Goal: Information Seeking & Learning: Learn about a topic

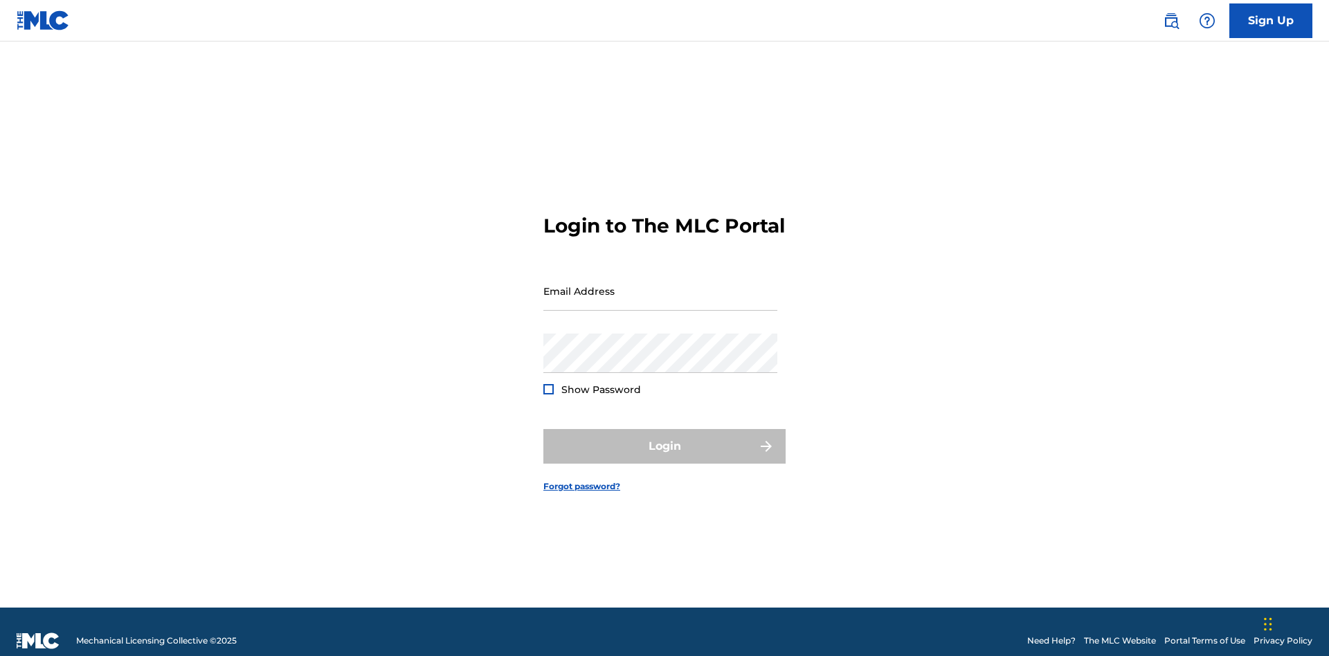
scroll to position [18, 0]
click at [660, 285] on input "Email Address" at bounding box center [660, 290] width 234 height 39
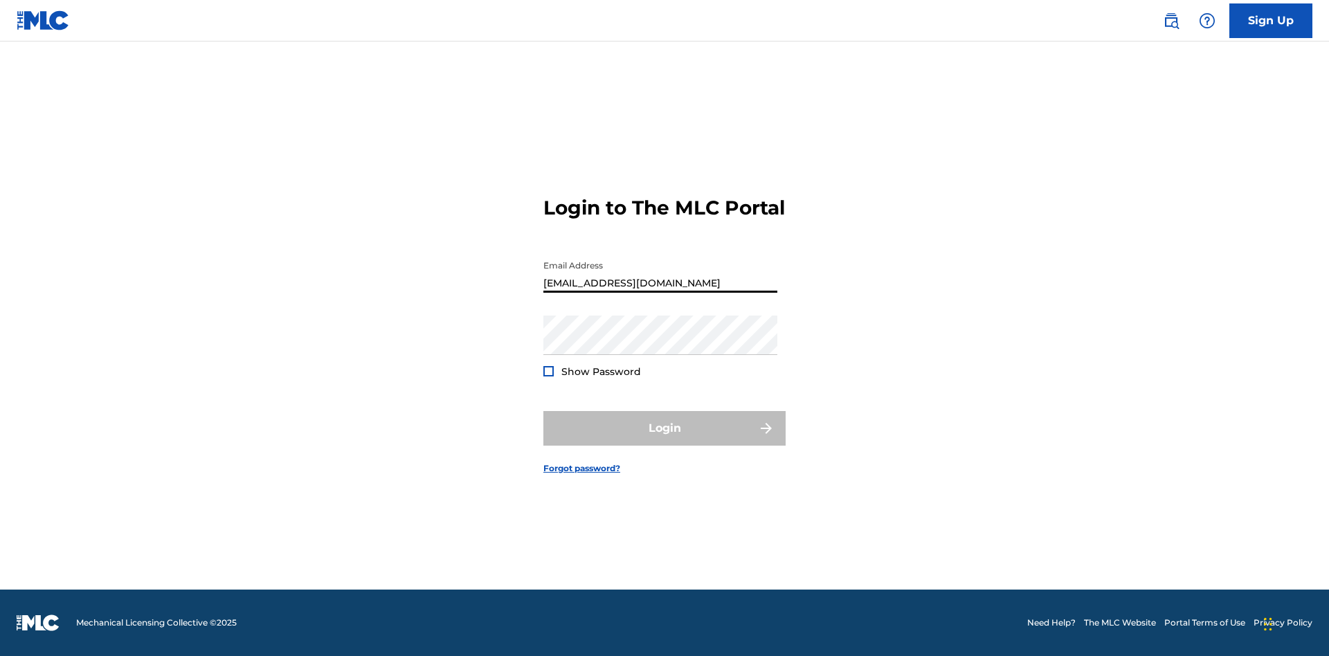
type input "[EMAIL_ADDRESS][DOMAIN_NAME]"
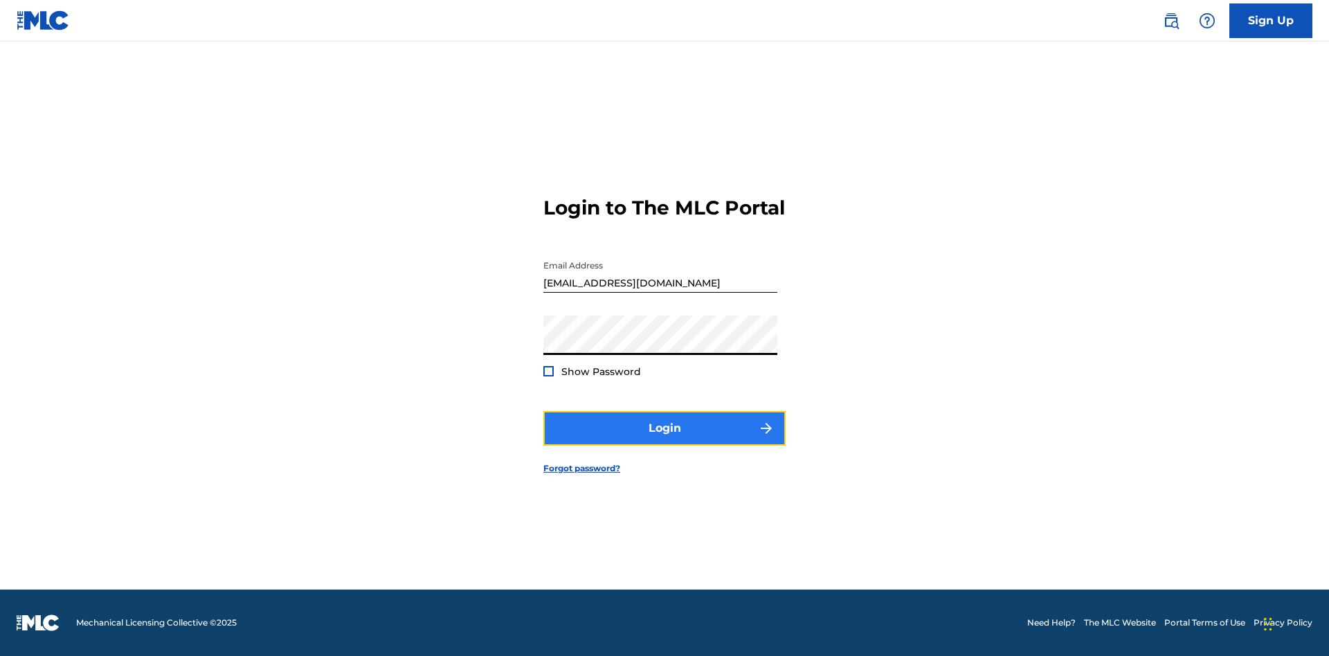
click at [665, 440] on button "Login" at bounding box center [664, 428] width 242 height 35
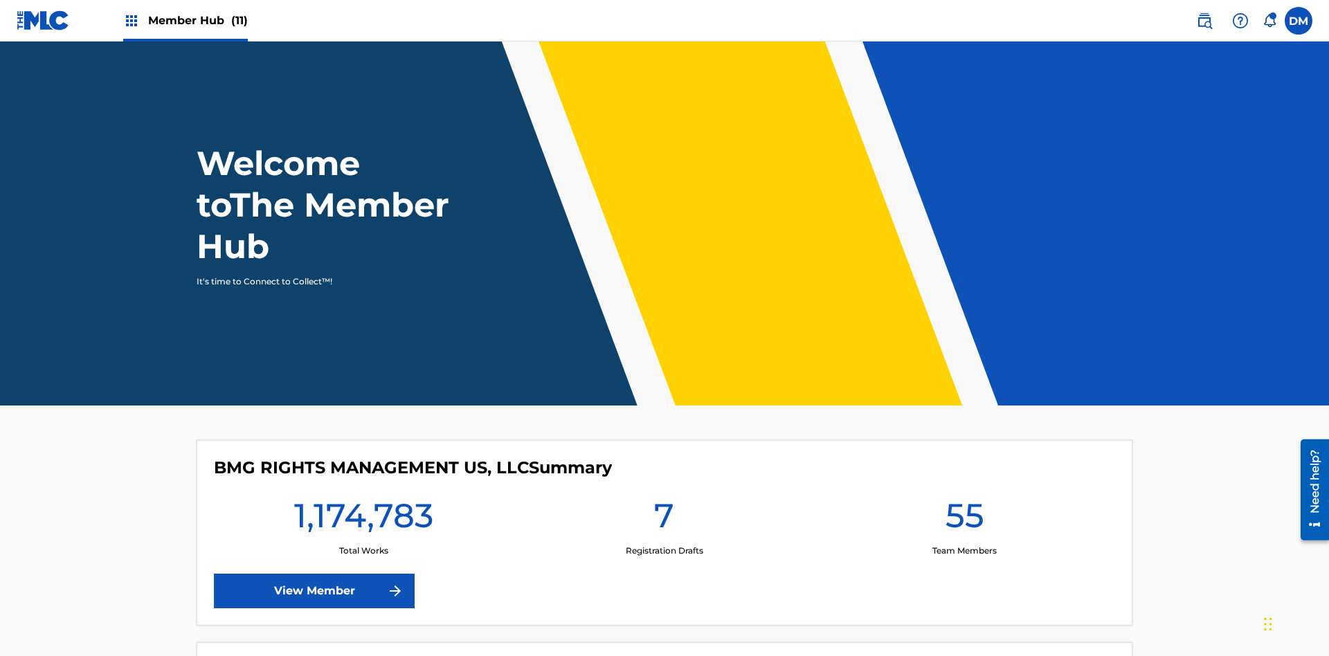
scroll to position [60, 0]
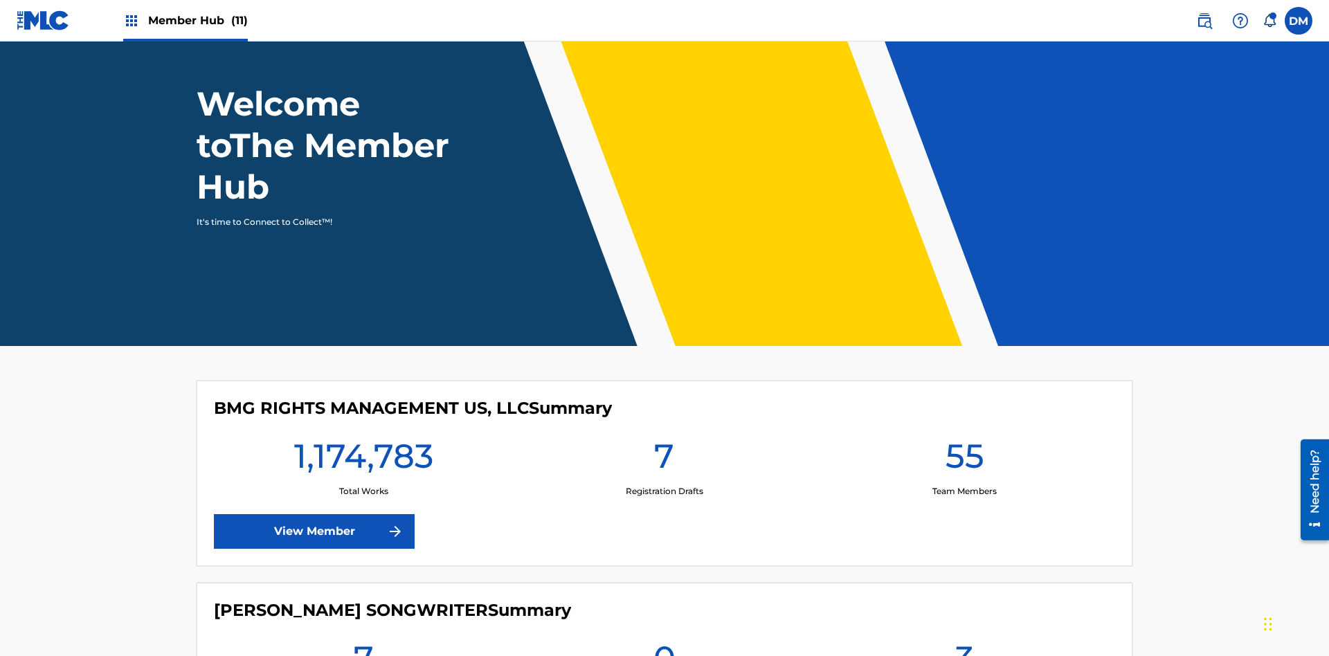
click at [185, 20] on span "Member Hub (11)" at bounding box center [198, 20] width 100 height 16
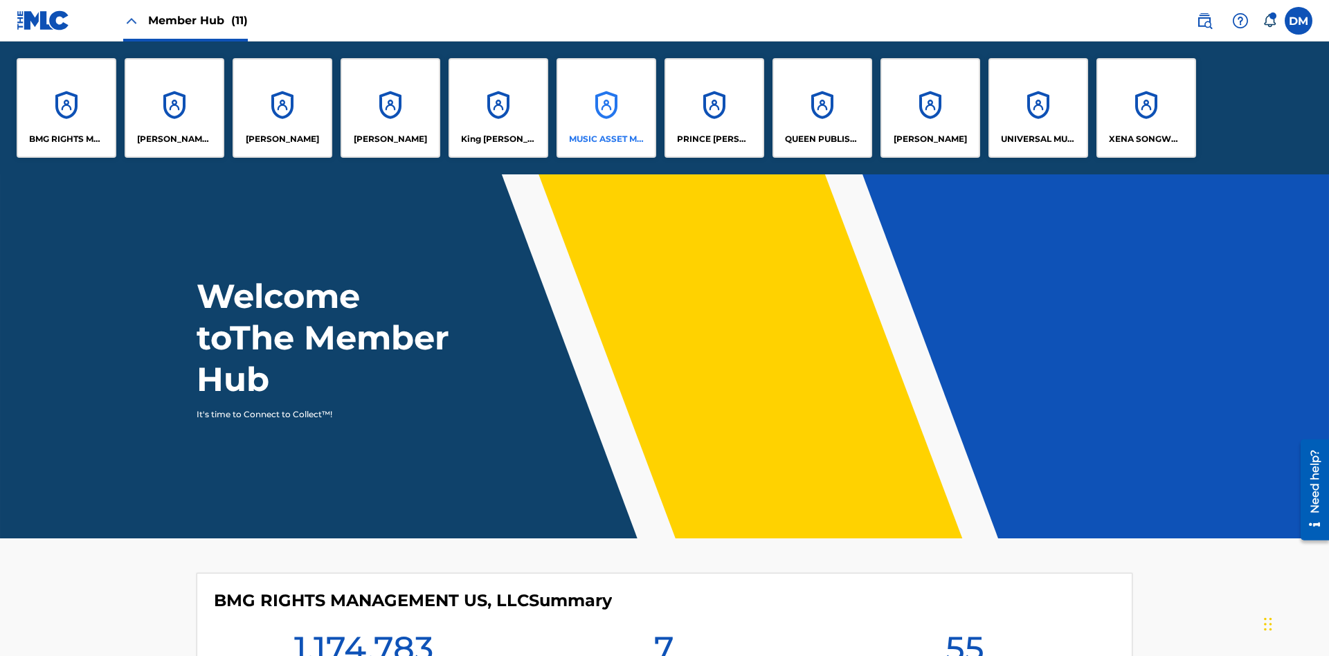
click at [606, 139] on p "MUSIC ASSET MANAGEMENT (MAM)" at bounding box center [606, 139] width 75 height 12
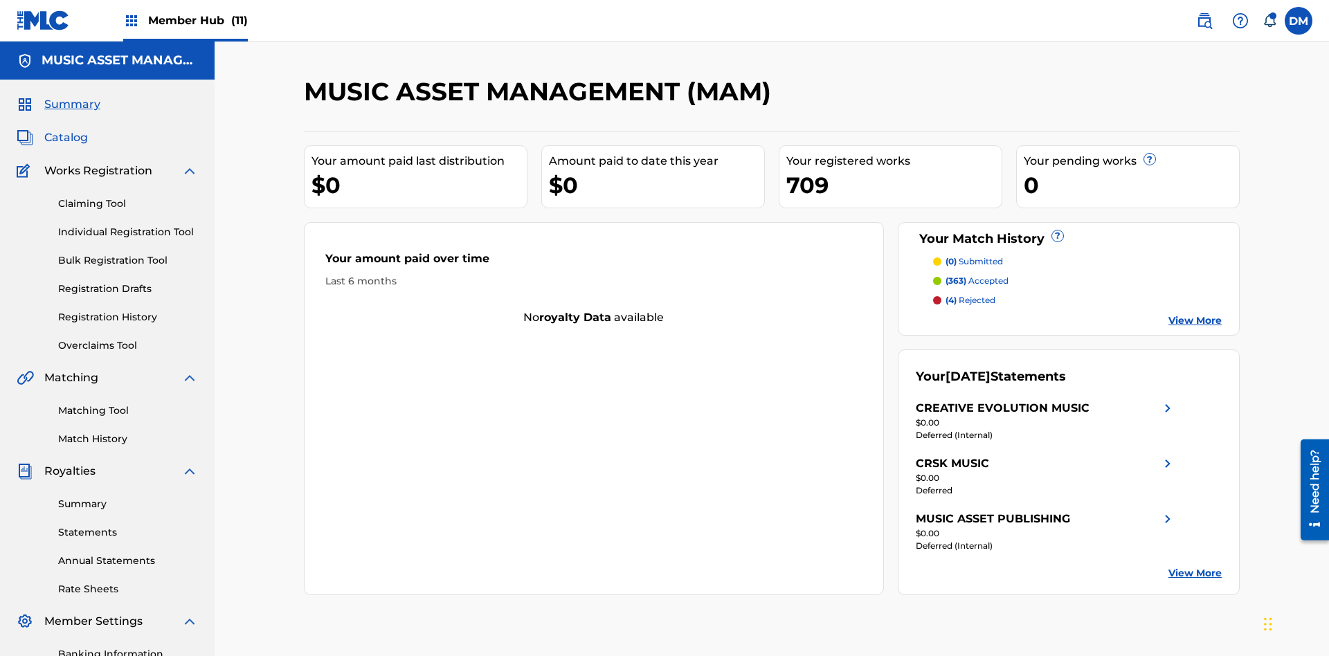
click at [66, 129] on span "Catalog" at bounding box center [66, 137] width 44 height 17
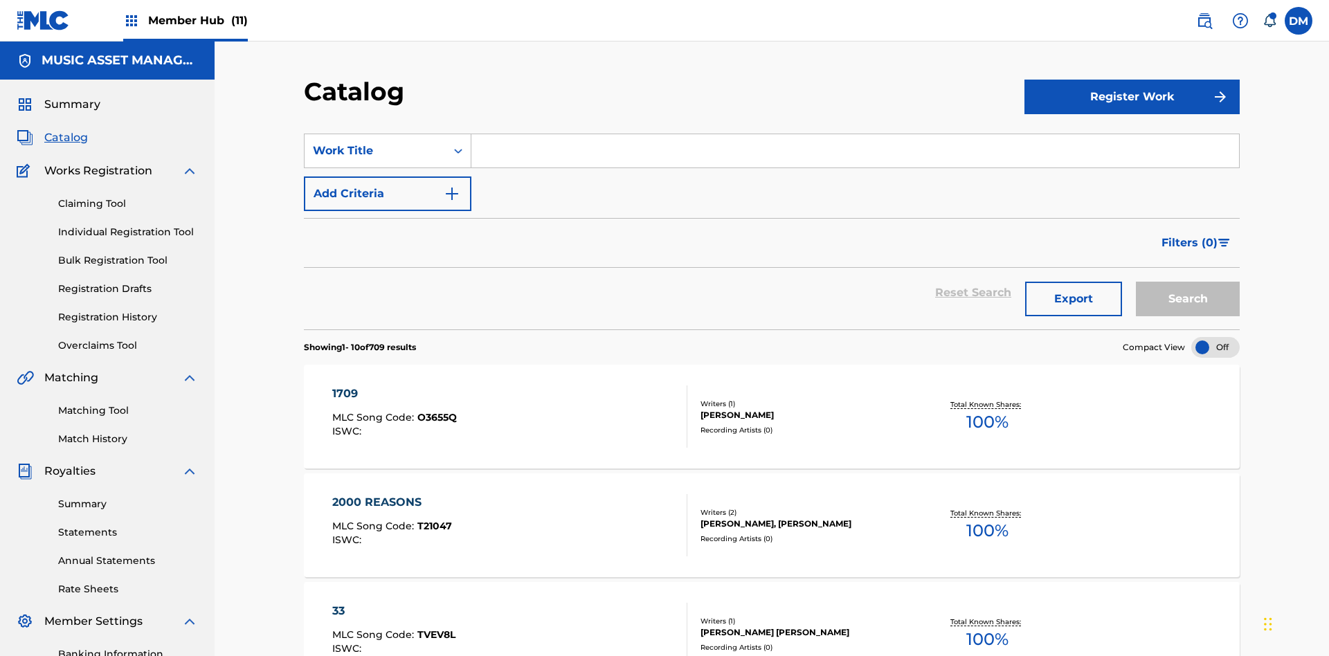
scroll to position [254, 0]
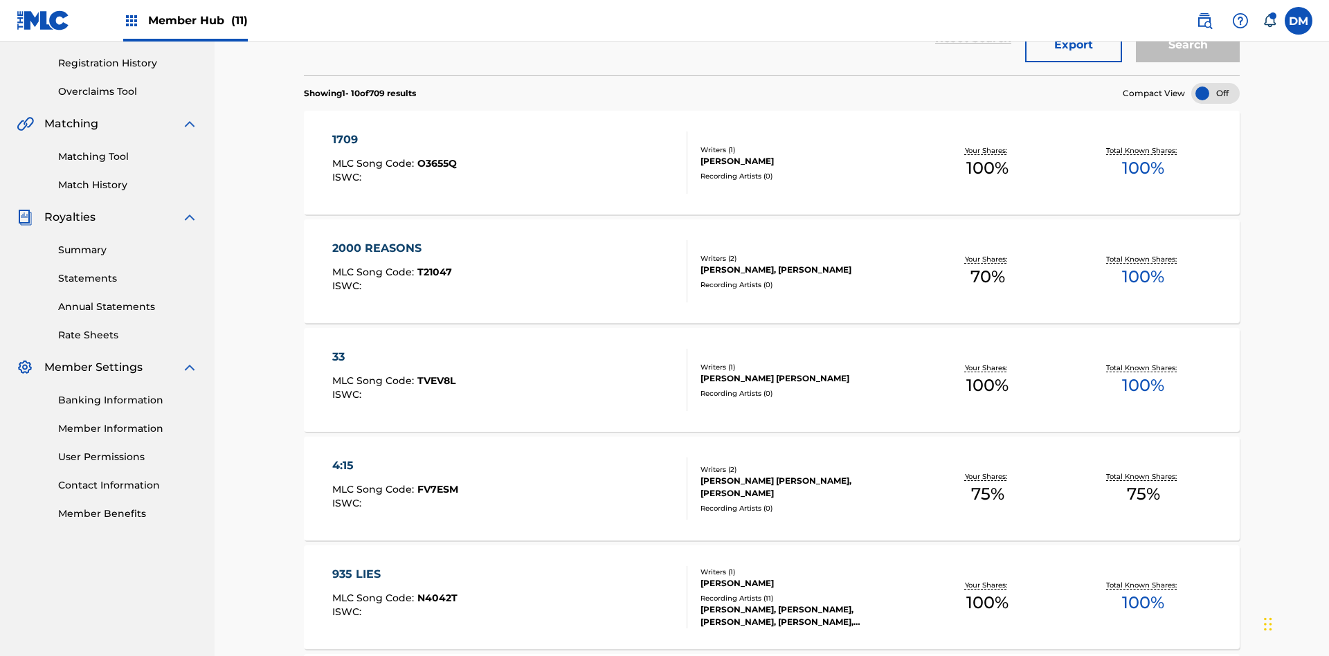
click at [1216, 93] on div at bounding box center [1215, 93] width 48 height 21
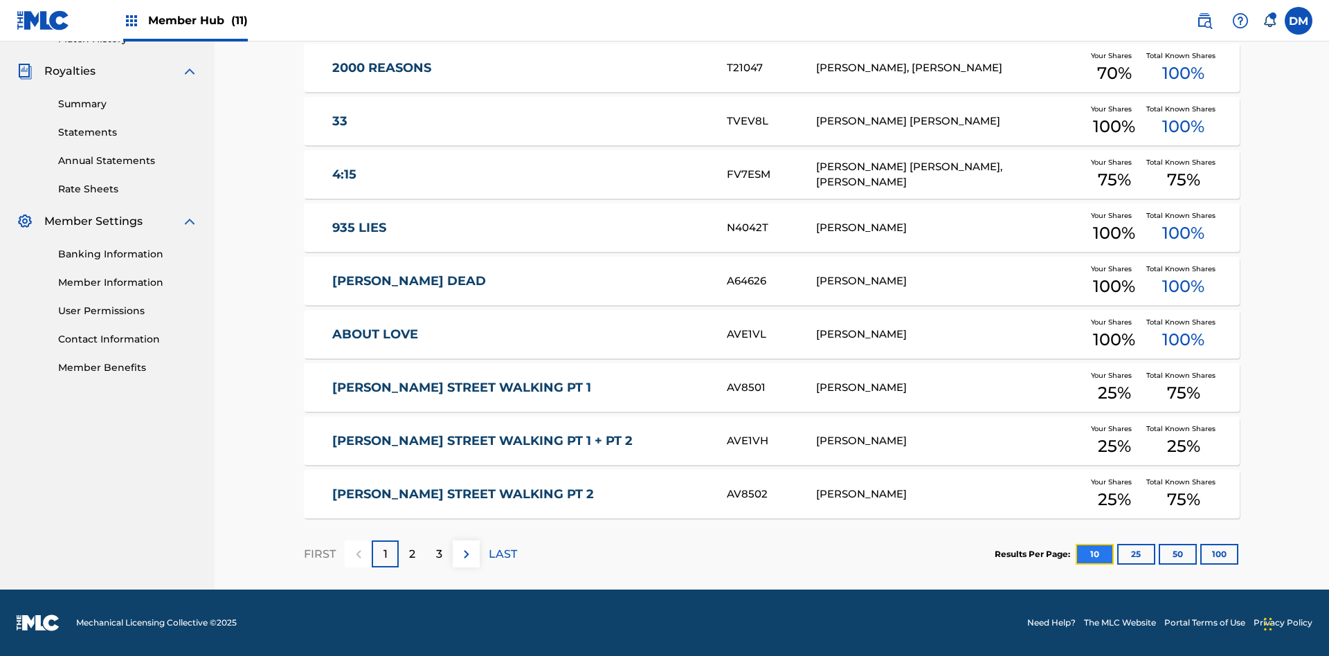
click at [1076, 554] on button "10" at bounding box center [1095, 554] width 38 height 21
click at [319, 554] on p "FIRST" at bounding box center [320, 554] width 32 height 17
click at [466, 554] on img at bounding box center [466, 554] width 17 height 17
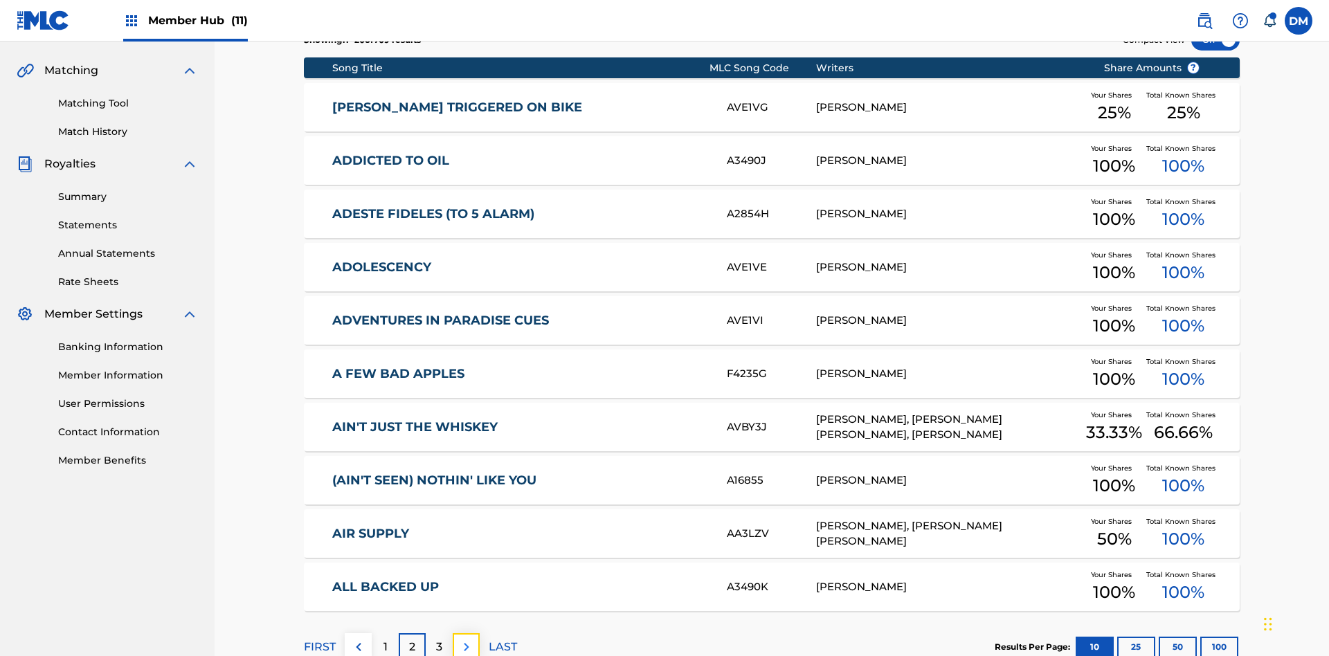
click at [466, 639] on img at bounding box center [466, 647] width 17 height 17
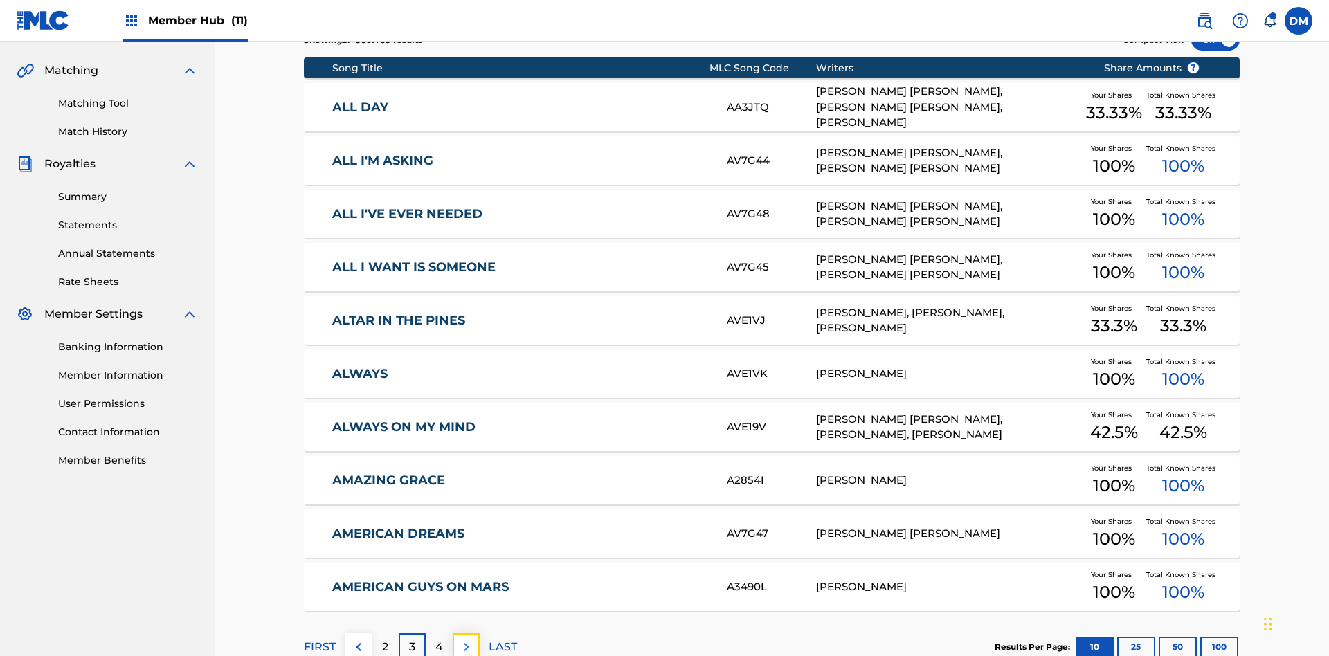
click at [466, 639] on img at bounding box center [466, 647] width 17 height 17
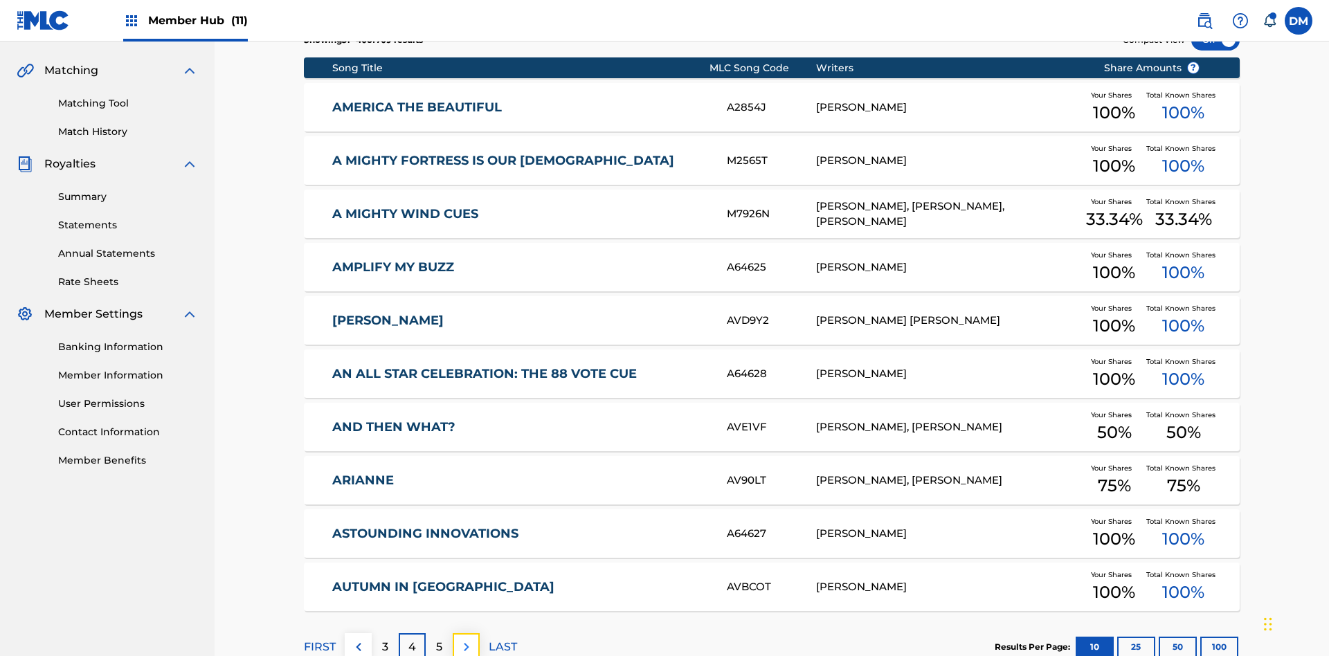
click at [466, 639] on img at bounding box center [466, 647] width 17 height 17
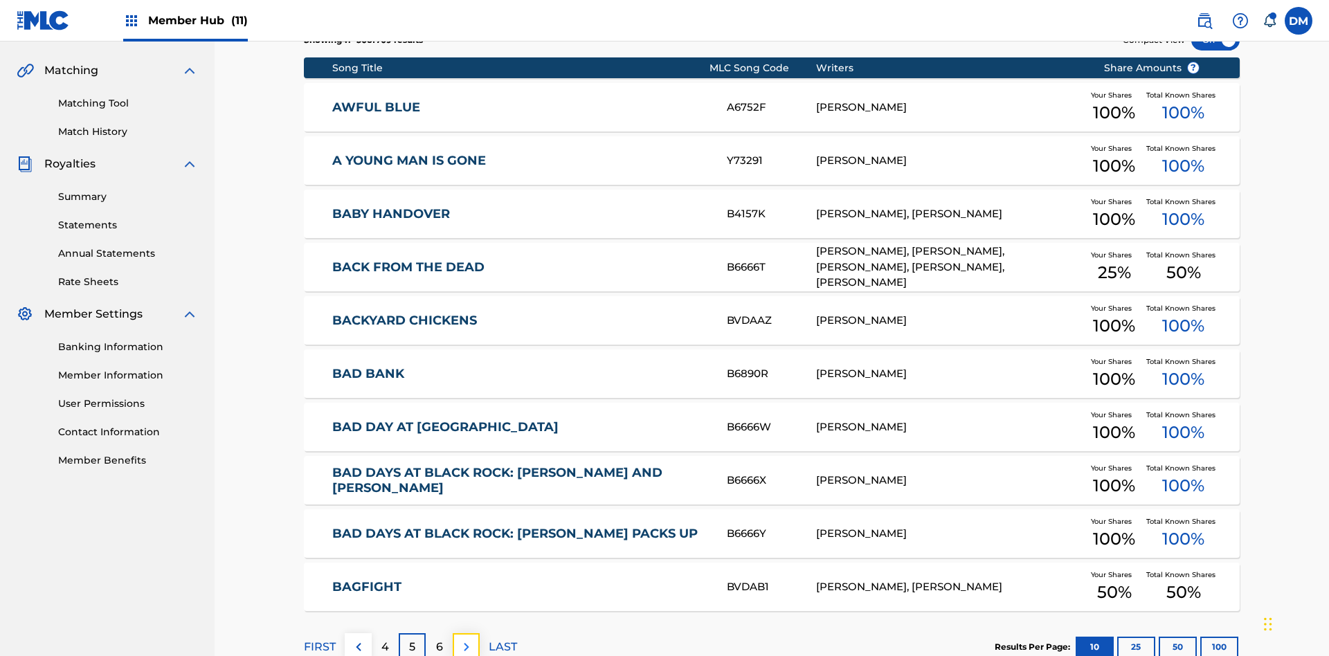
click at [466, 639] on img at bounding box center [466, 647] width 17 height 17
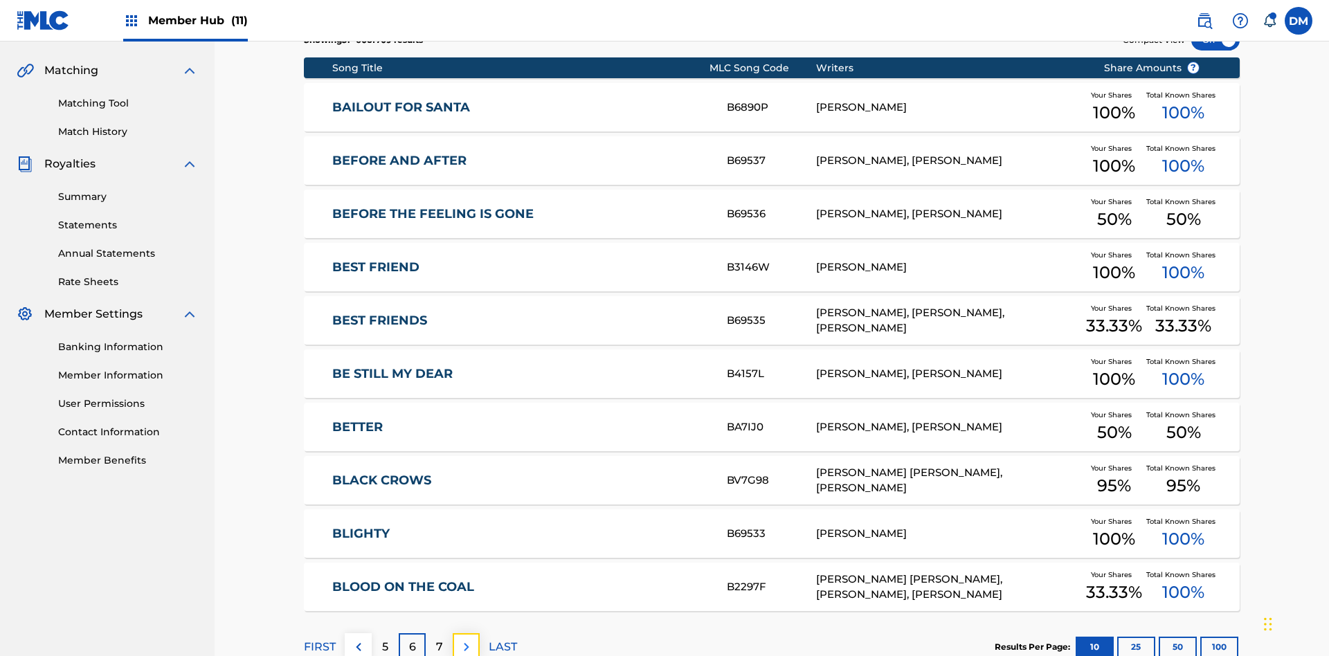
click at [466, 639] on img at bounding box center [466, 647] width 17 height 17
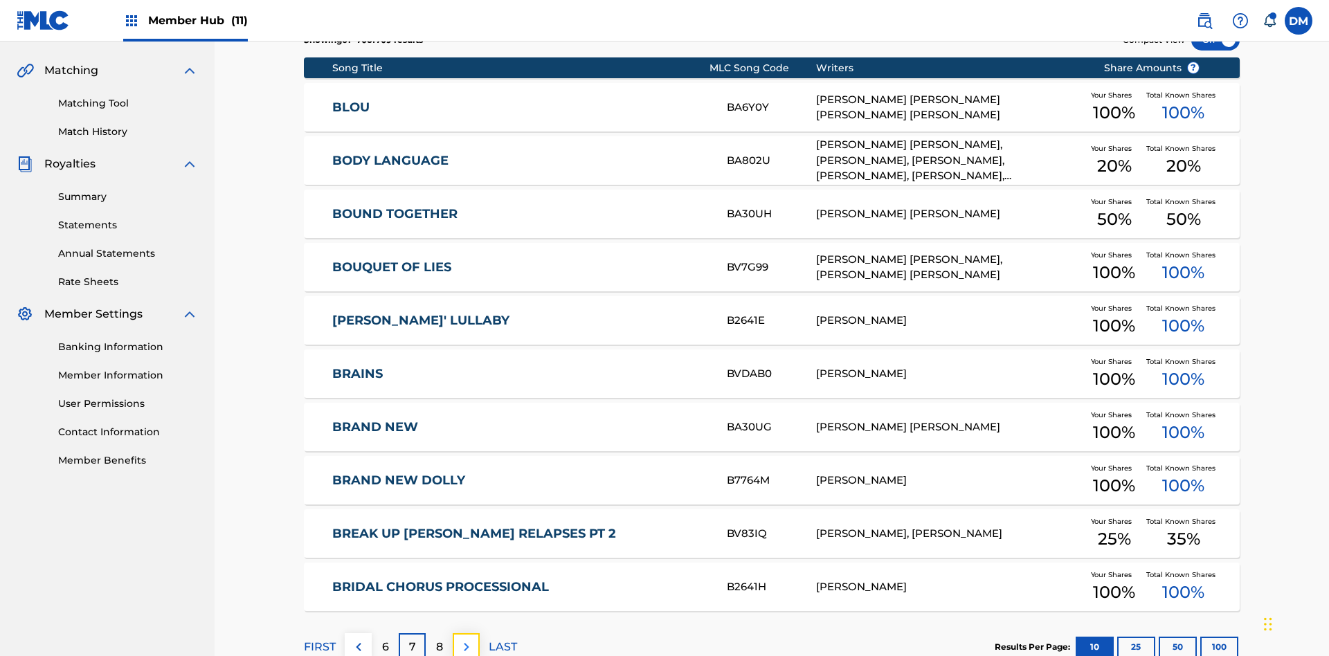
click at [466, 639] on img at bounding box center [466, 647] width 17 height 17
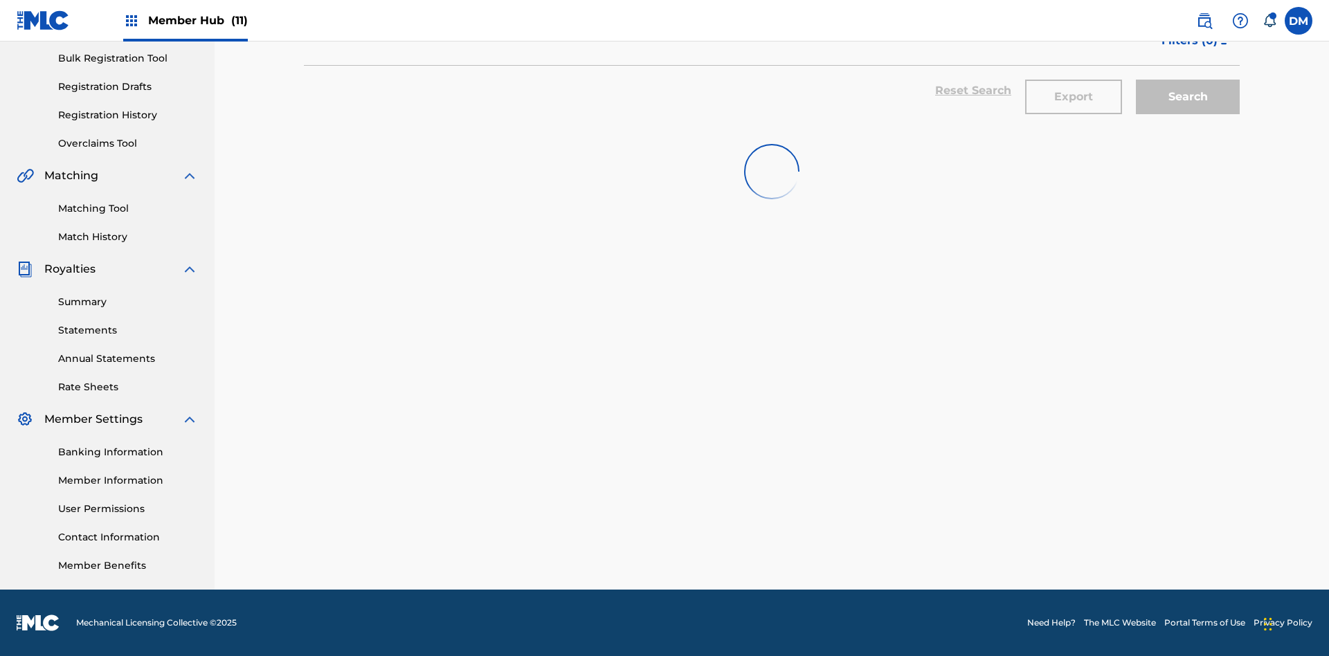
scroll to position [202, 0]
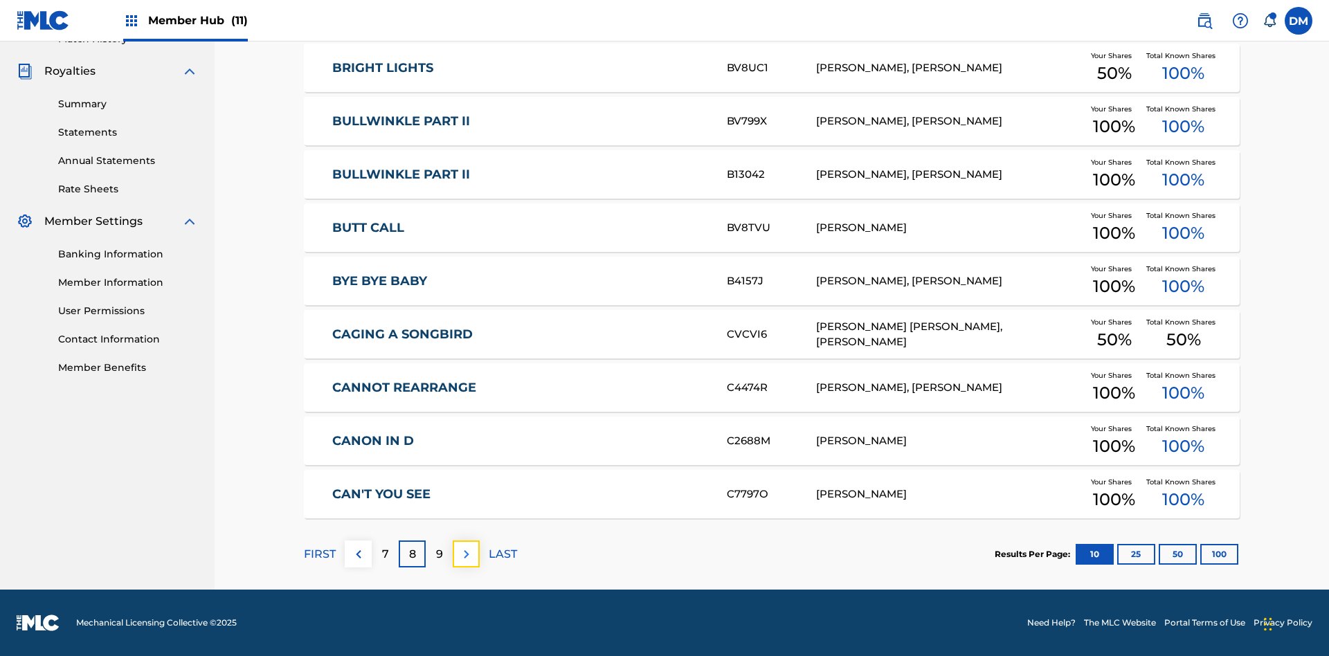
click at [466, 554] on img at bounding box center [466, 554] width 17 height 17
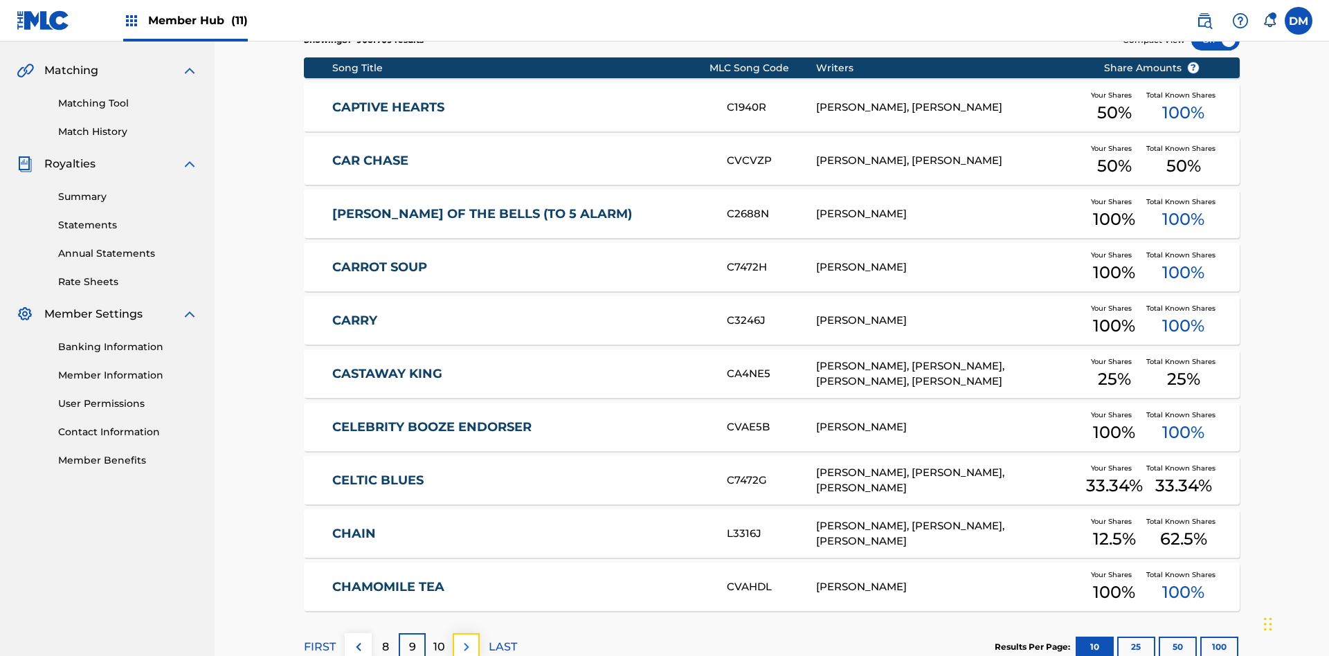
click at [466, 639] on img at bounding box center [466, 647] width 17 height 17
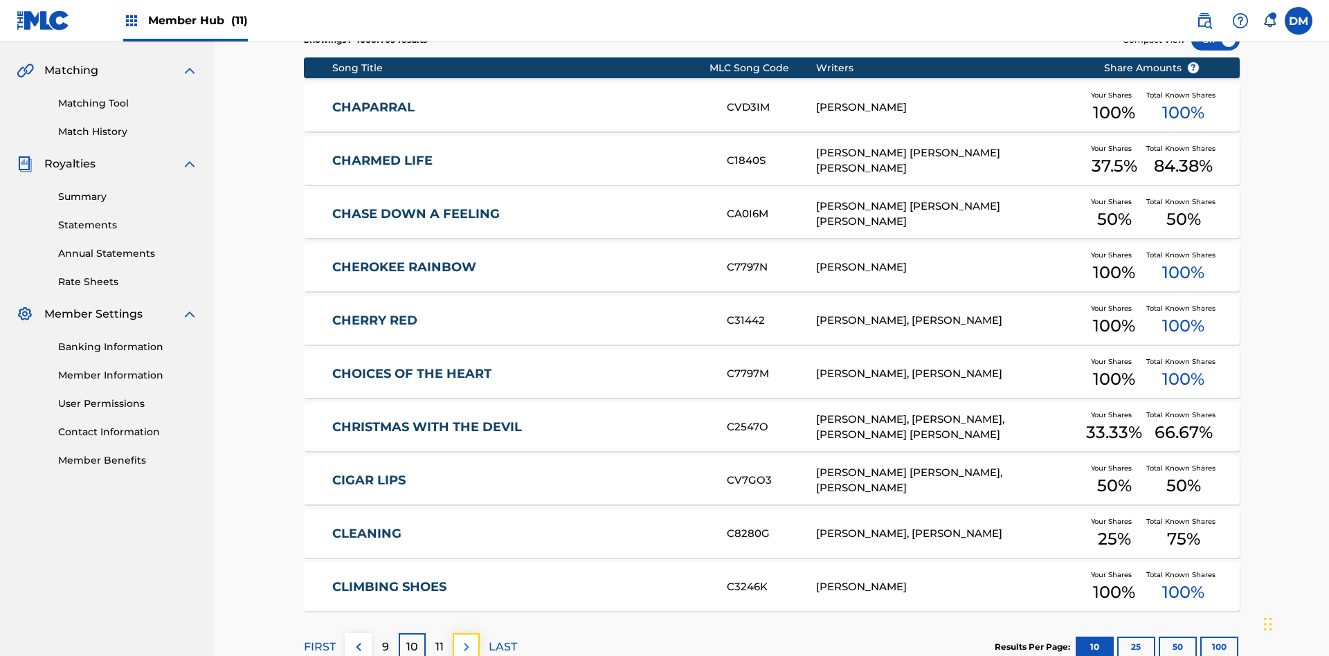
click at [466, 639] on img at bounding box center [466, 647] width 17 height 17
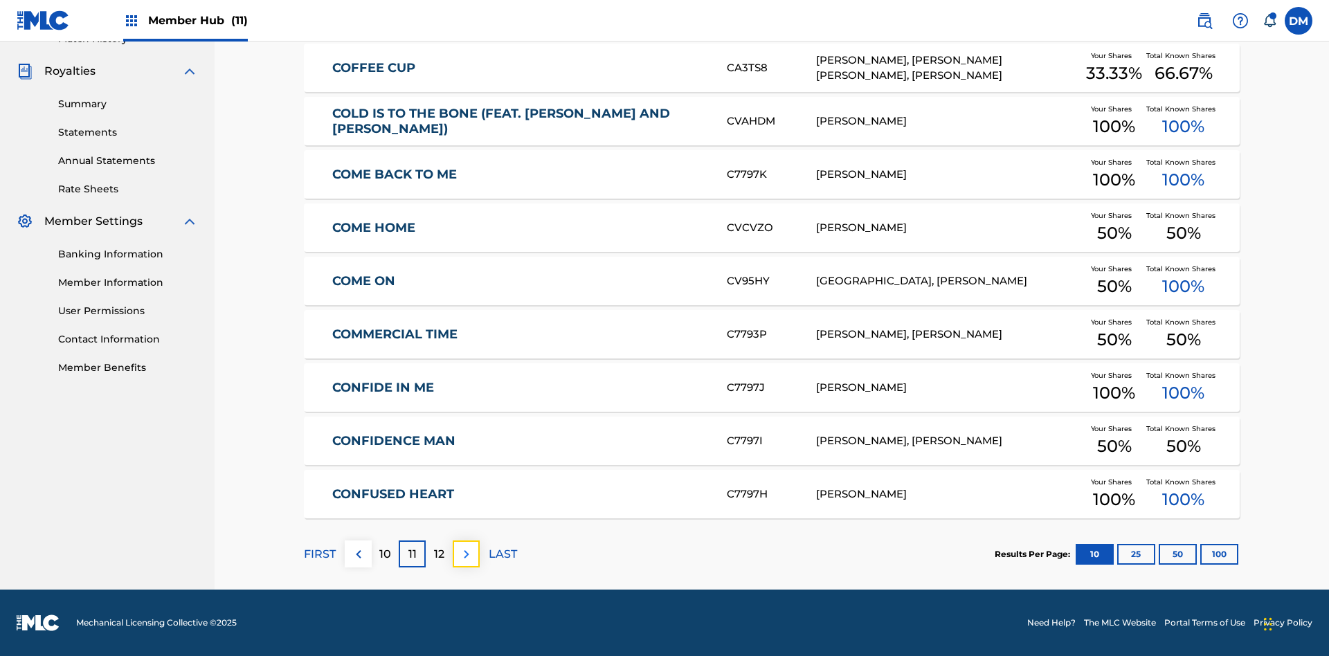
click at [466, 554] on img at bounding box center [466, 554] width 17 height 17
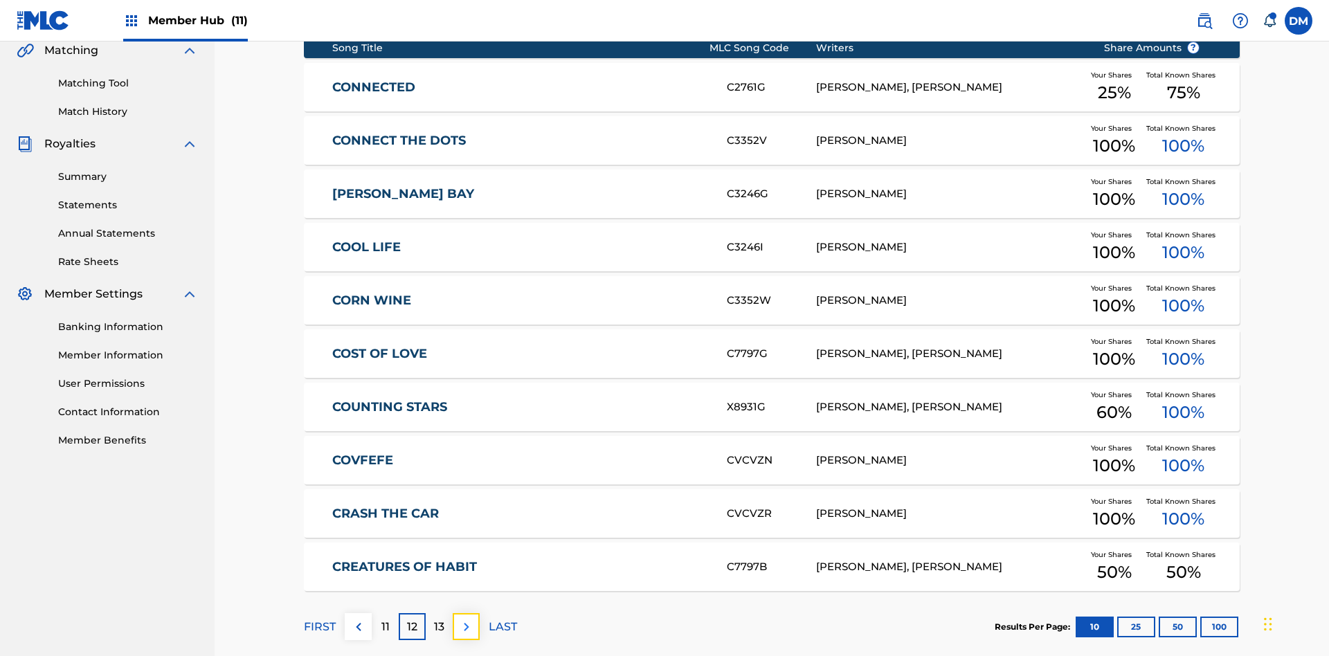
click at [466, 619] on img at bounding box center [466, 627] width 17 height 17
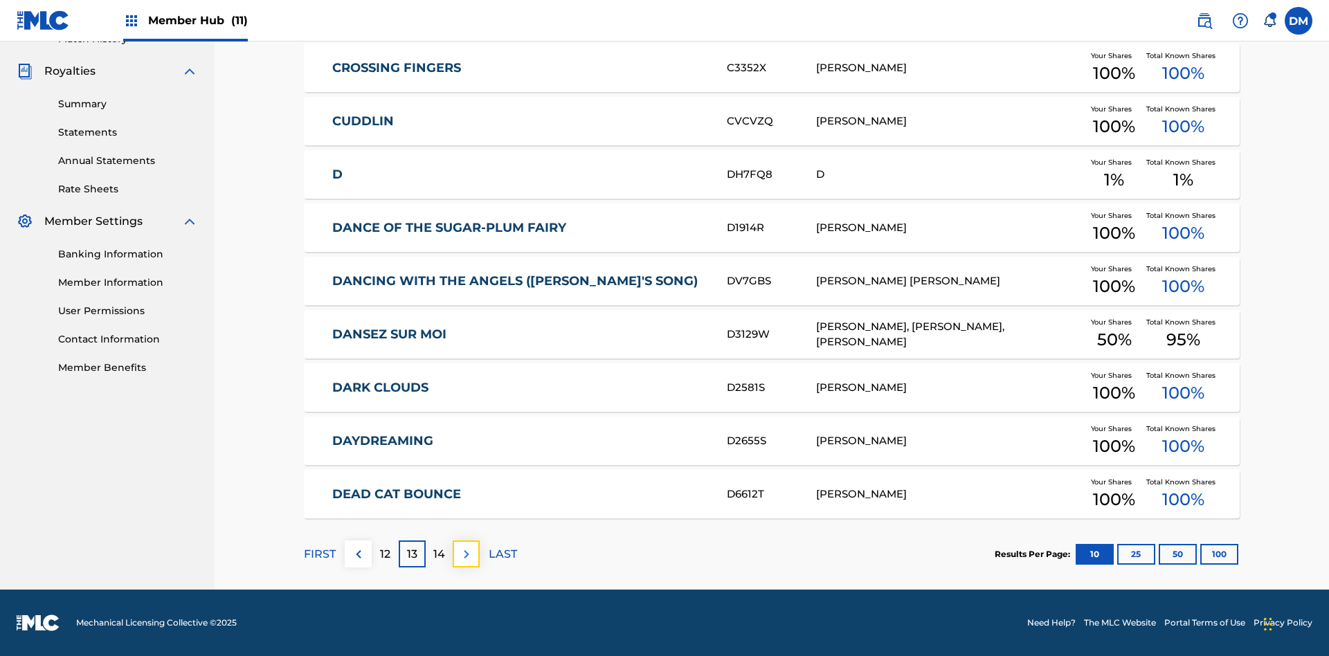
click at [466, 554] on img at bounding box center [466, 554] width 17 height 17
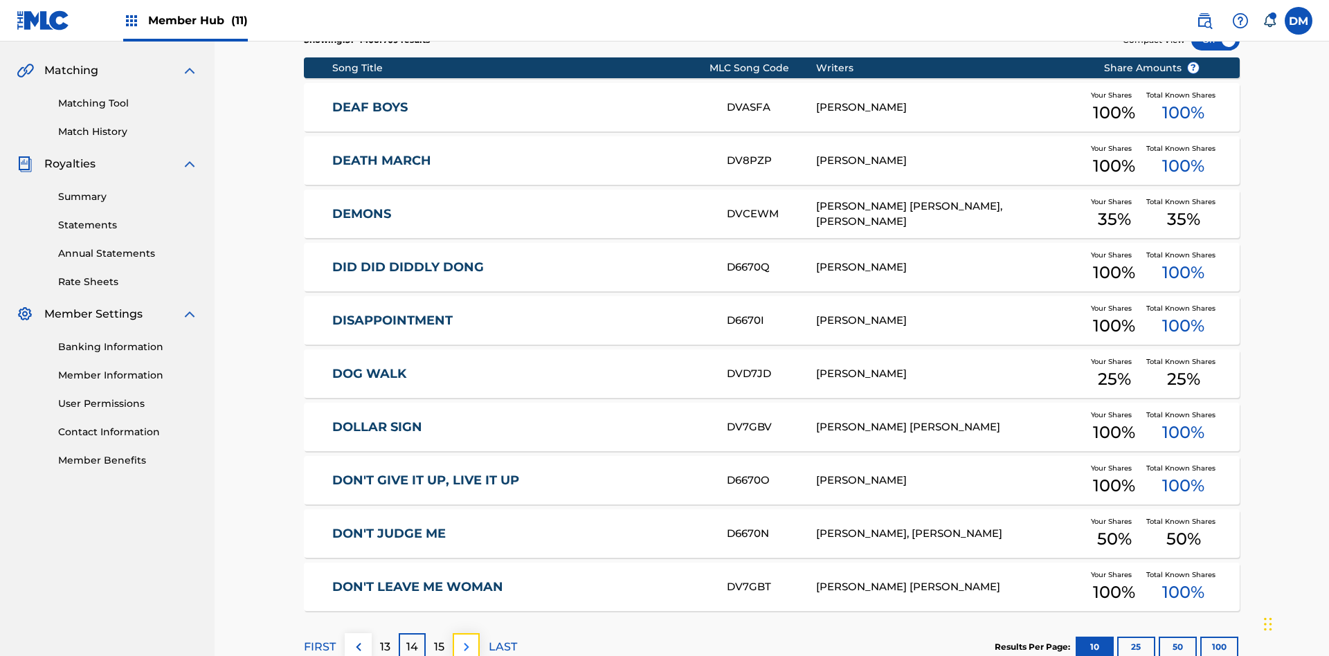
click at [466, 639] on img at bounding box center [466, 647] width 17 height 17
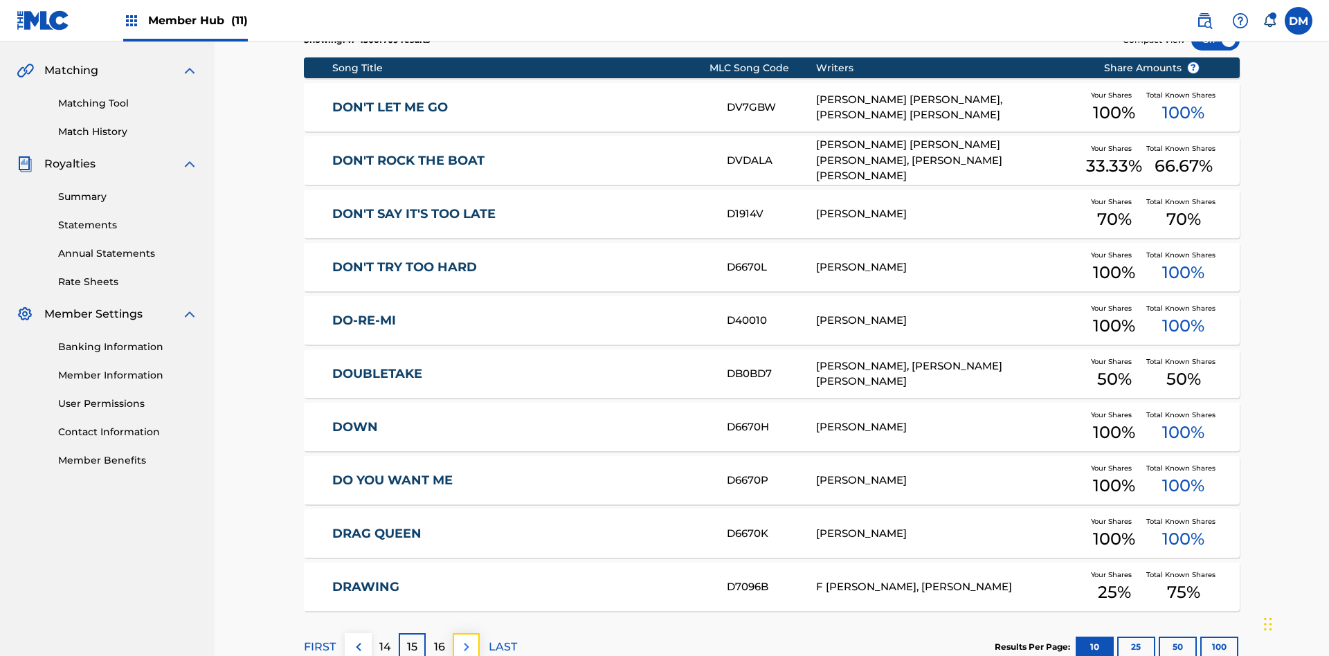
click at [466, 639] on img at bounding box center [466, 647] width 17 height 17
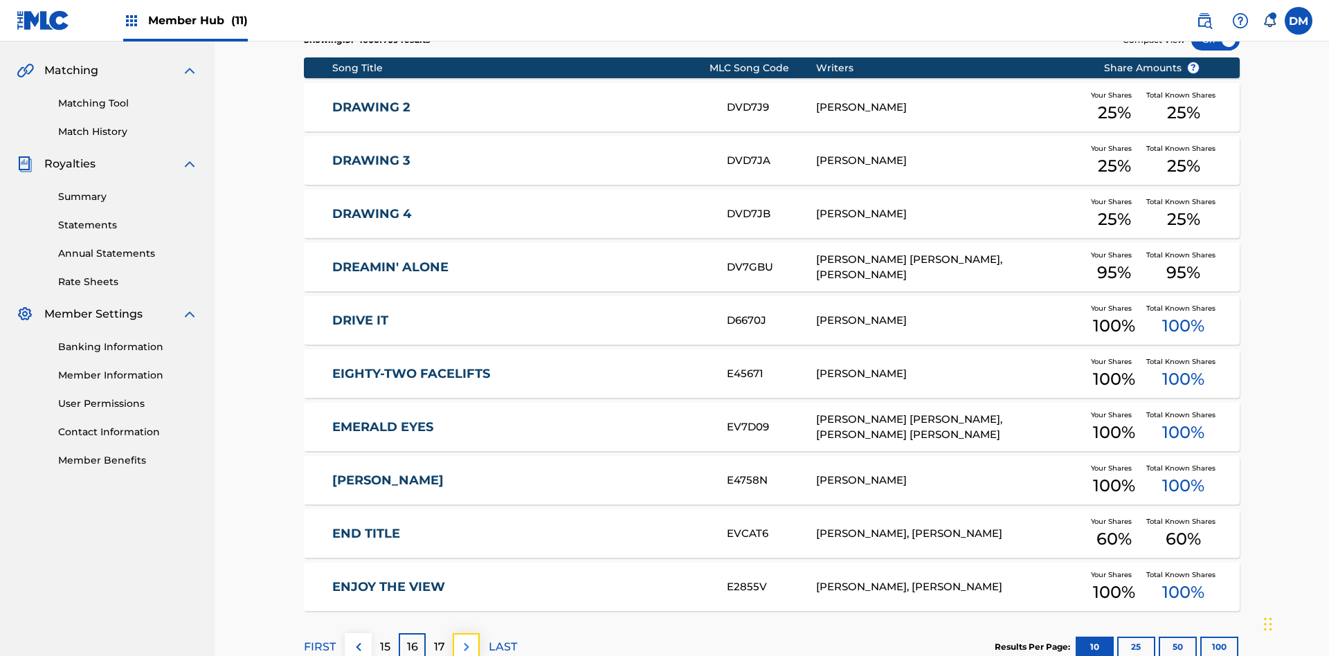
click at [466, 639] on img at bounding box center [466, 647] width 17 height 17
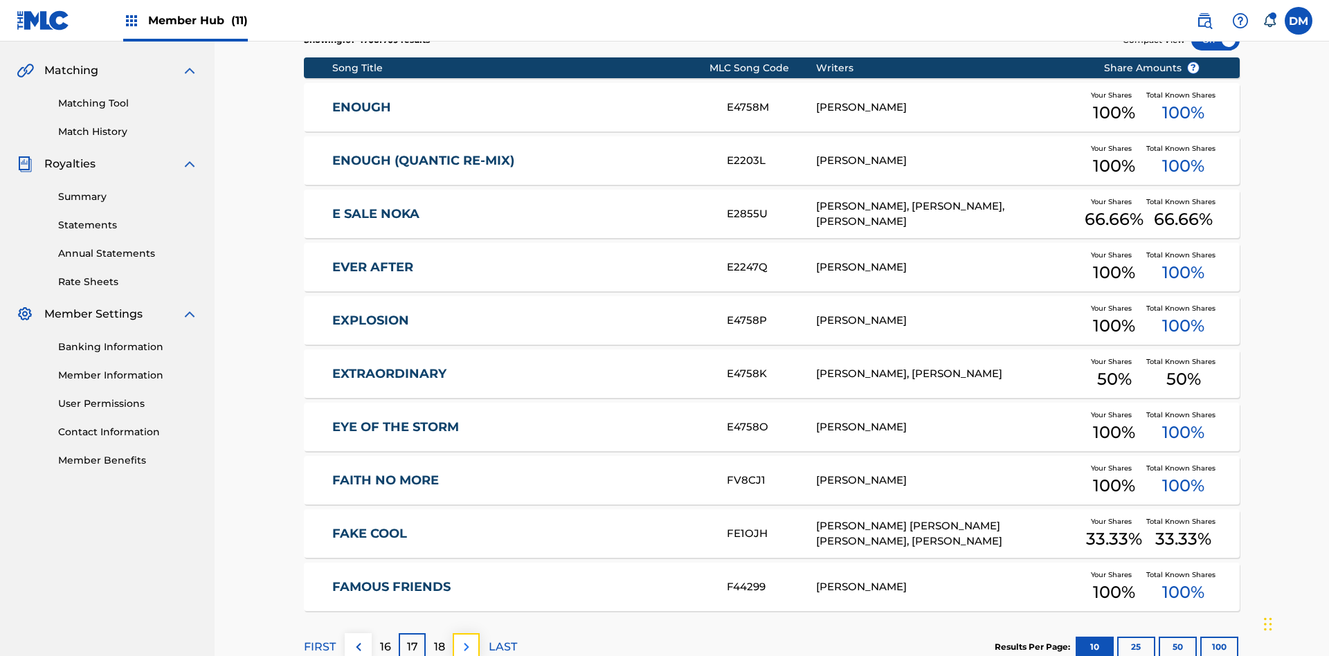
click at [466, 639] on img at bounding box center [466, 647] width 17 height 17
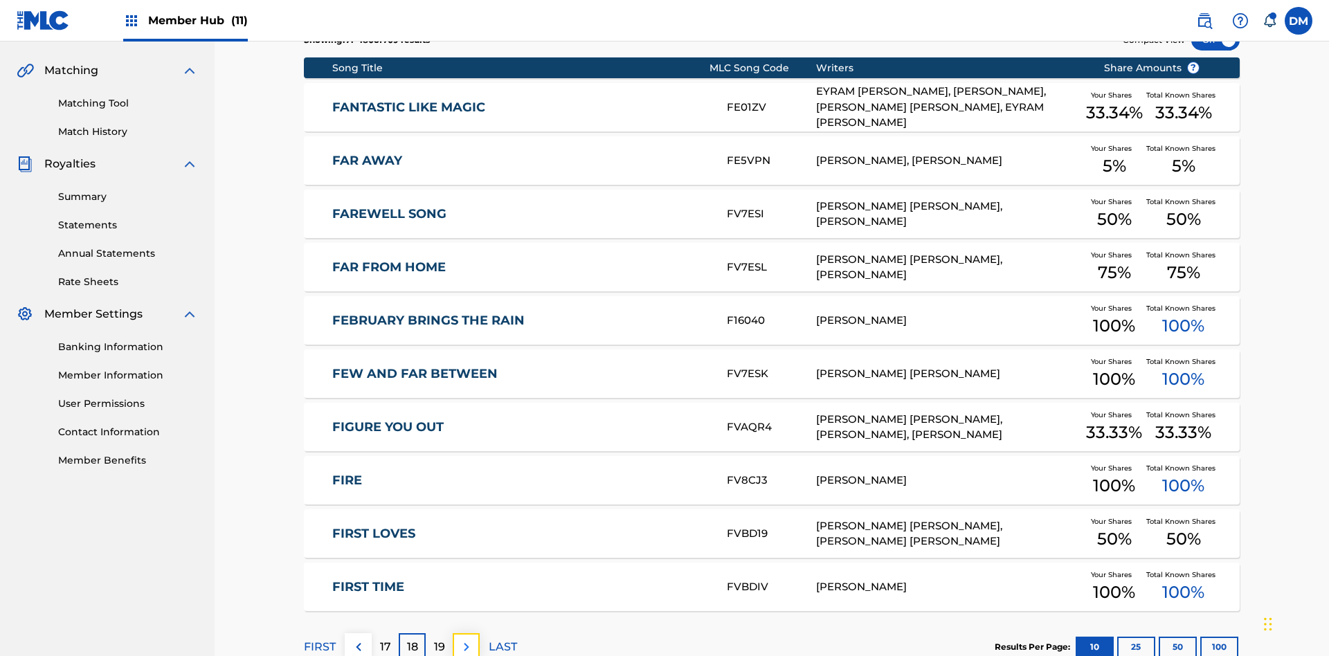
click at [466, 639] on img at bounding box center [466, 647] width 17 height 17
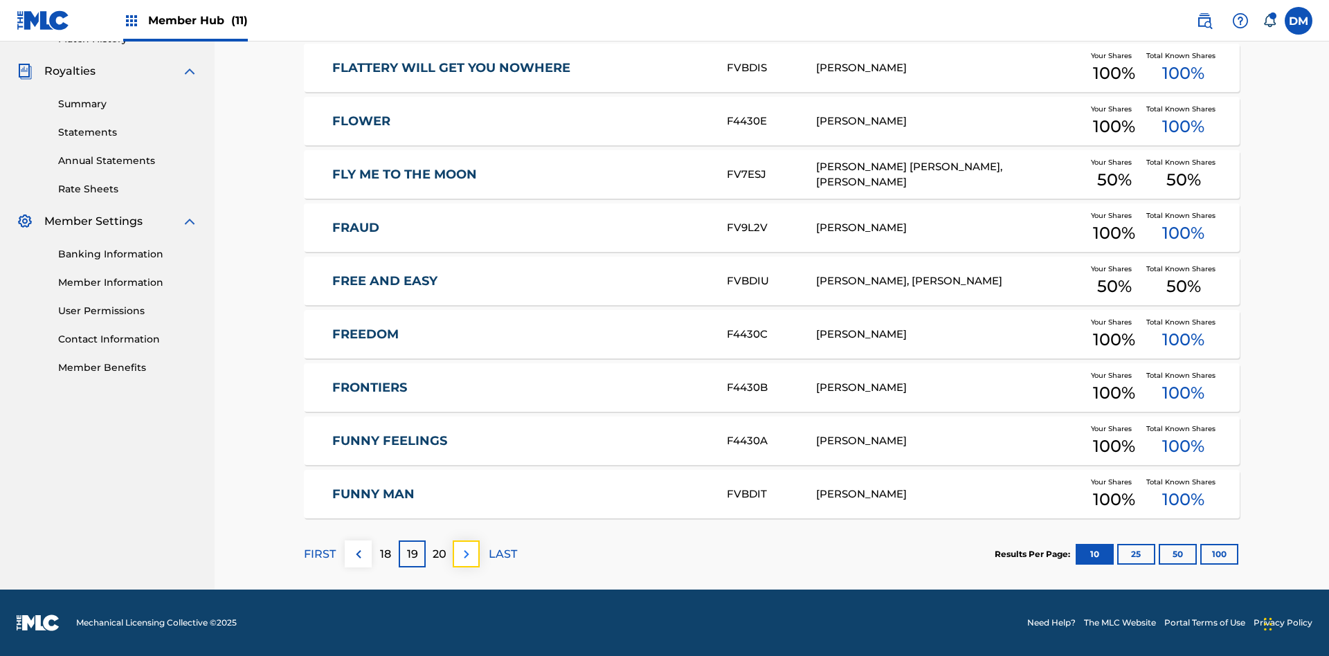
click at [466, 554] on img at bounding box center [466, 554] width 17 height 17
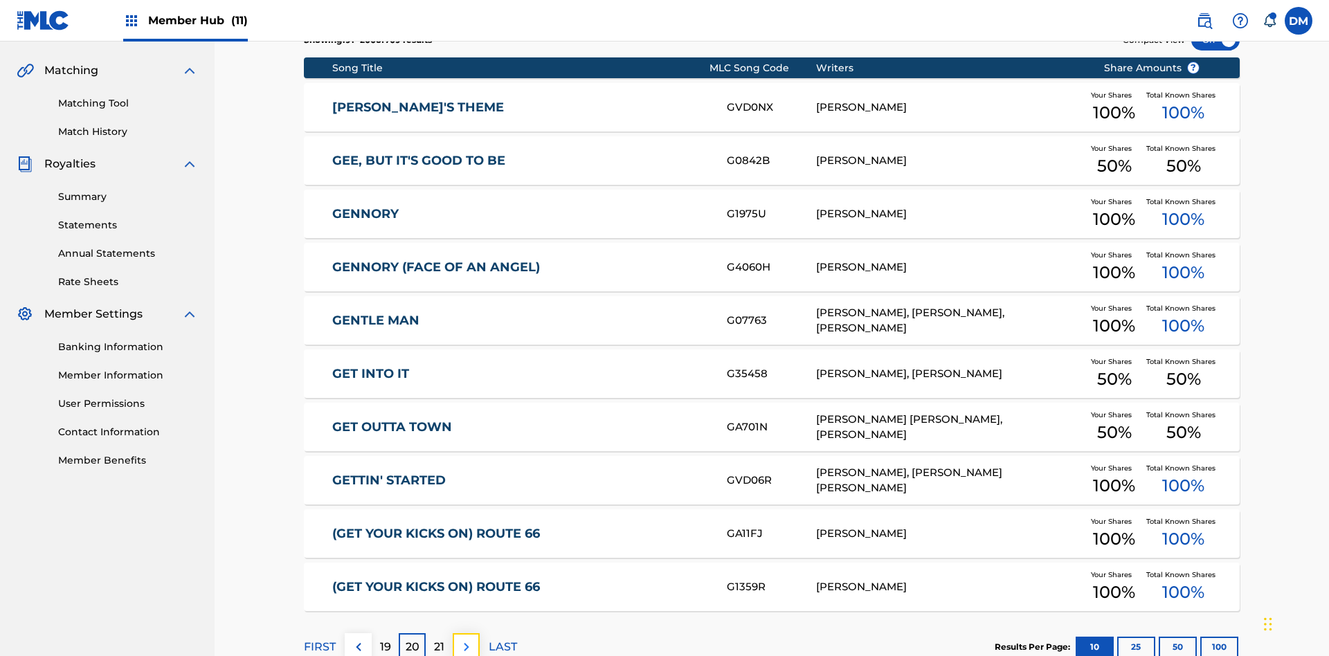
click at [466, 639] on img at bounding box center [466, 647] width 17 height 17
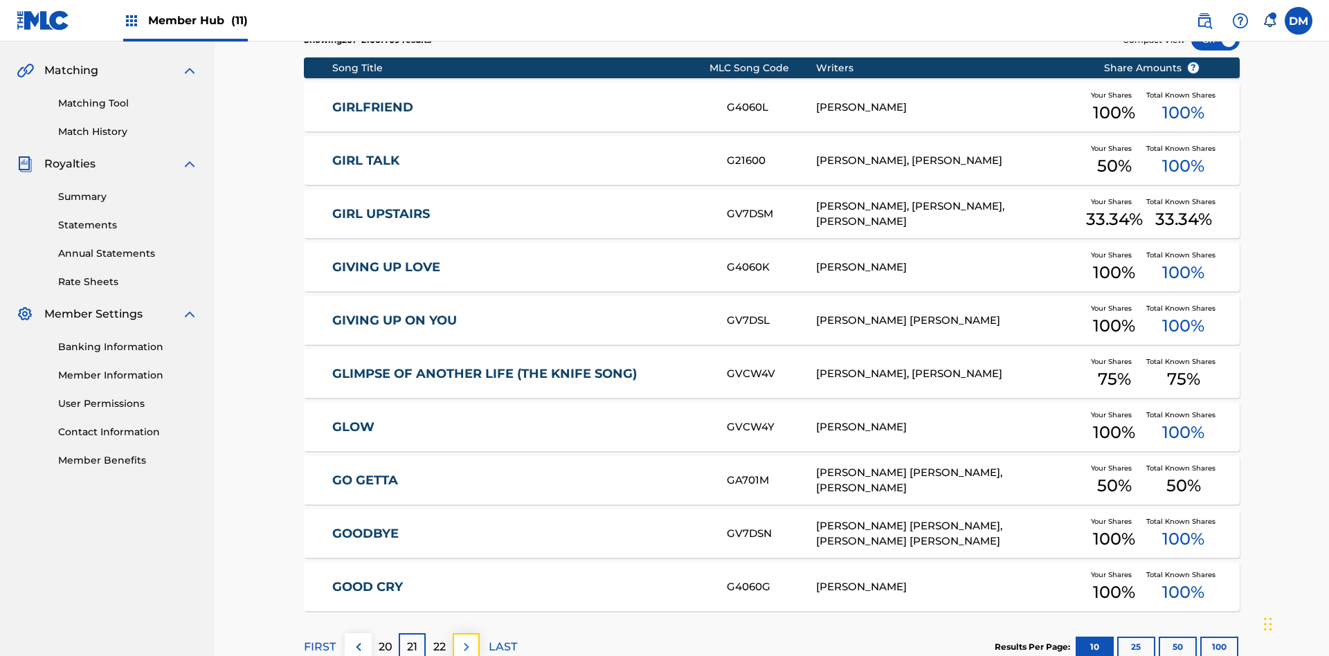
click at [466, 639] on img at bounding box center [466, 647] width 17 height 17
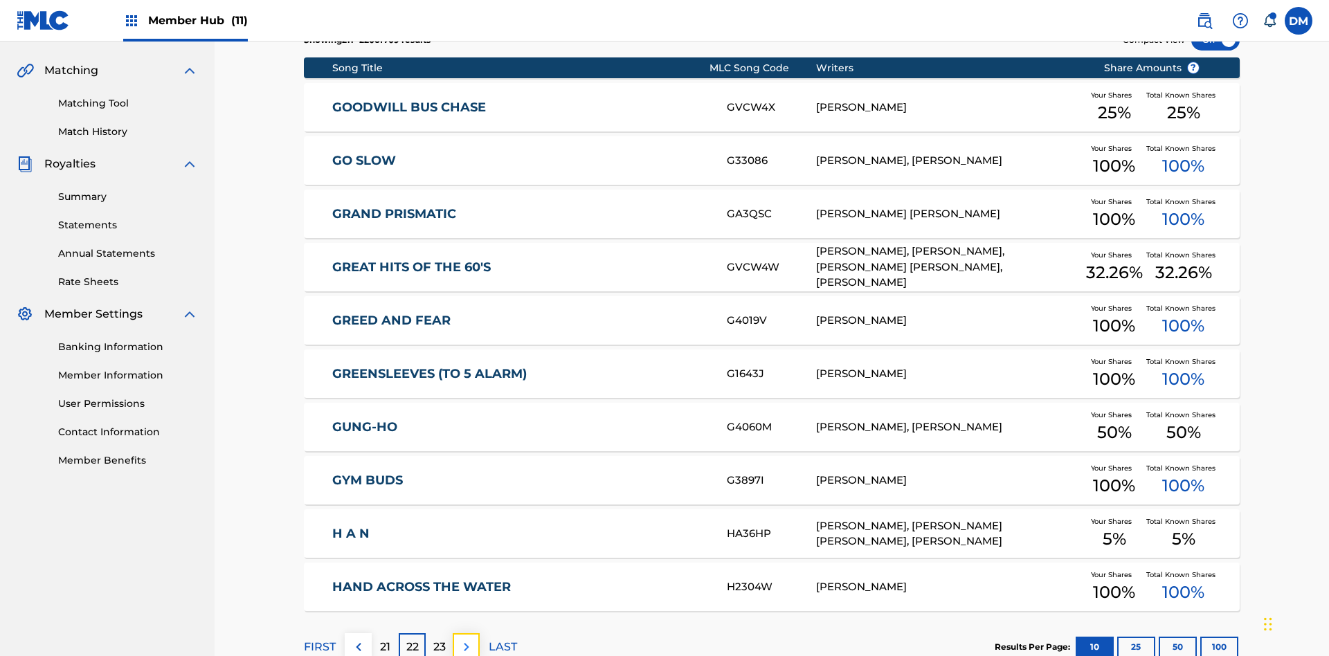
click at [466, 639] on img at bounding box center [466, 647] width 17 height 17
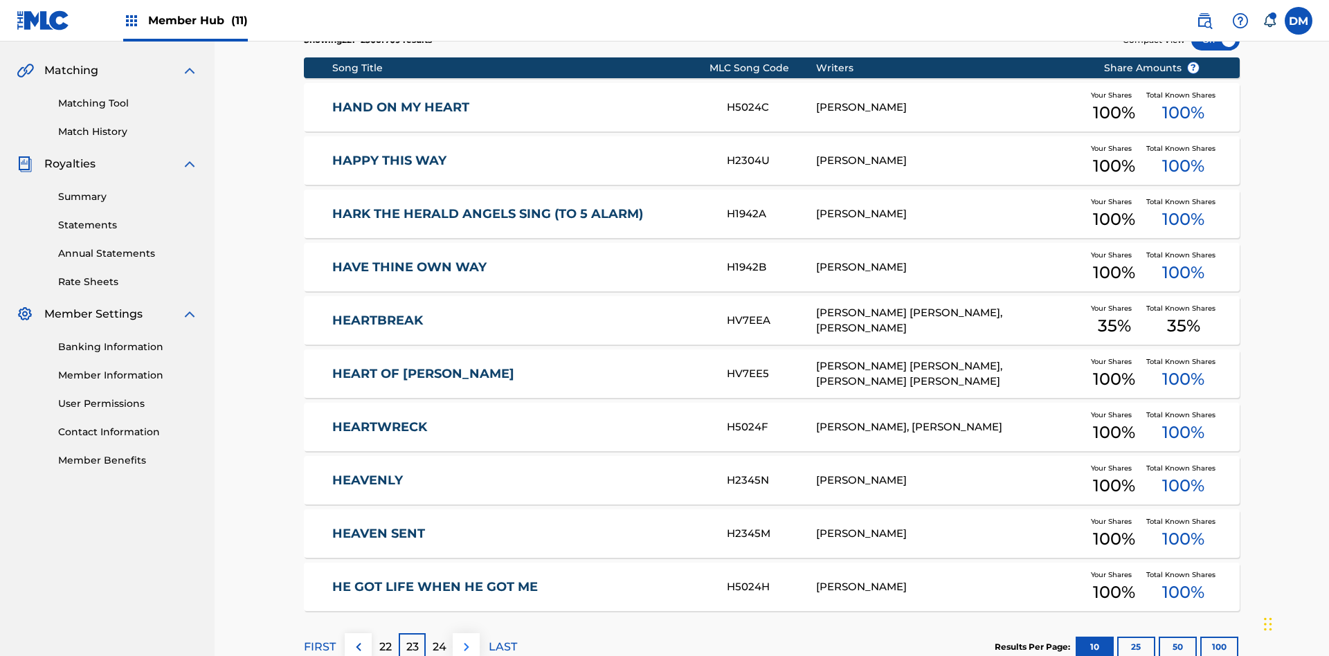
click at [466, 639] on img at bounding box center [466, 647] width 17 height 17
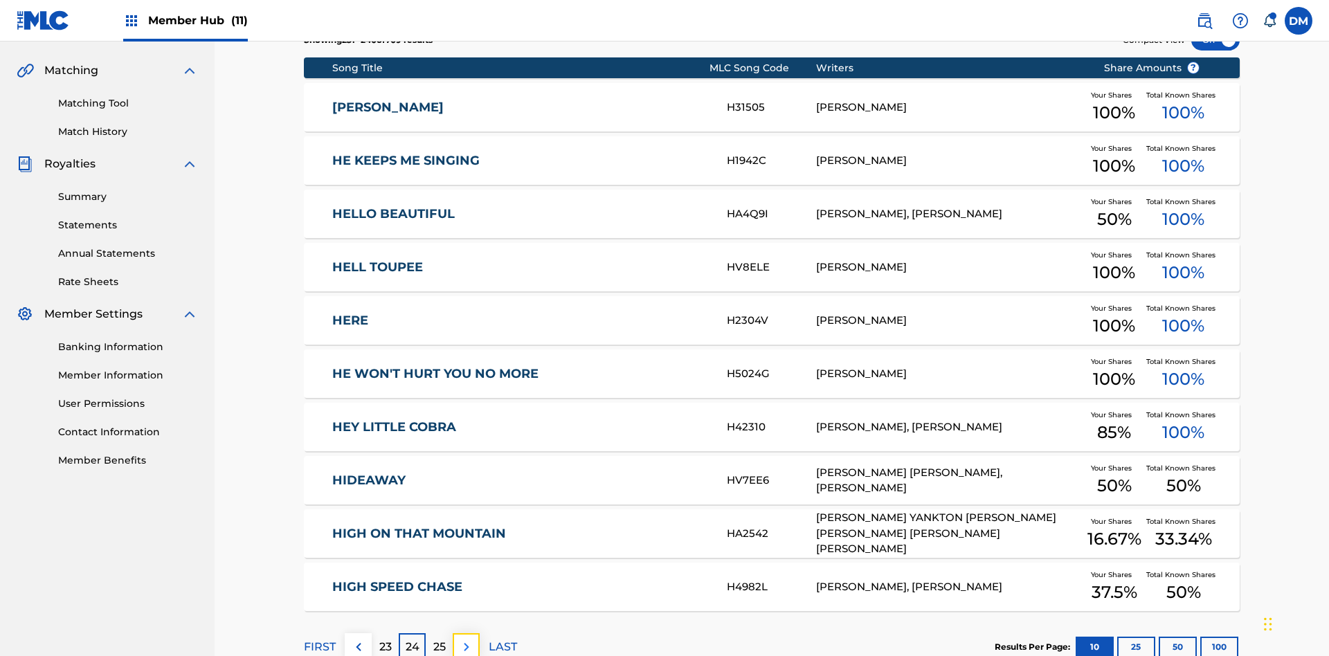
click at [466, 639] on img at bounding box center [466, 647] width 17 height 17
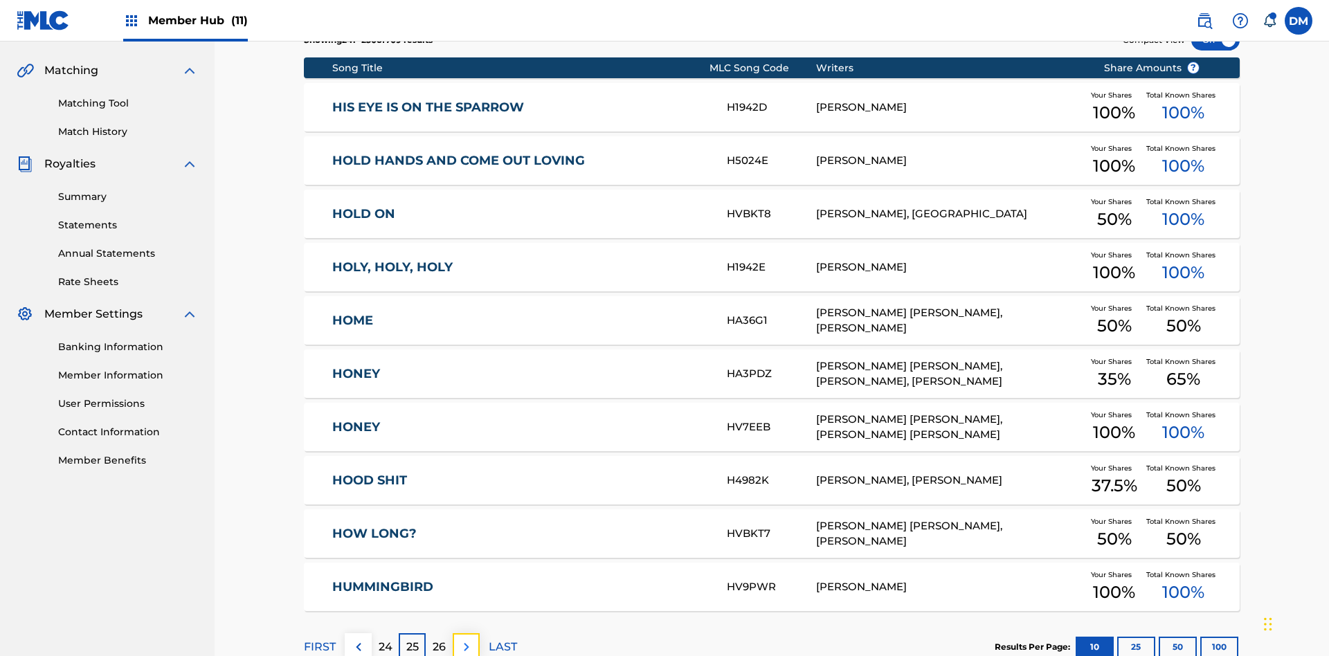
click at [466, 639] on img at bounding box center [466, 647] width 17 height 17
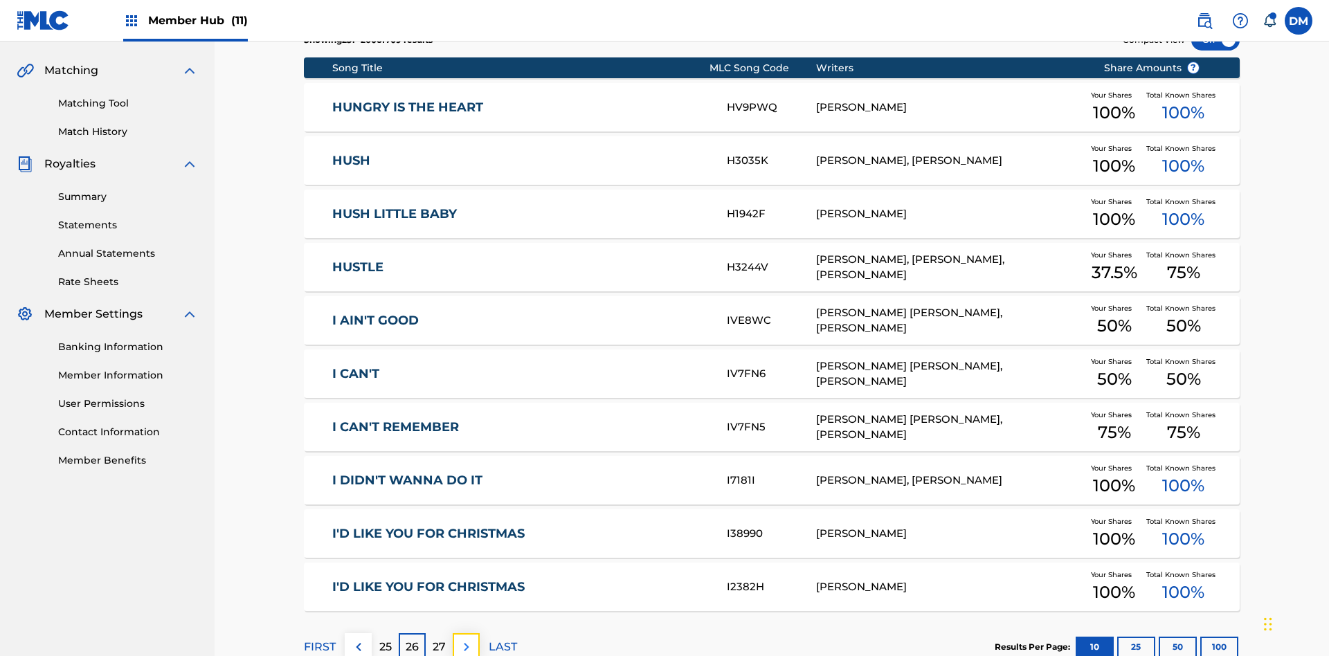
click at [466, 639] on img at bounding box center [466, 647] width 17 height 17
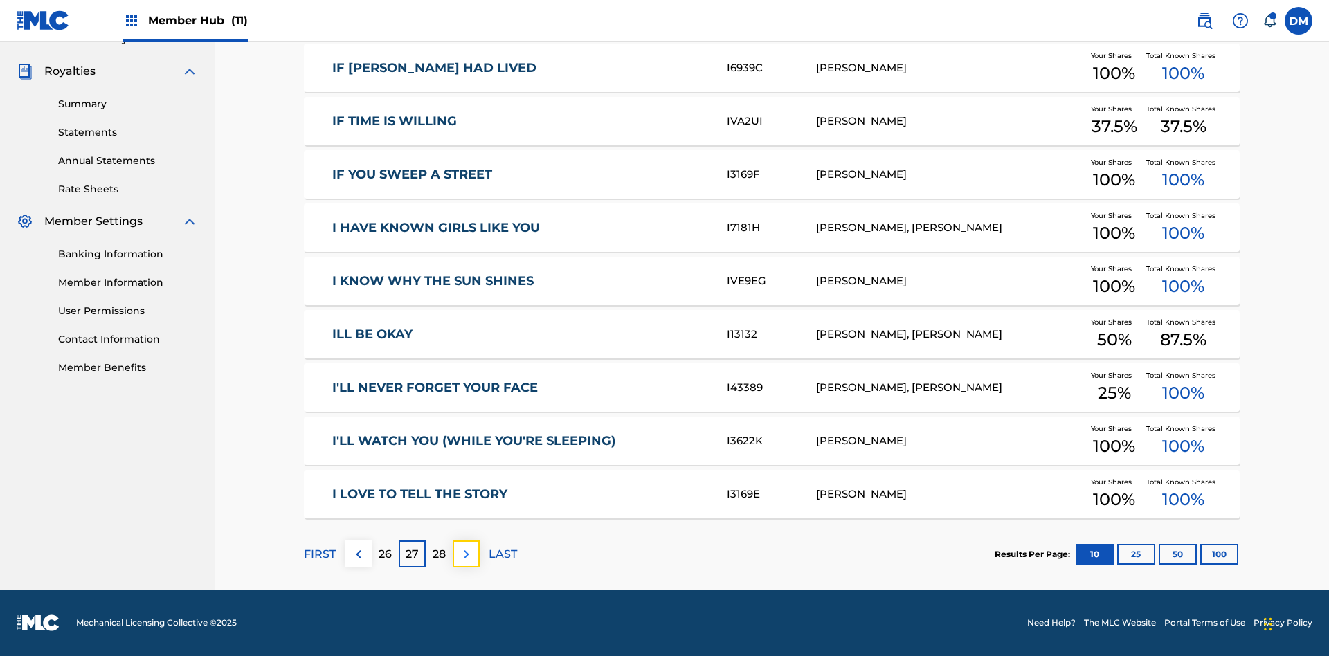
click at [466, 554] on img at bounding box center [466, 554] width 17 height 17
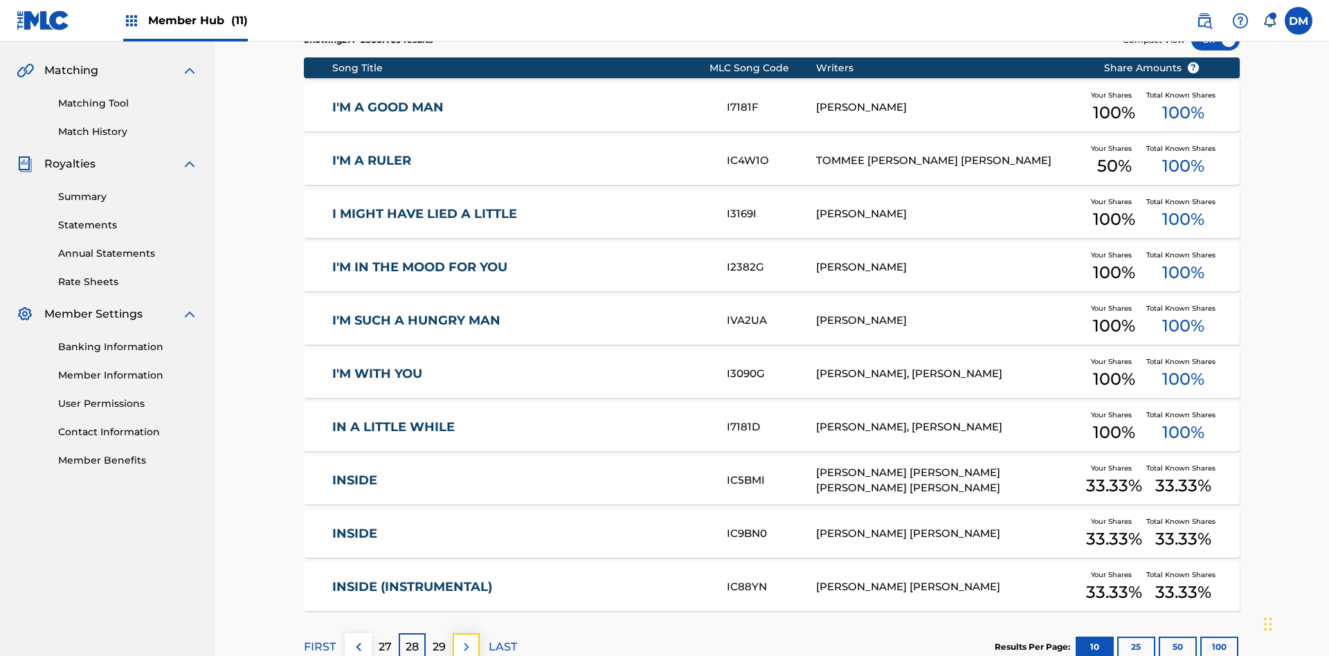
click at [466, 639] on img at bounding box center [466, 647] width 17 height 17
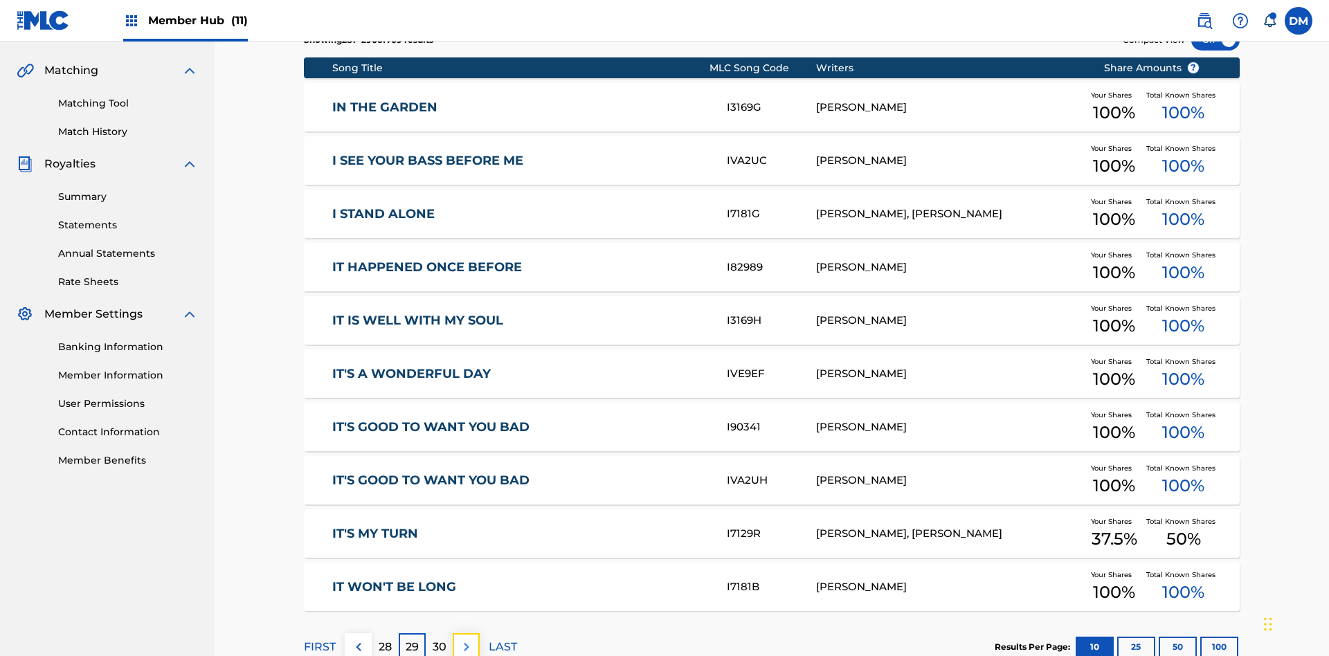
click at [466, 639] on img at bounding box center [466, 647] width 17 height 17
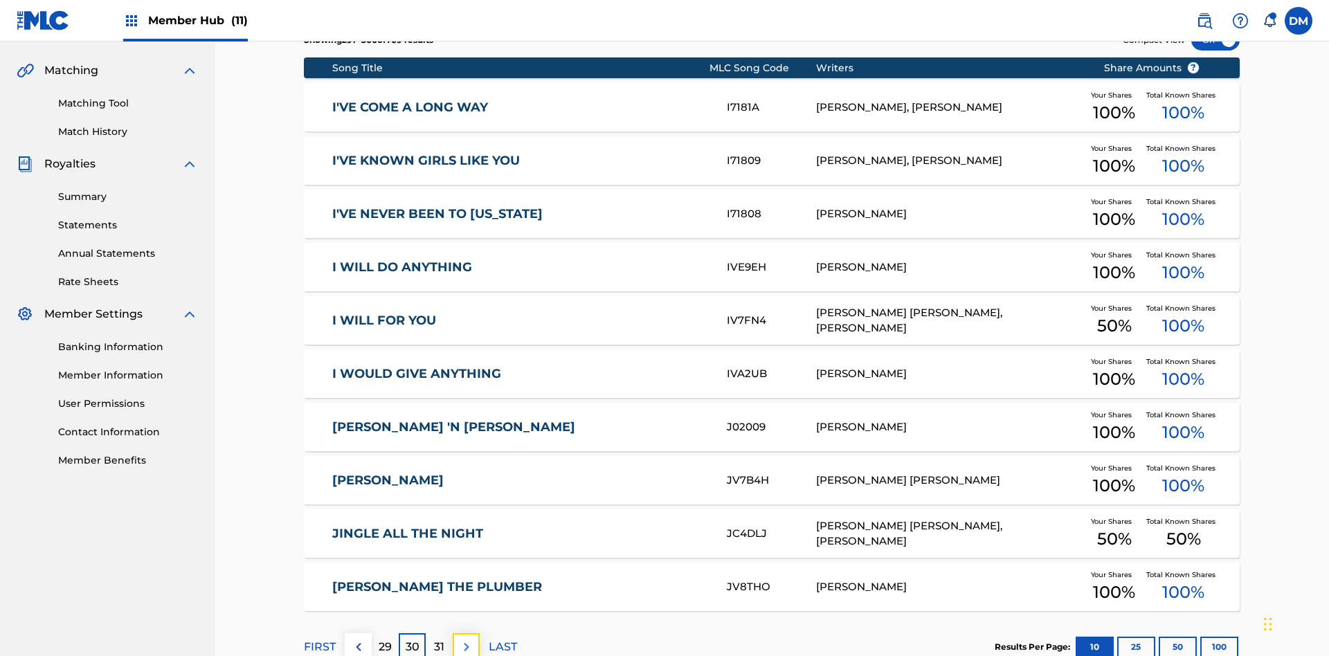
click at [466, 639] on img at bounding box center [466, 647] width 17 height 17
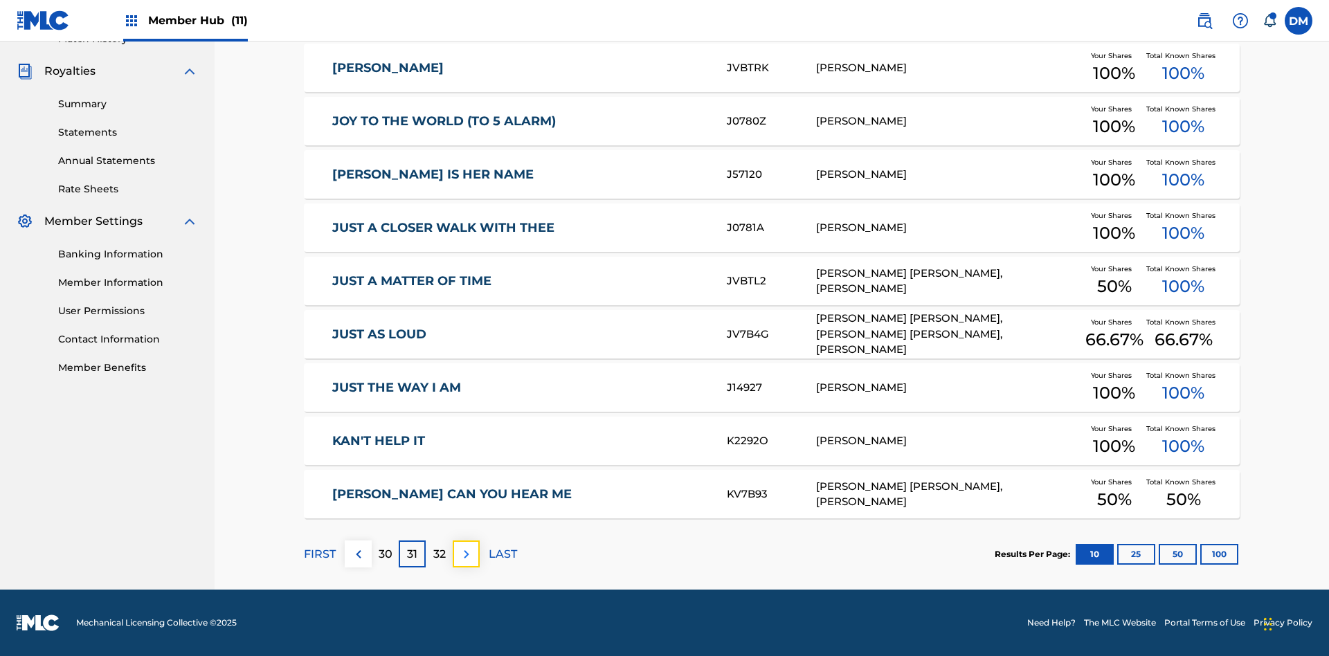
click at [466, 554] on img at bounding box center [466, 554] width 17 height 17
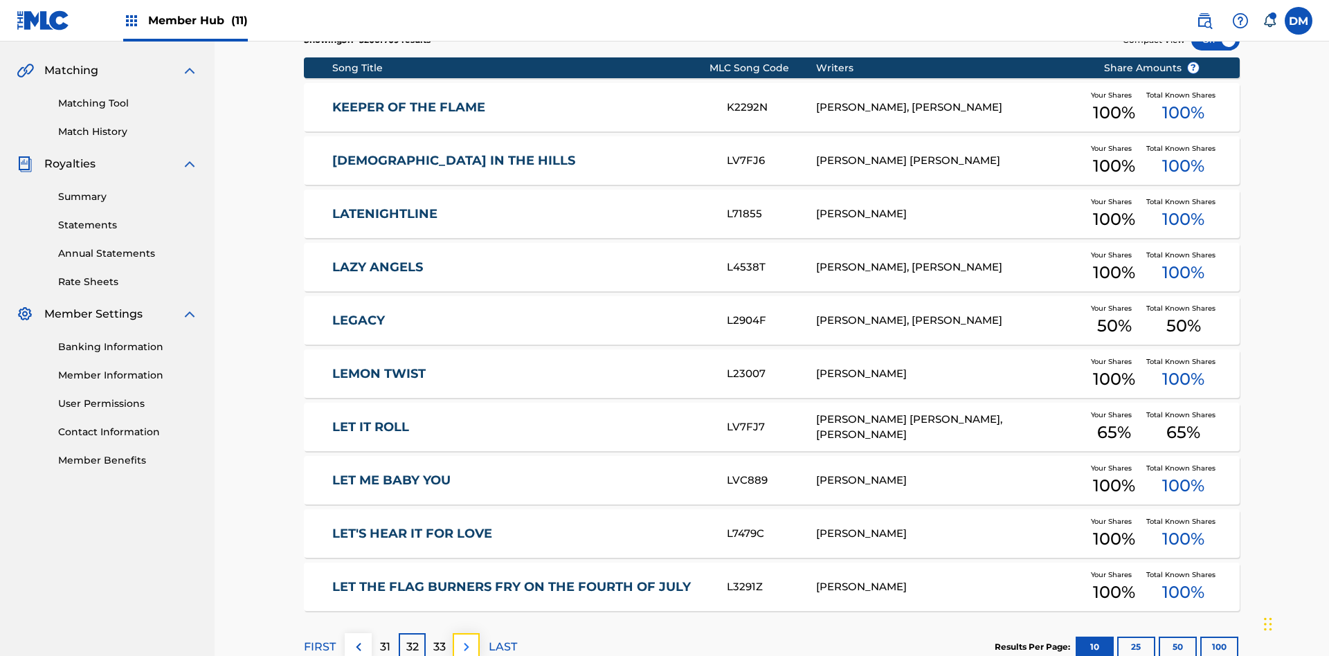
click at [466, 639] on img at bounding box center [466, 647] width 17 height 17
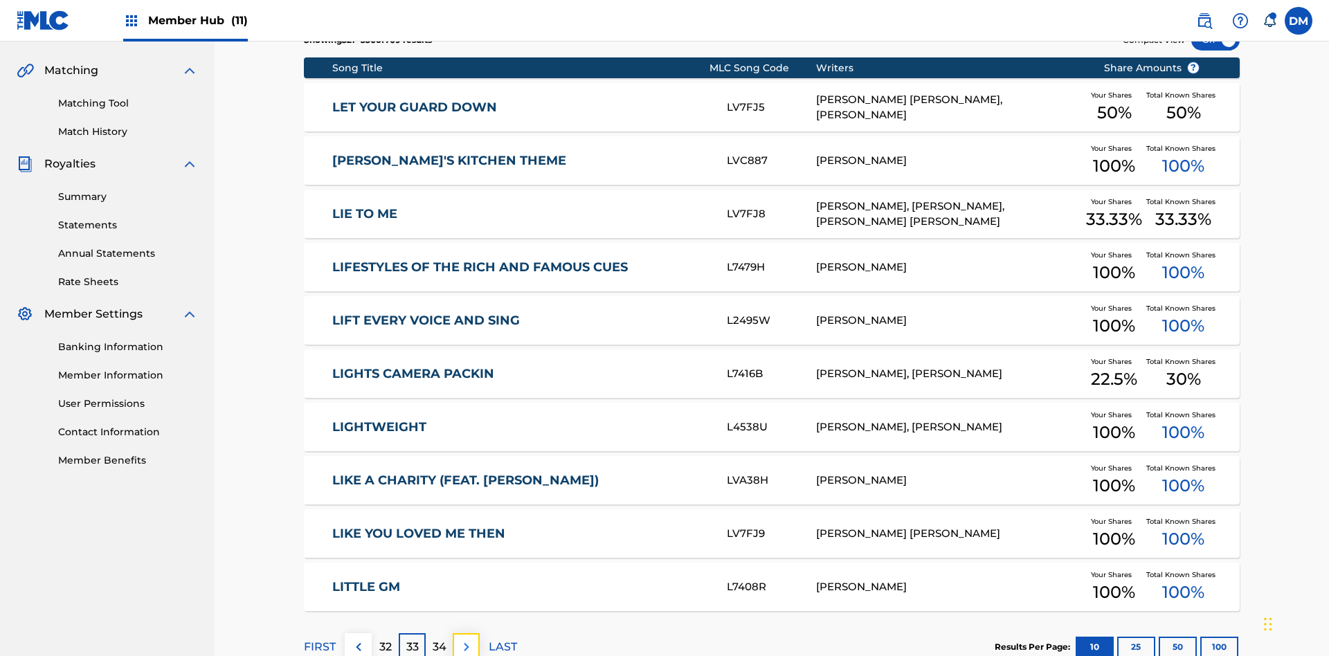
click at [466, 639] on img at bounding box center [466, 647] width 17 height 17
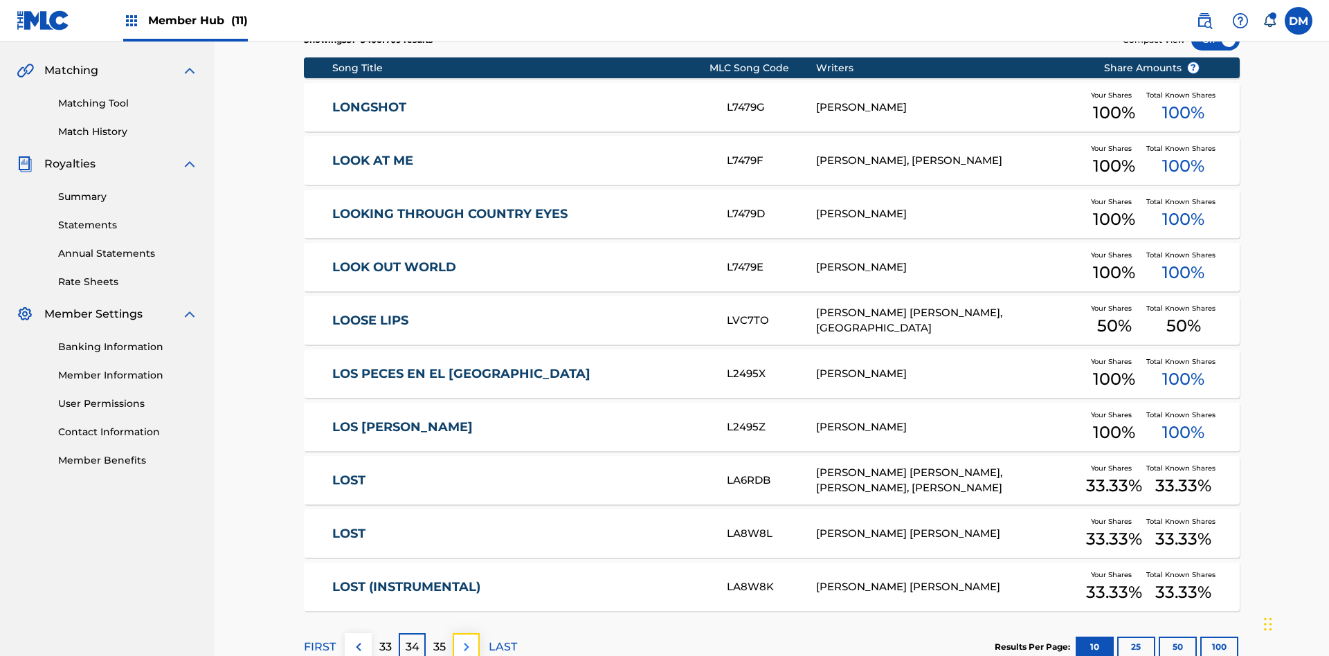
click at [466, 639] on img at bounding box center [466, 647] width 17 height 17
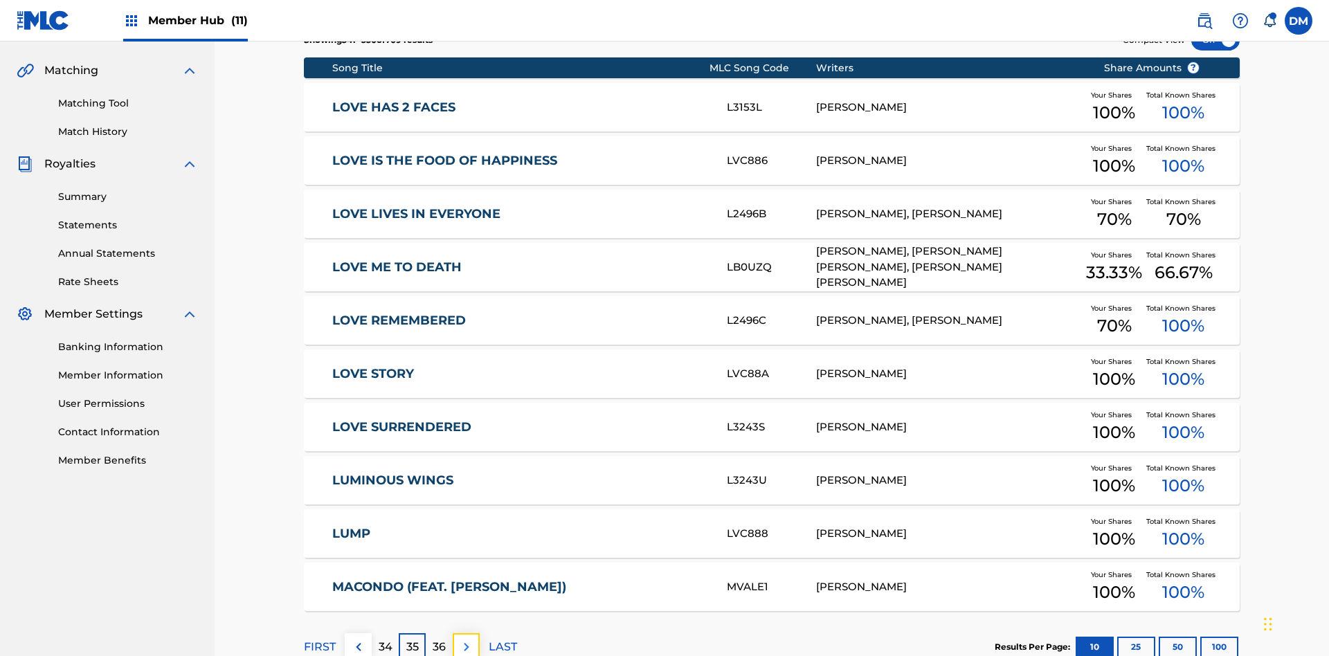
click at [466, 639] on img at bounding box center [466, 647] width 17 height 17
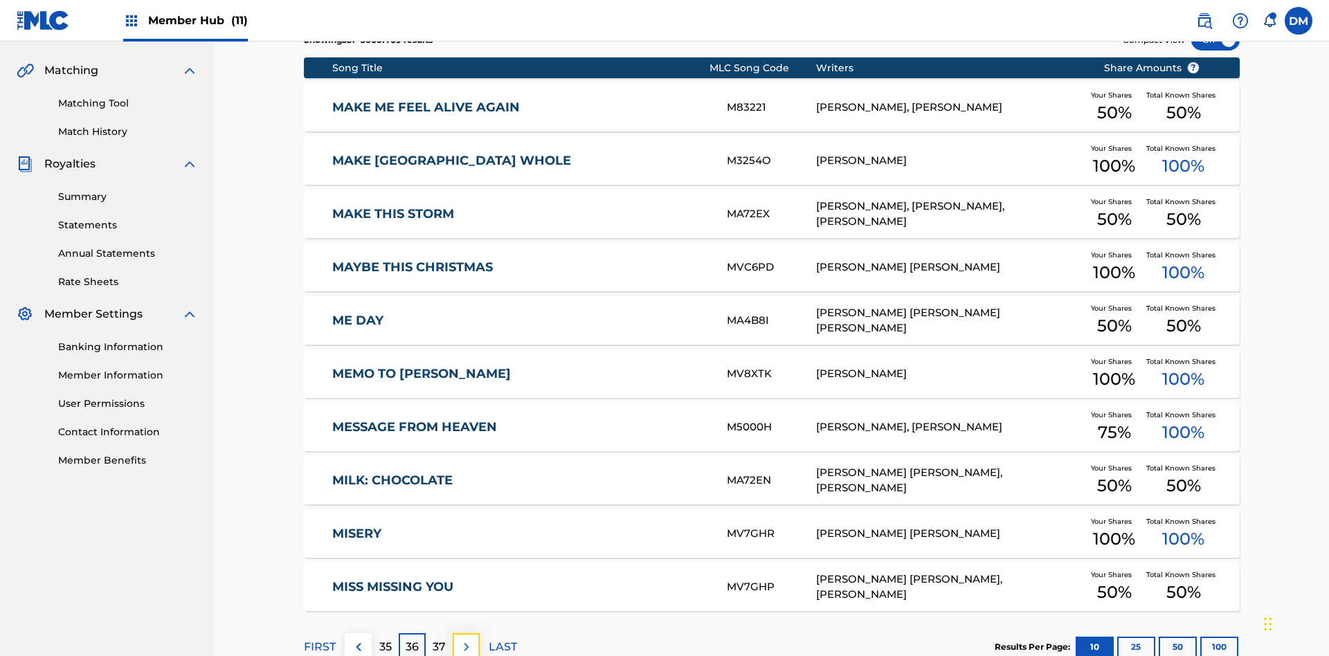
click at [466, 639] on img at bounding box center [466, 647] width 17 height 17
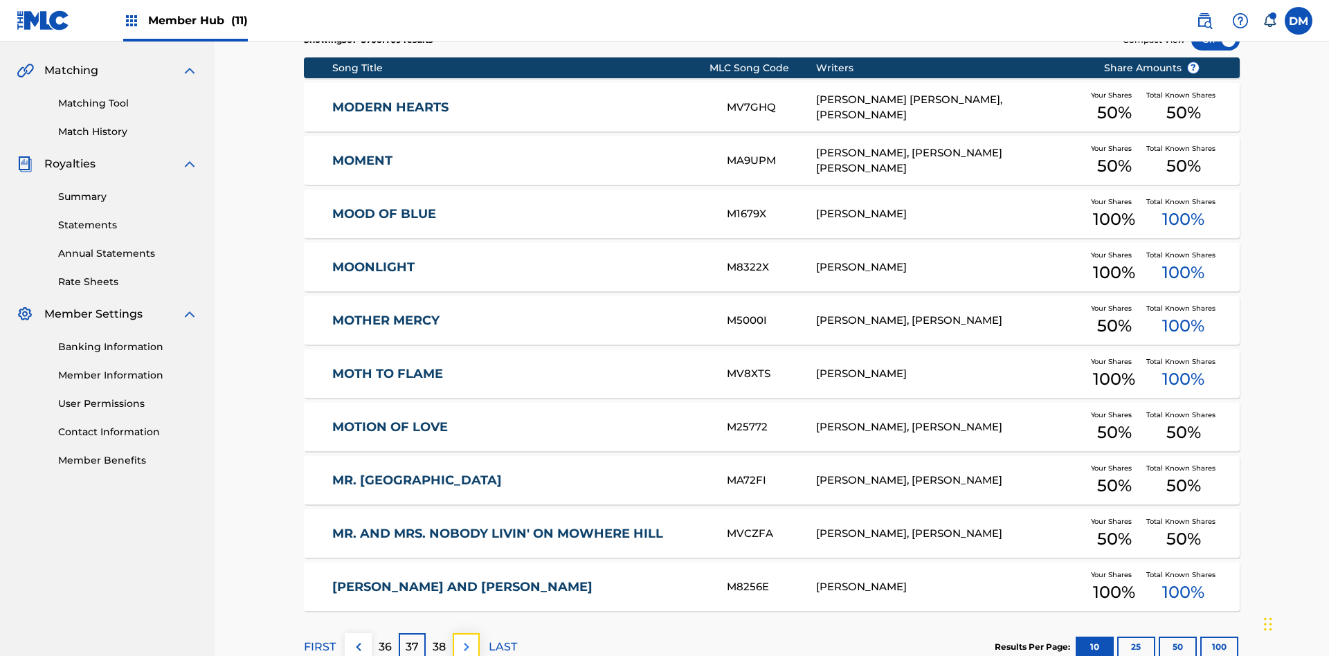
click at [466, 639] on img at bounding box center [466, 647] width 17 height 17
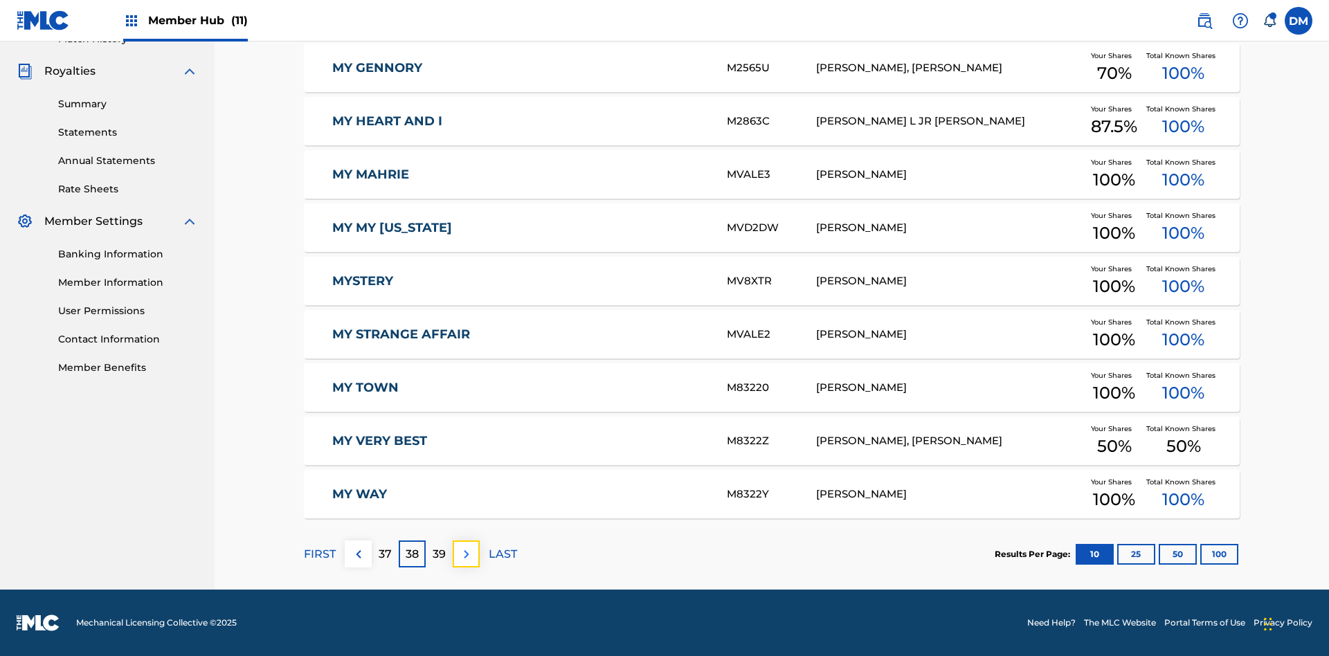
click at [466, 554] on img at bounding box center [466, 554] width 17 height 17
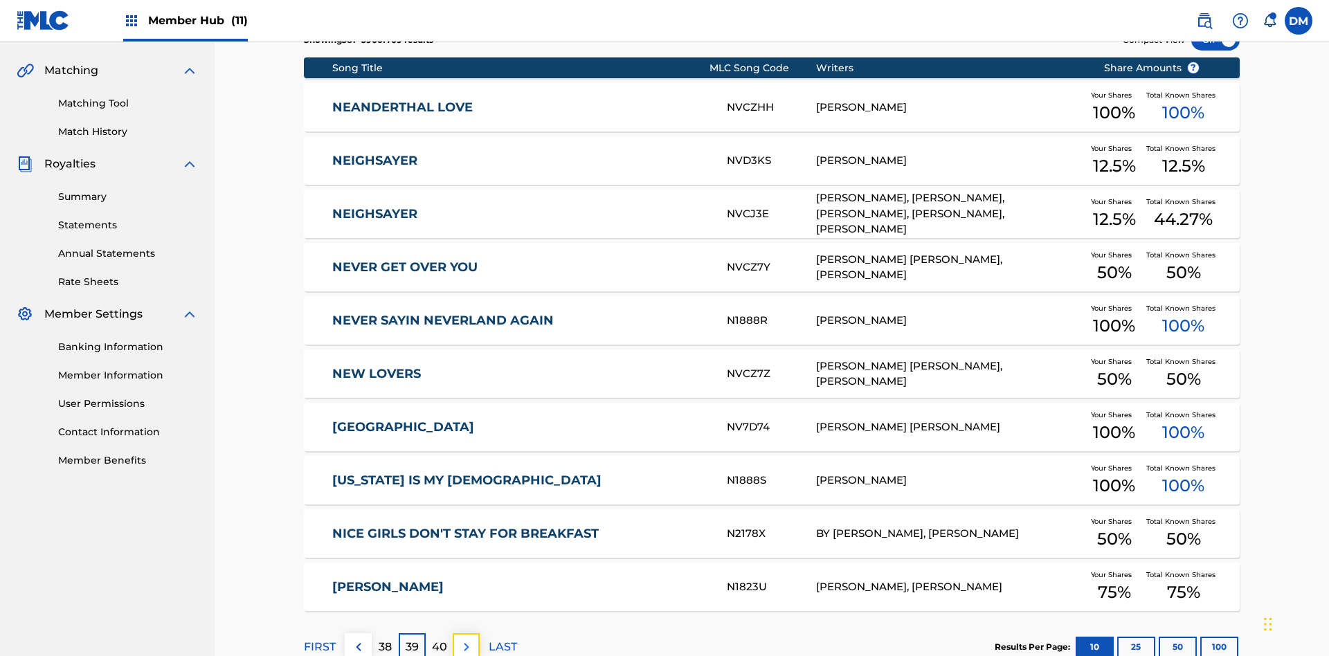
click at [466, 639] on img at bounding box center [466, 647] width 17 height 17
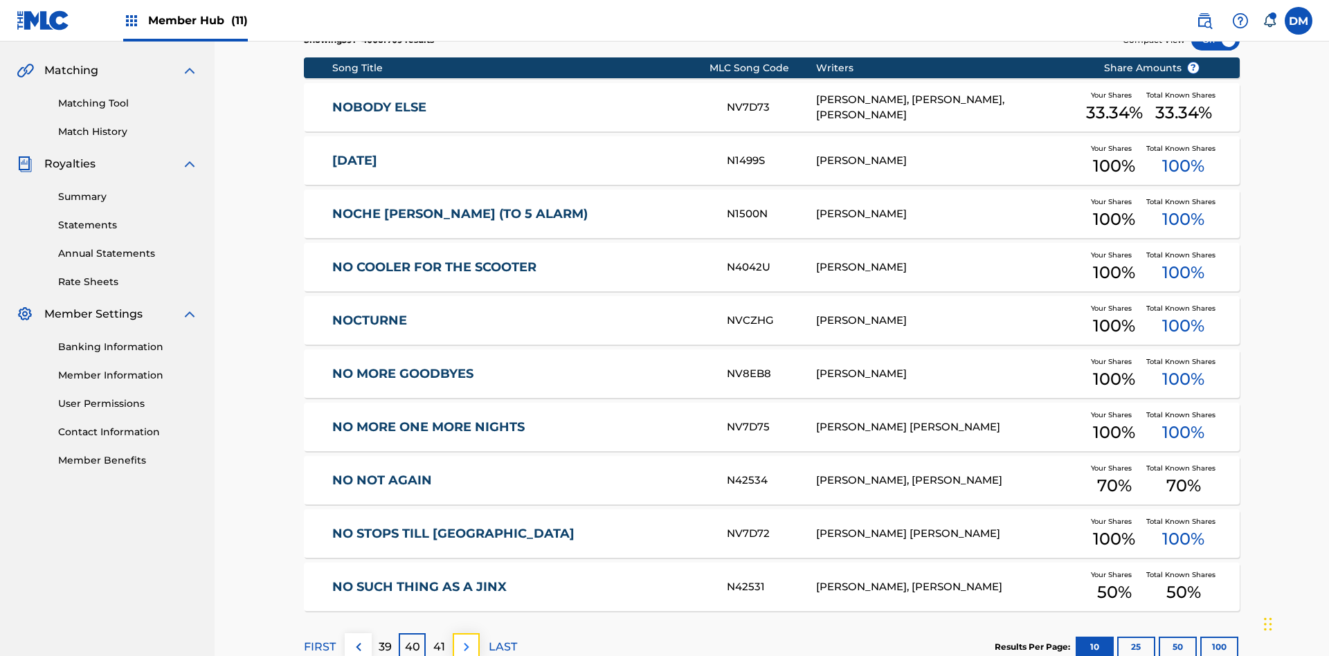
click at [466, 639] on img at bounding box center [466, 647] width 17 height 17
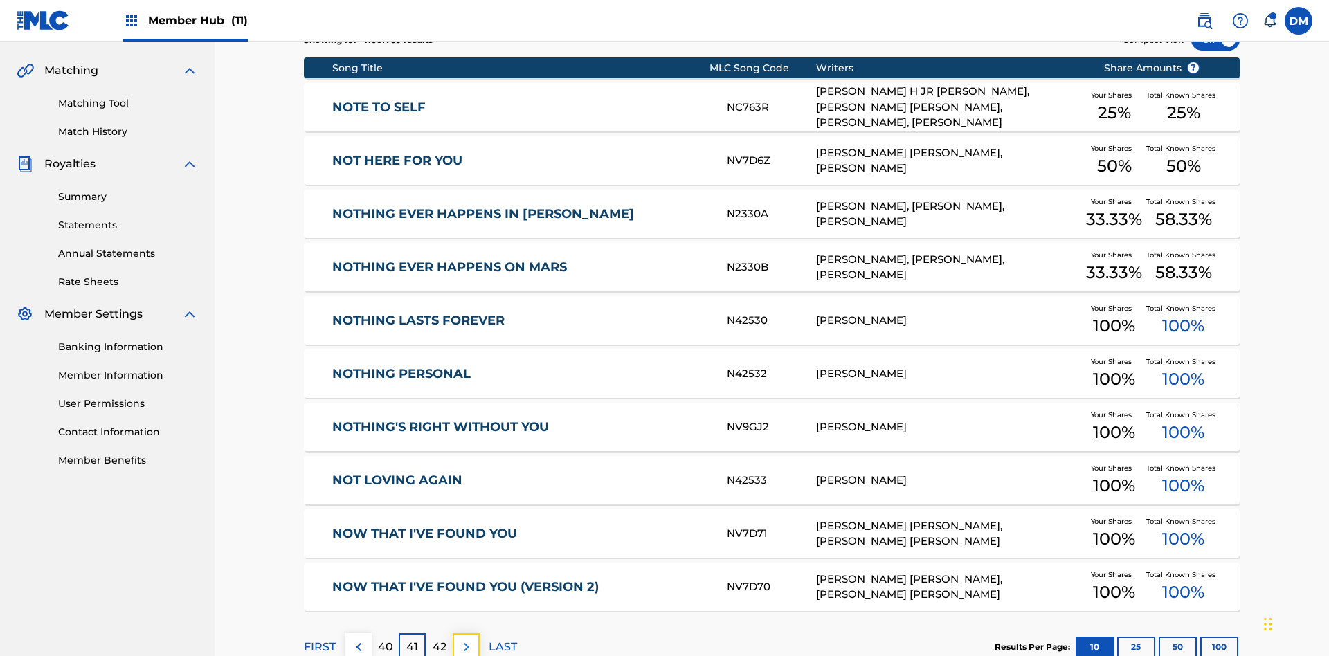
click at [466, 639] on img at bounding box center [466, 647] width 17 height 17
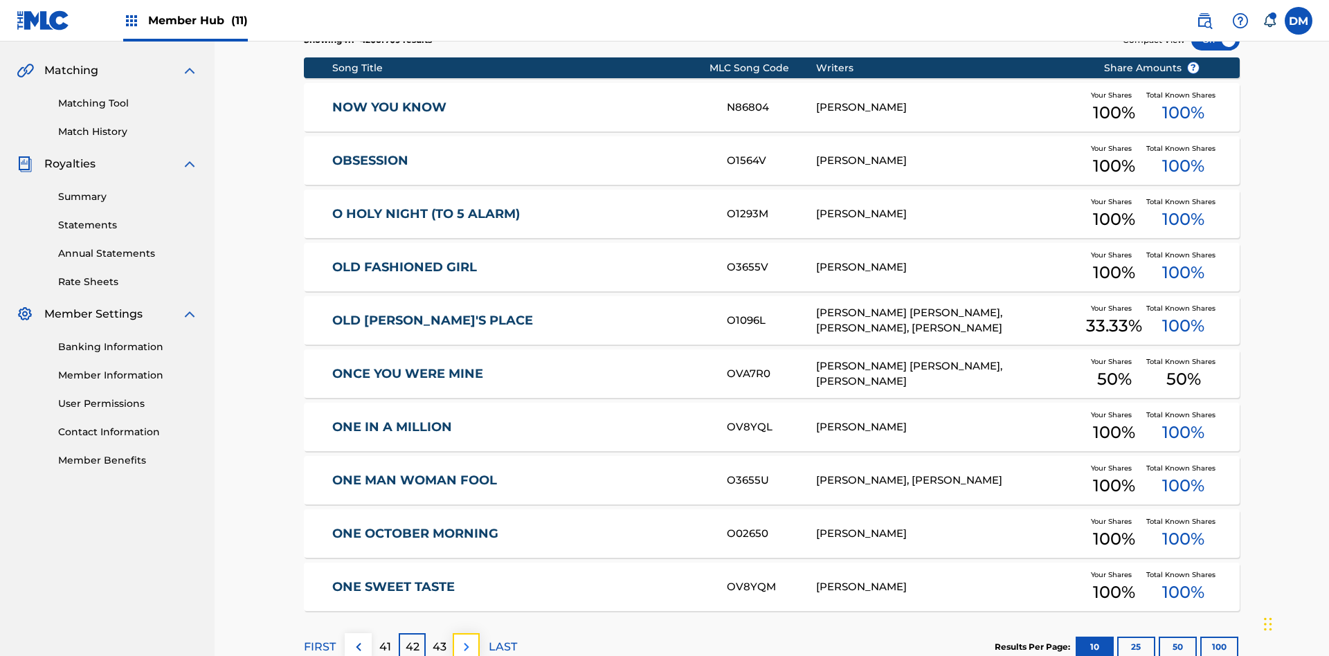
click at [466, 639] on img at bounding box center [466, 647] width 17 height 17
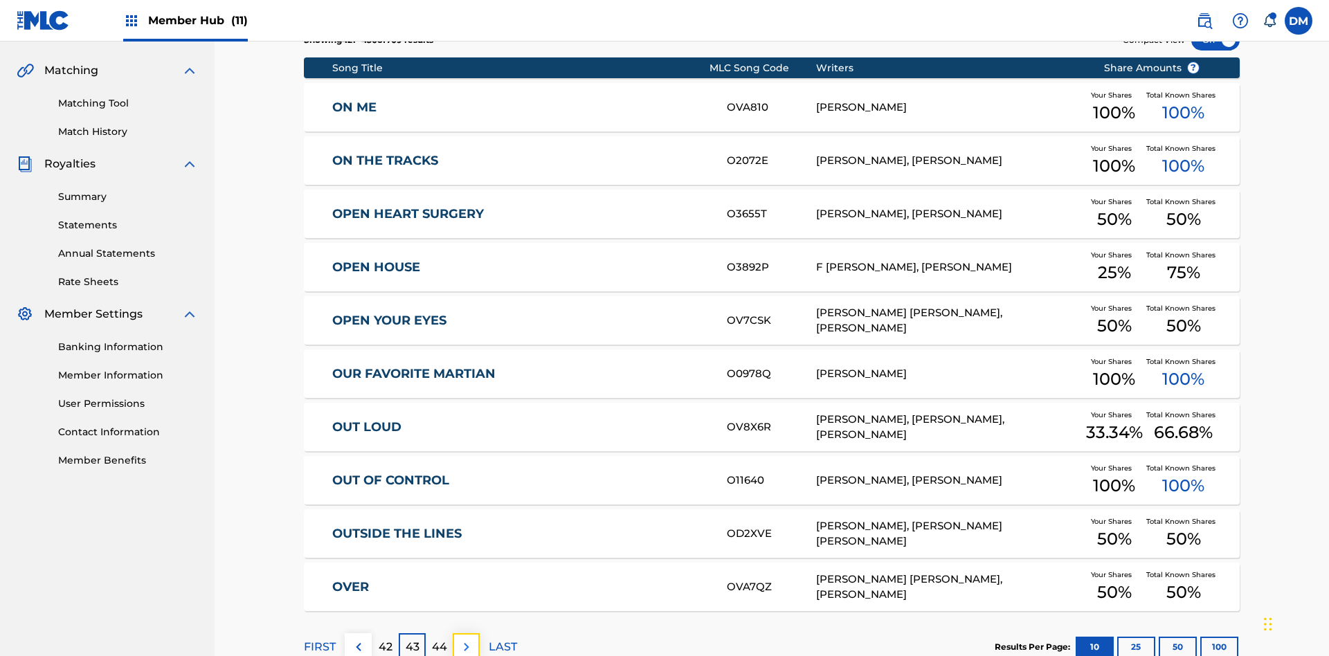
click at [466, 639] on img at bounding box center [466, 647] width 17 height 17
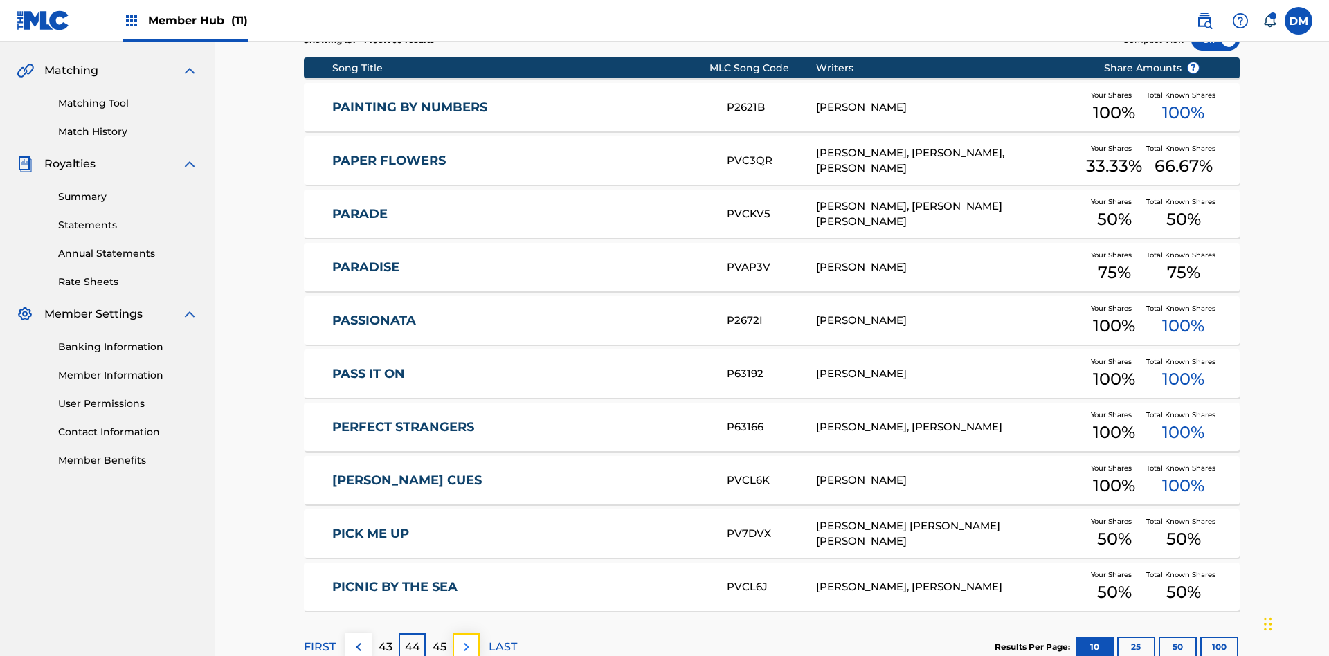
click at [466, 639] on img at bounding box center [466, 647] width 17 height 17
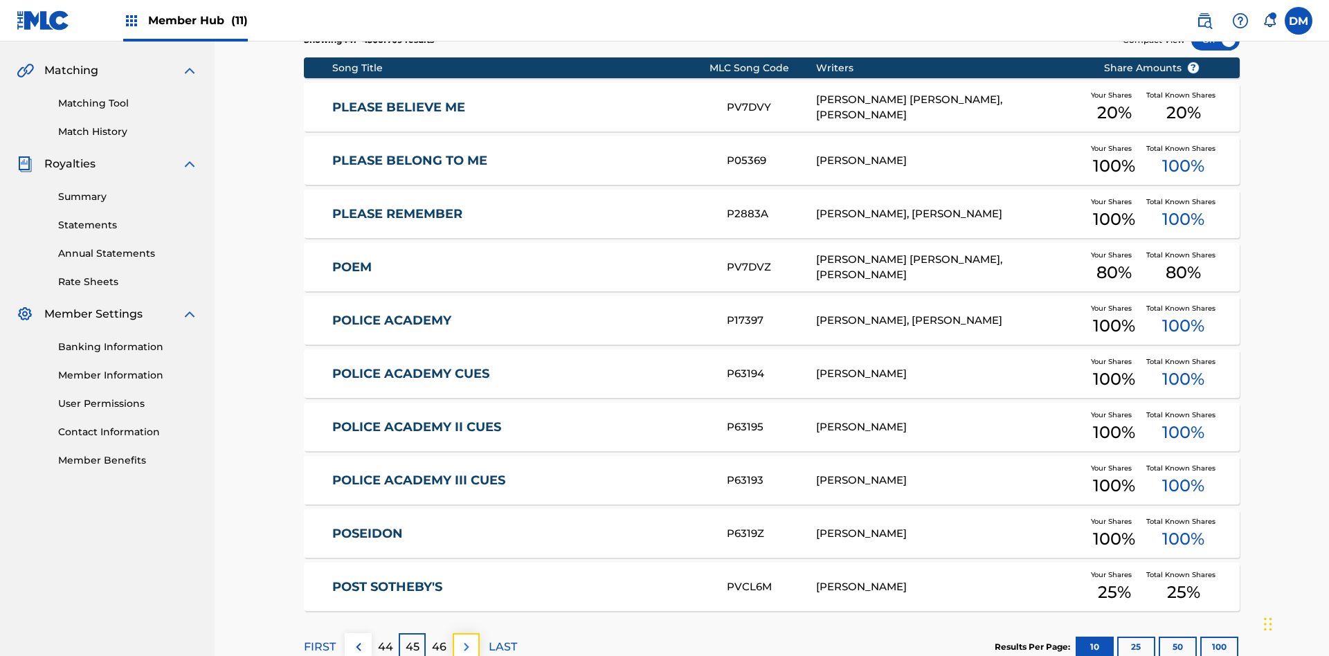
click at [466, 639] on img at bounding box center [466, 647] width 17 height 17
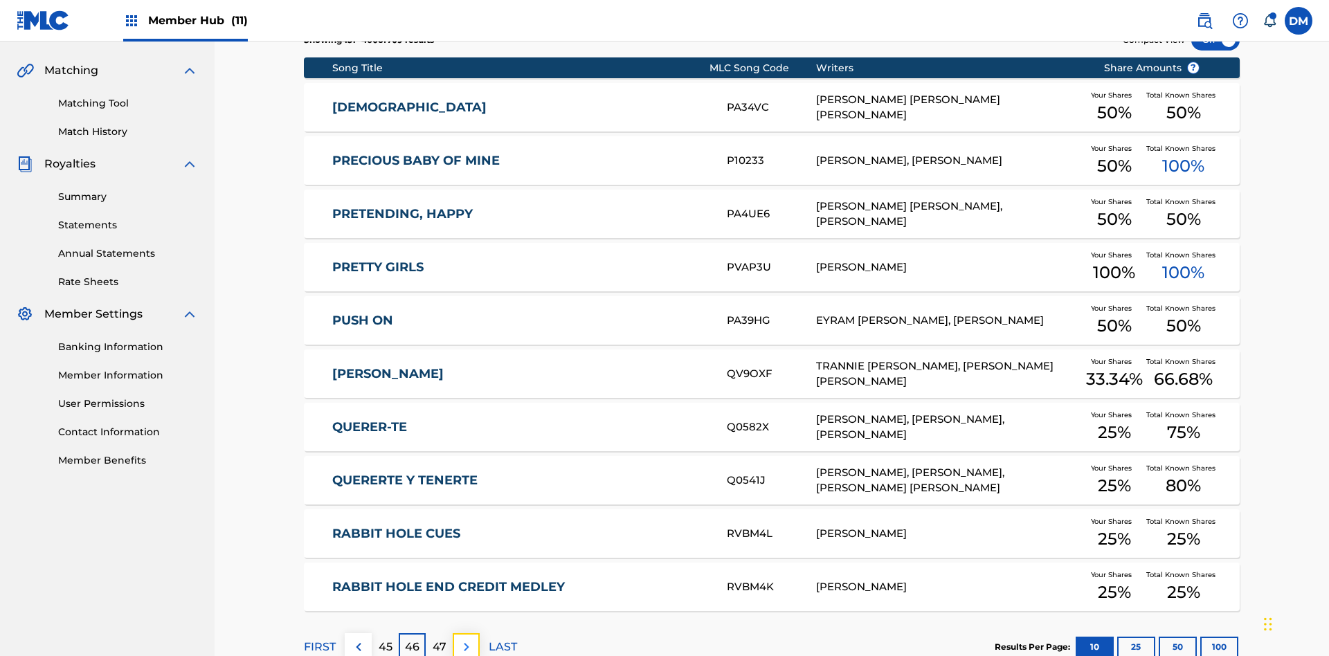
click at [466, 639] on img at bounding box center [466, 647] width 17 height 17
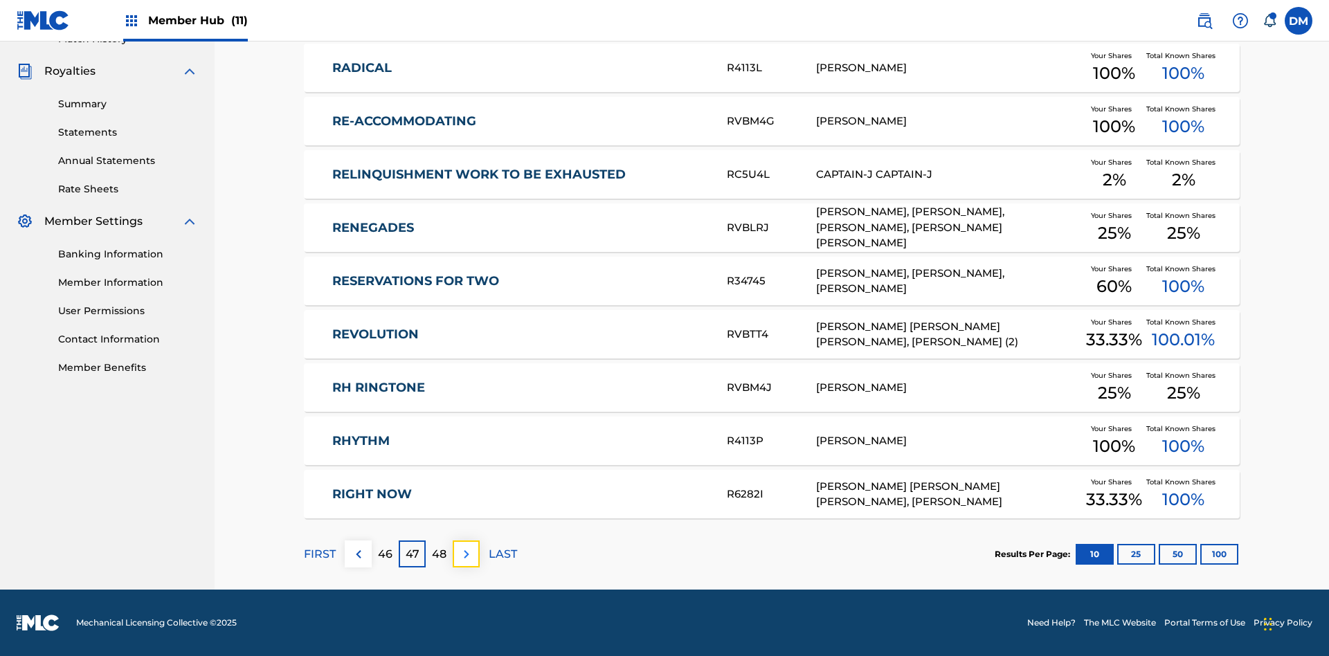
click at [466, 554] on img at bounding box center [466, 554] width 17 height 17
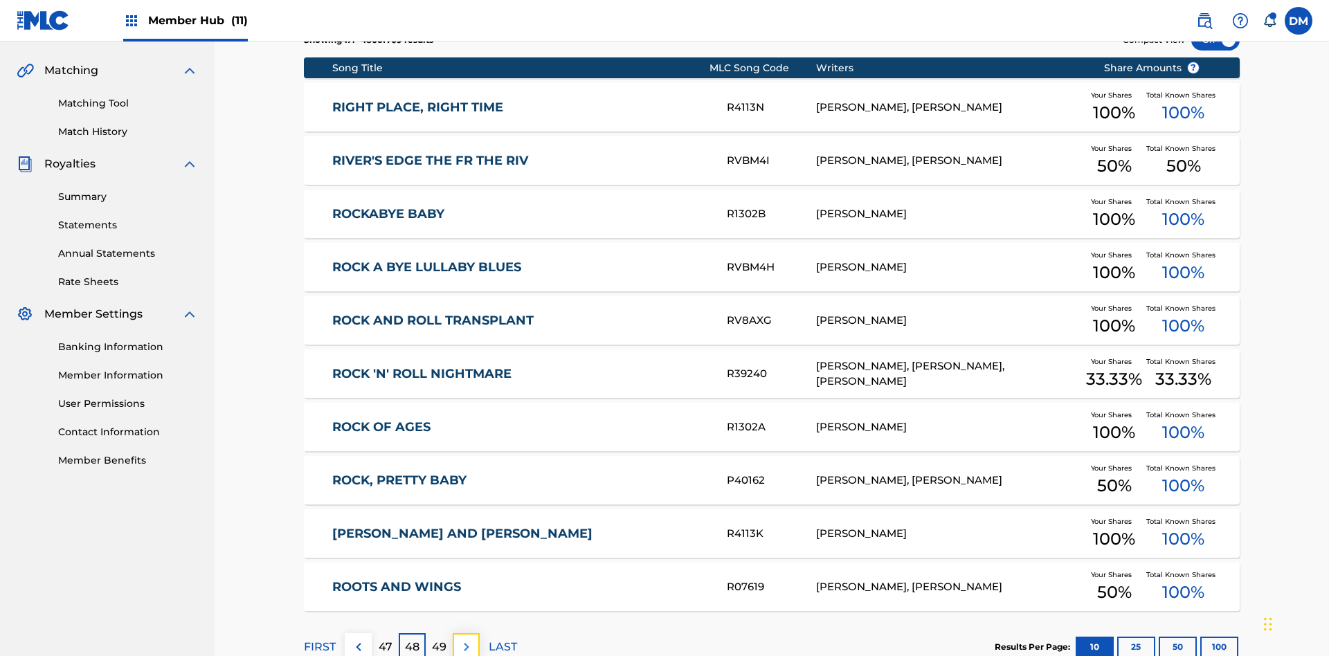
click at [466, 639] on img at bounding box center [466, 647] width 17 height 17
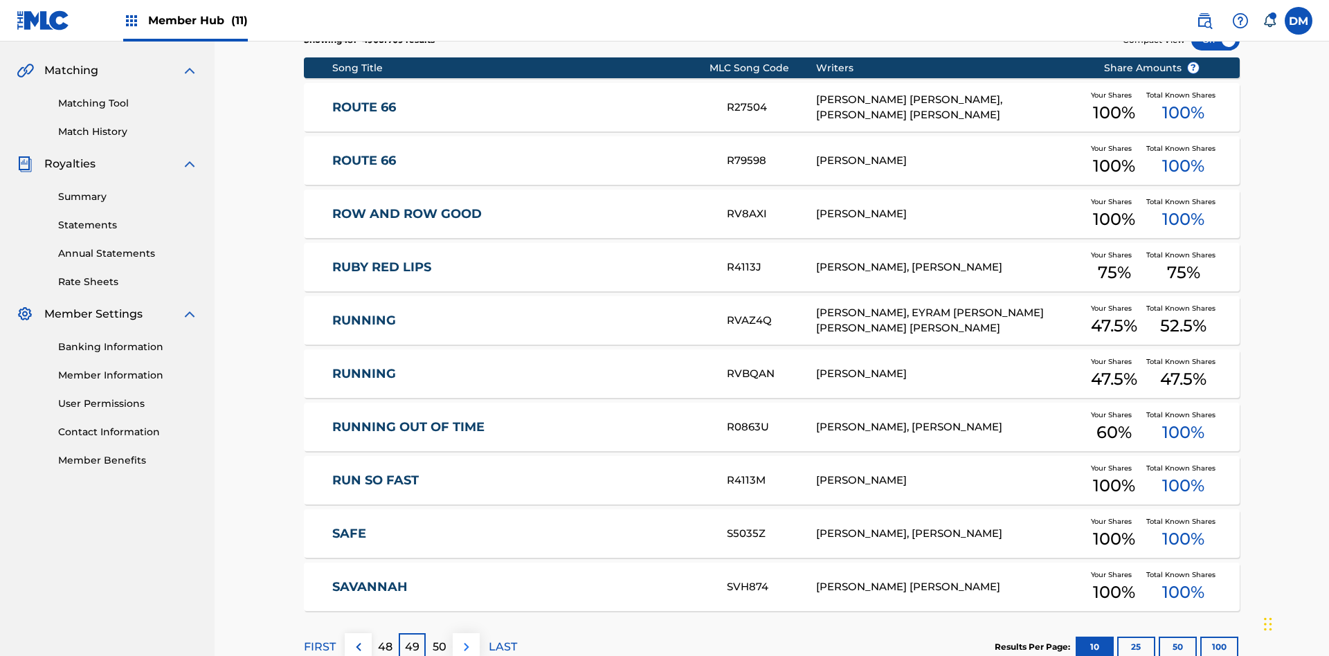
click at [466, 639] on img at bounding box center [466, 647] width 17 height 17
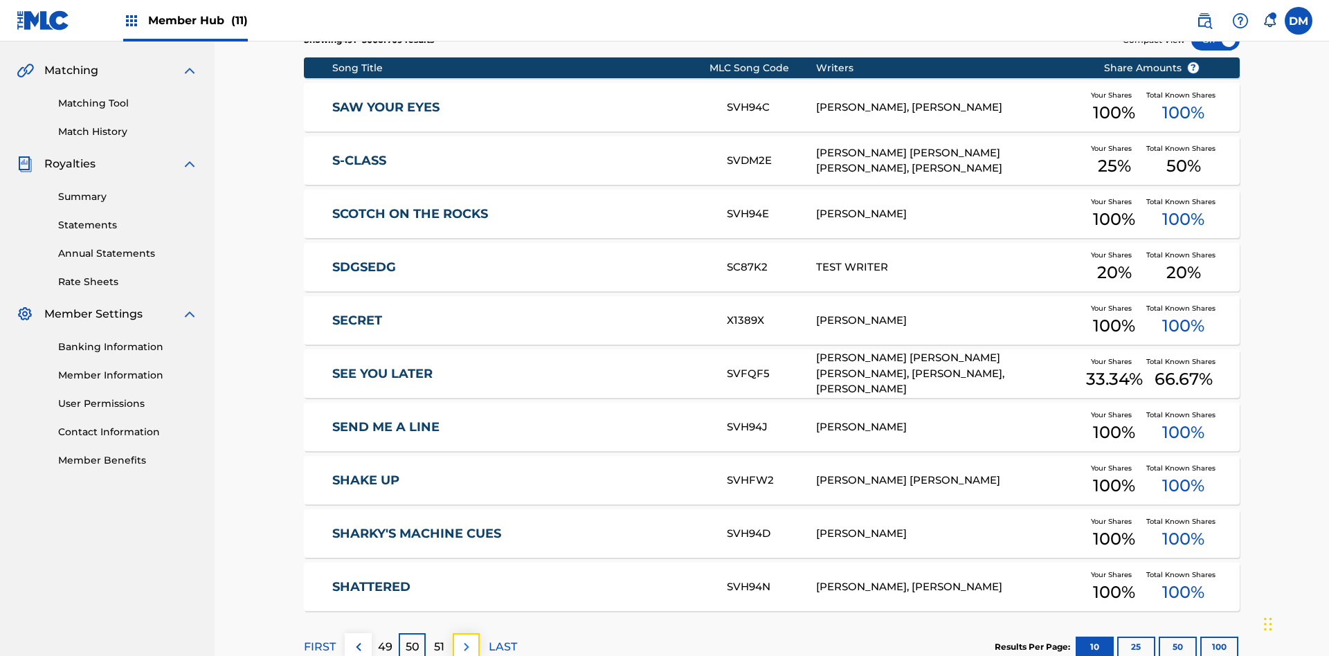
click at [466, 639] on img at bounding box center [466, 647] width 17 height 17
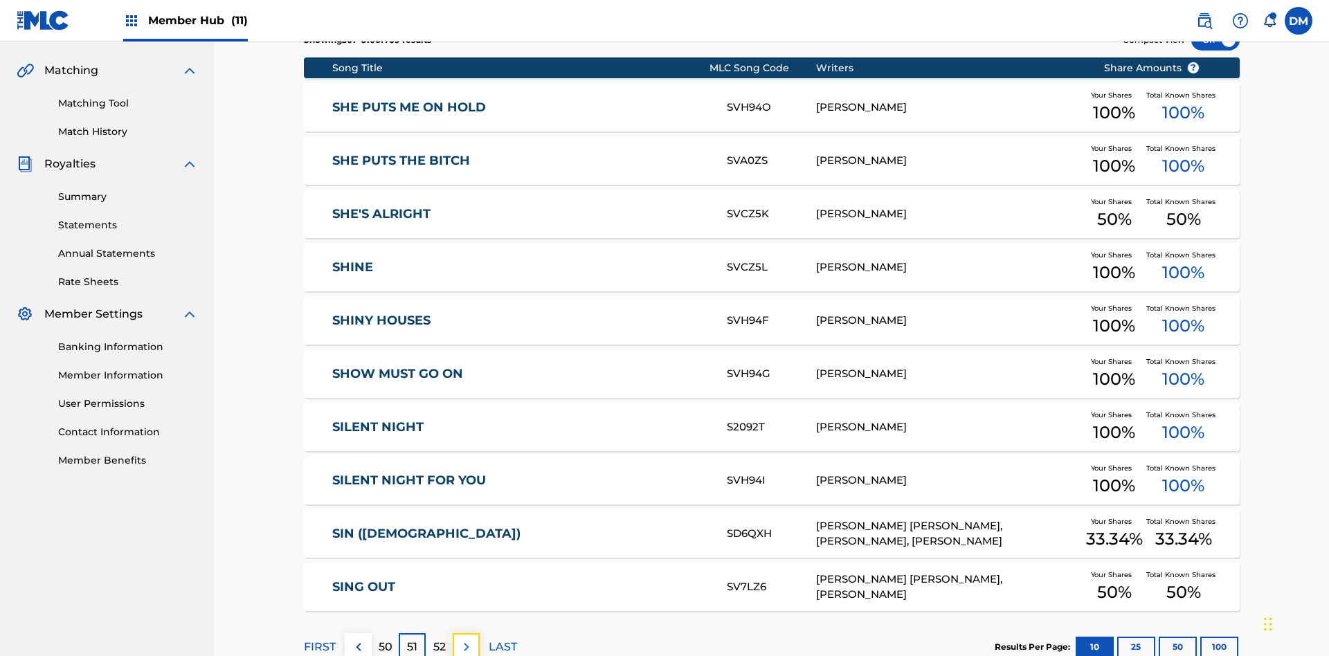
click at [466, 639] on img at bounding box center [466, 647] width 17 height 17
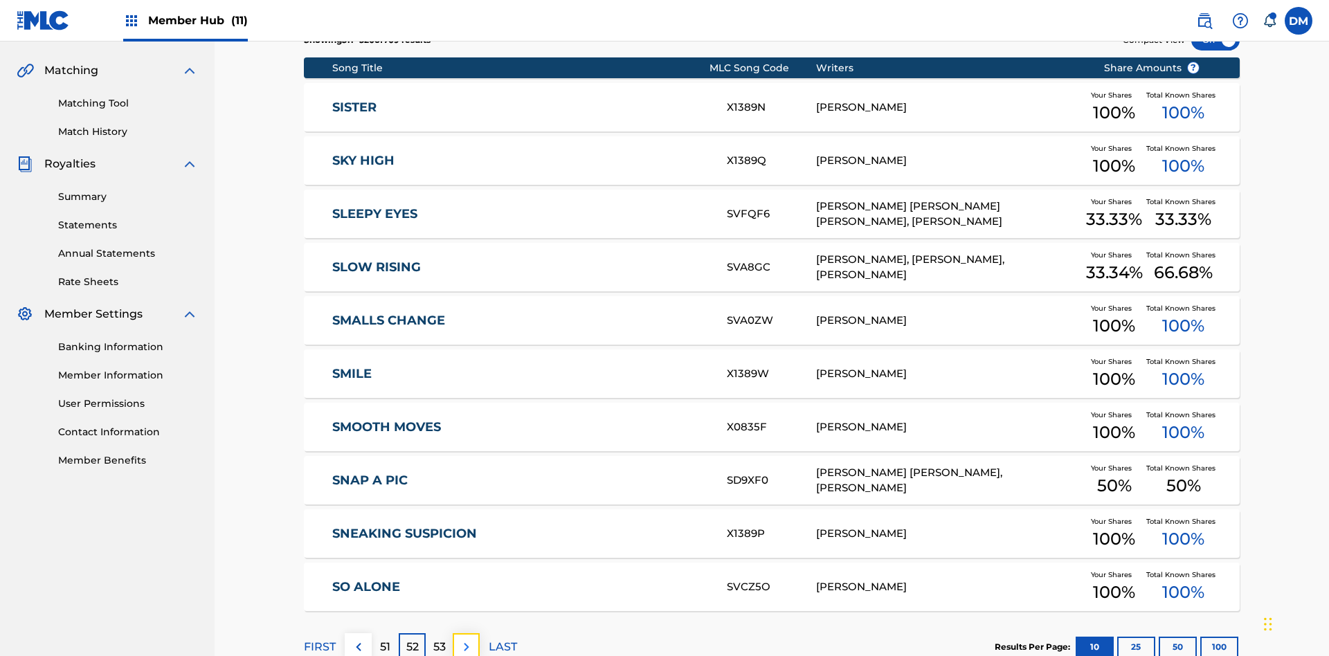
click at [466, 639] on img at bounding box center [466, 647] width 17 height 17
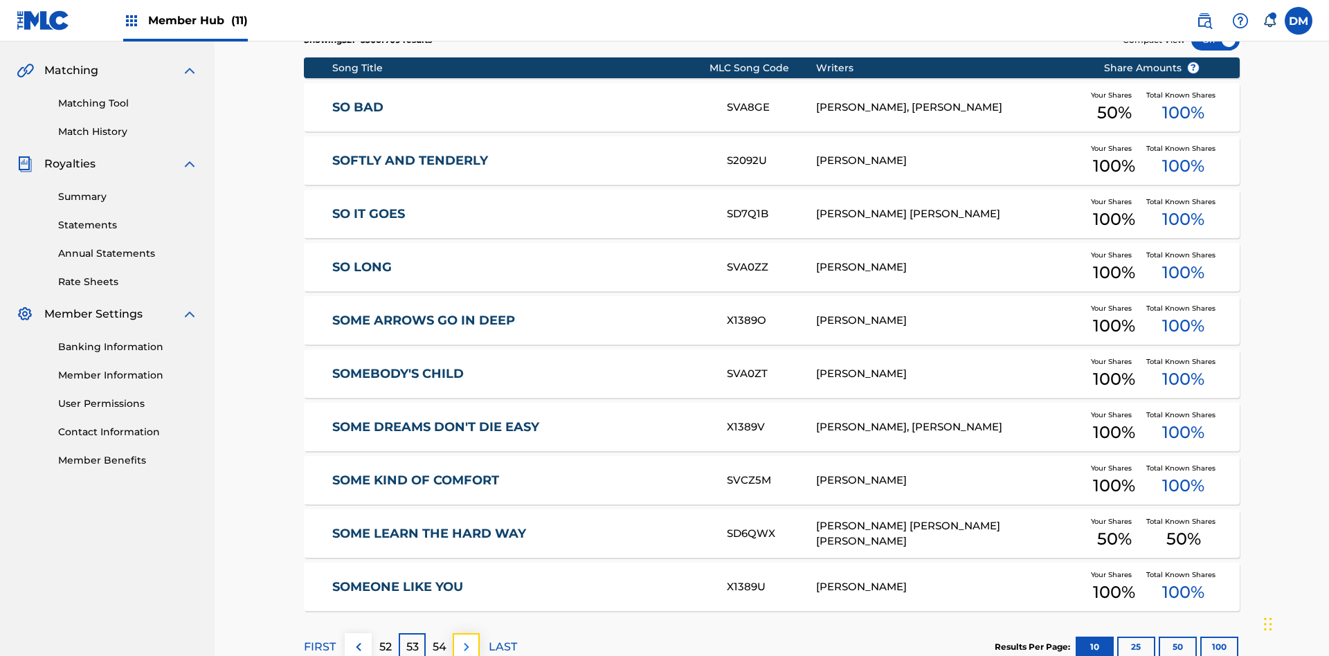
click at [466, 639] on img at bounding box center [466, 647] width 17 height 17
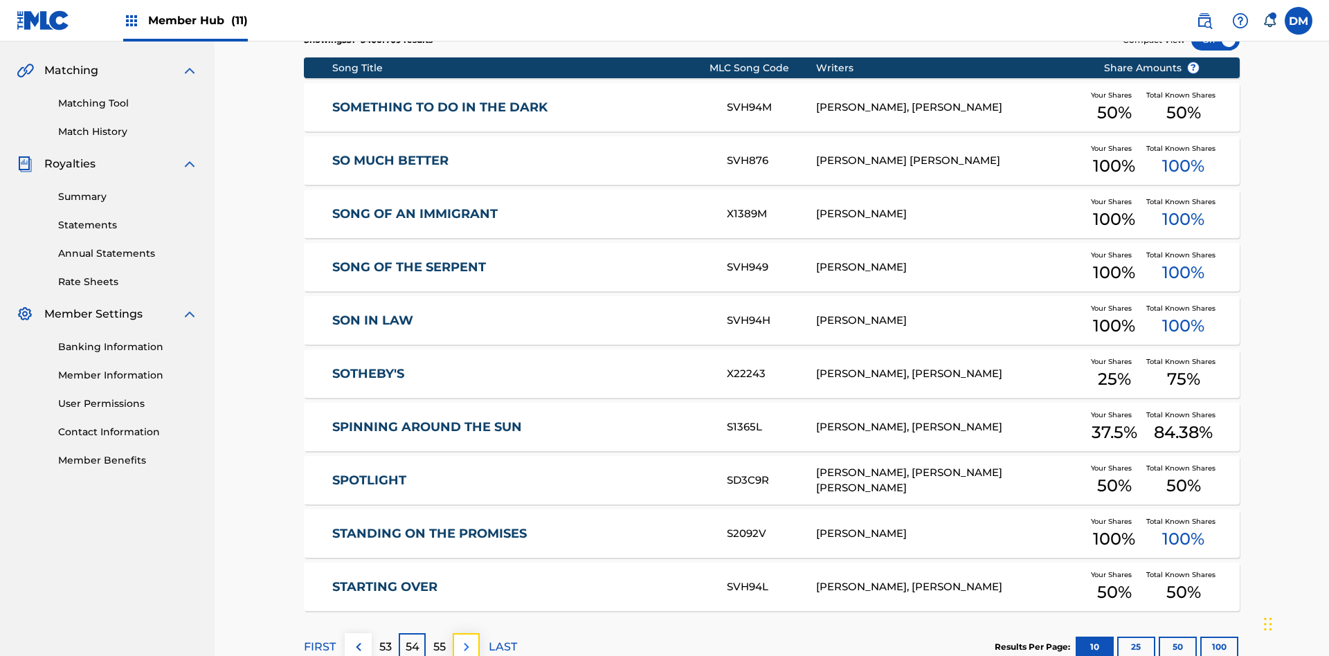
click at [466, 639] on img at bounding box center [466, 647] width 17 height 17
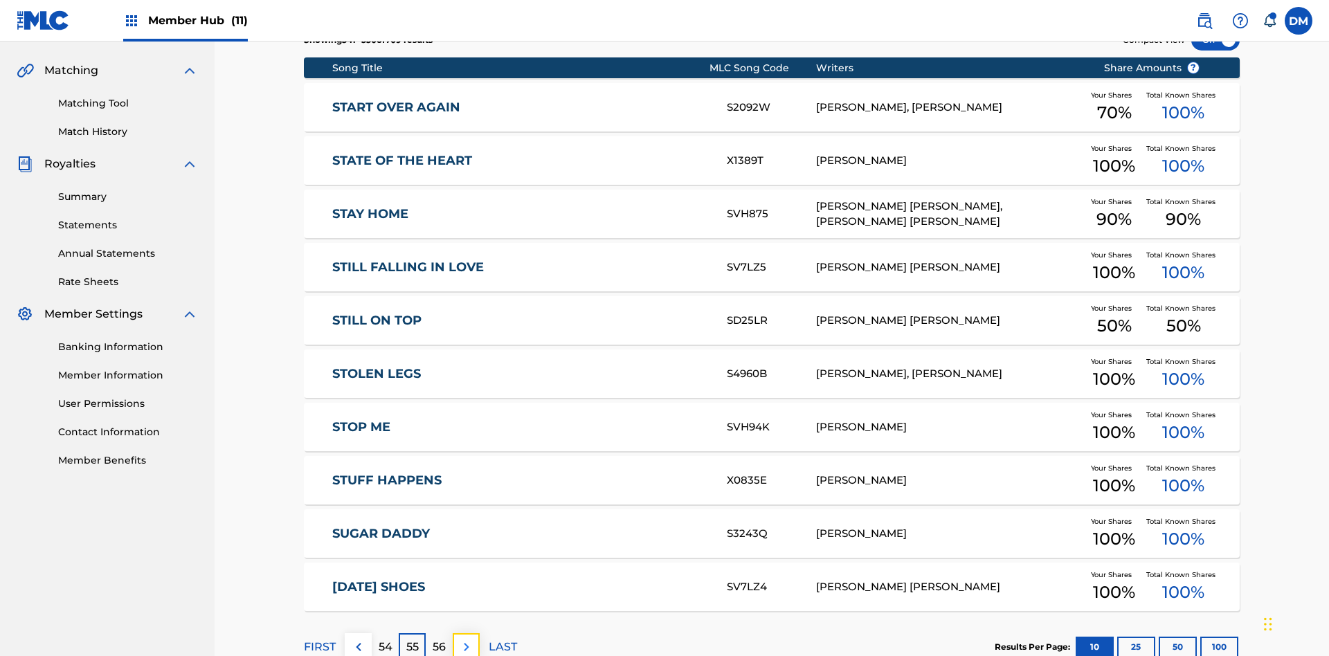
click at [466, 639] on img at bounding box center [466, 647] width 17 height 17
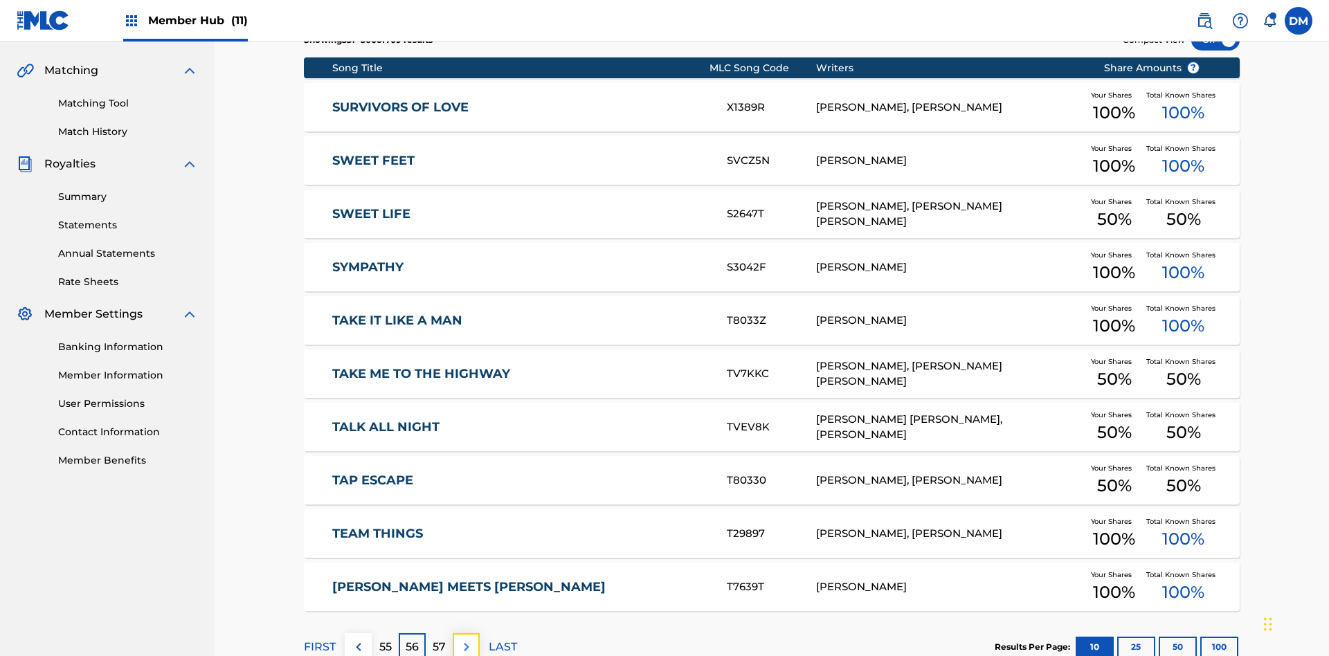
click at [466, 639] on img at bounding box center [466, 647] width 17 height 17
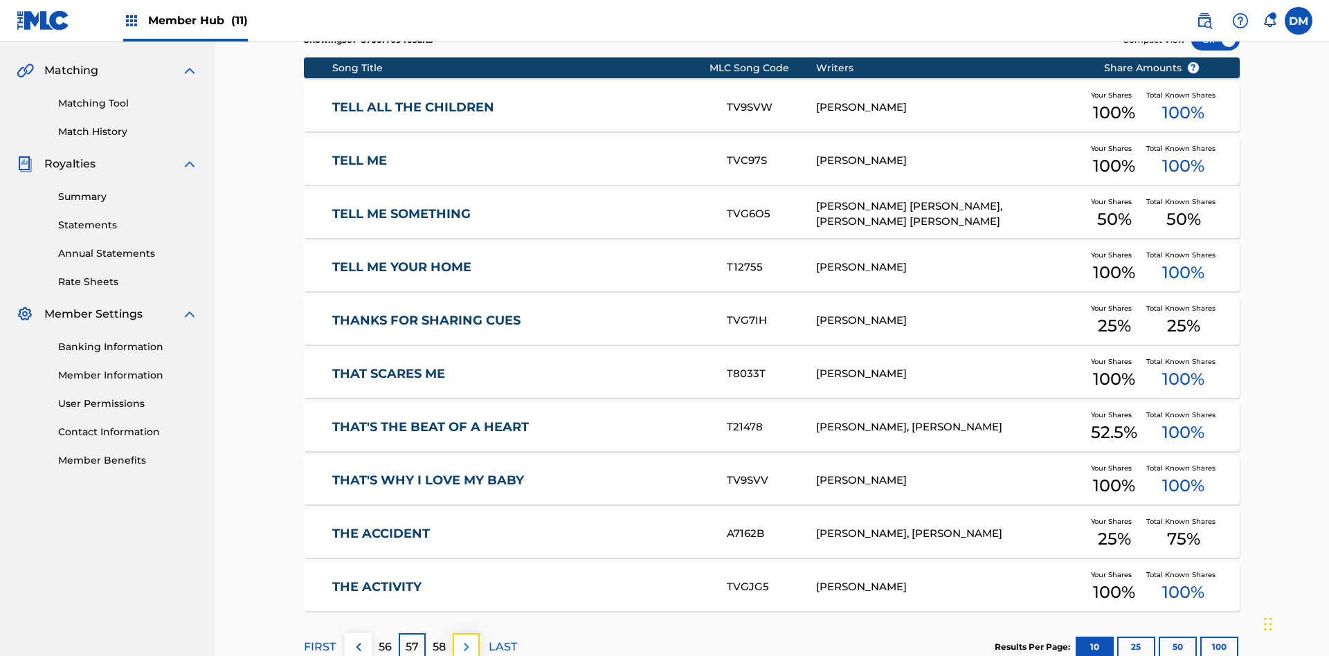
click at [466, 639] on img at bounding box center [466, 647] width 17 height 17
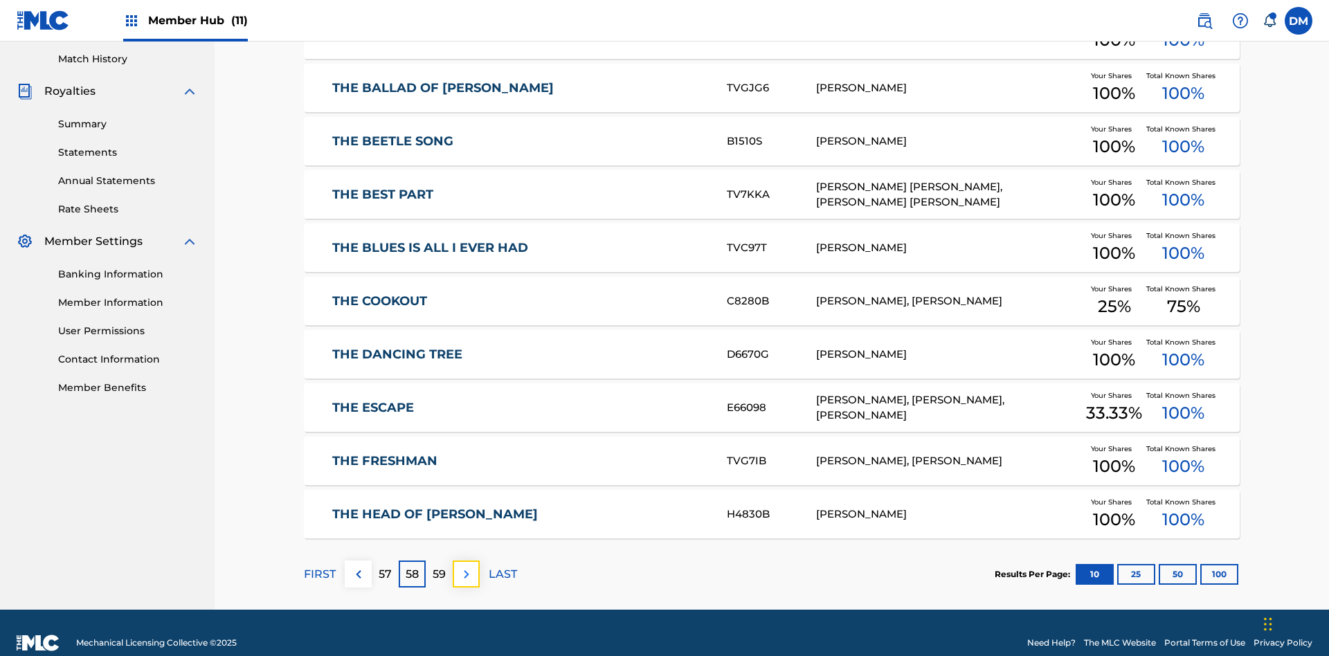
click at [466, 566] on img at bounding box center [466, 574] width 17 height 17
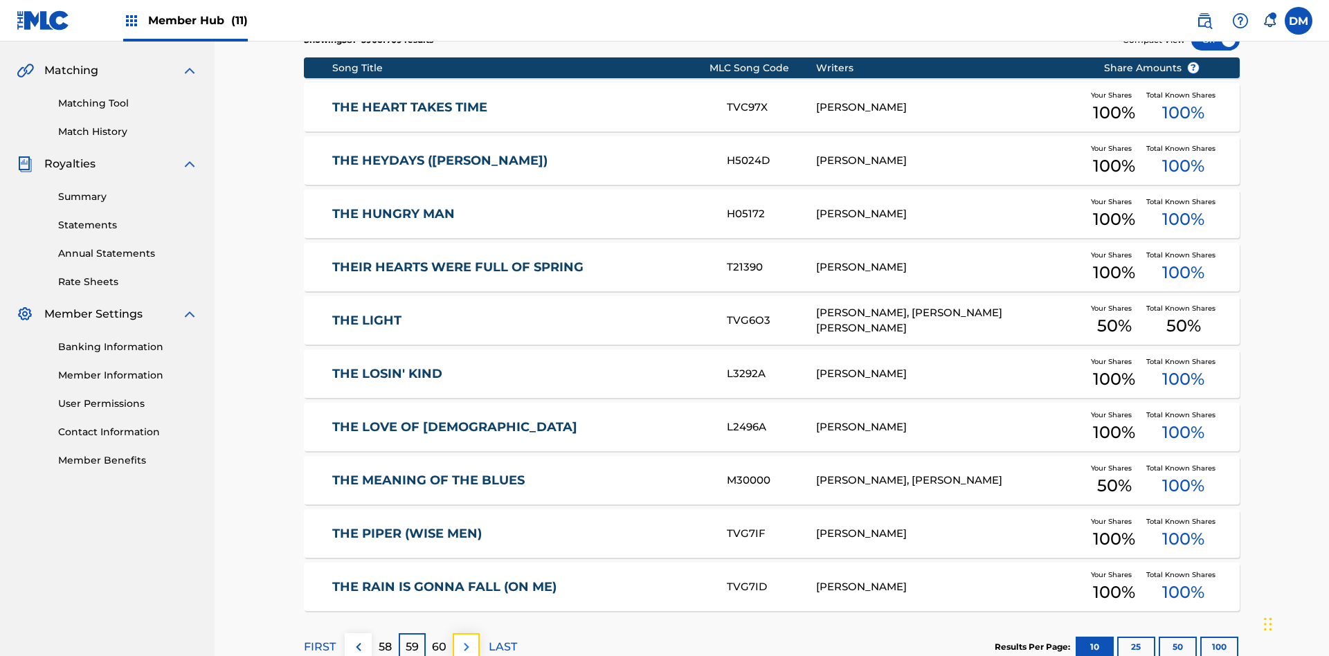
click at [466, 639] on img at bounding box center [466, 647] width 17 height 17
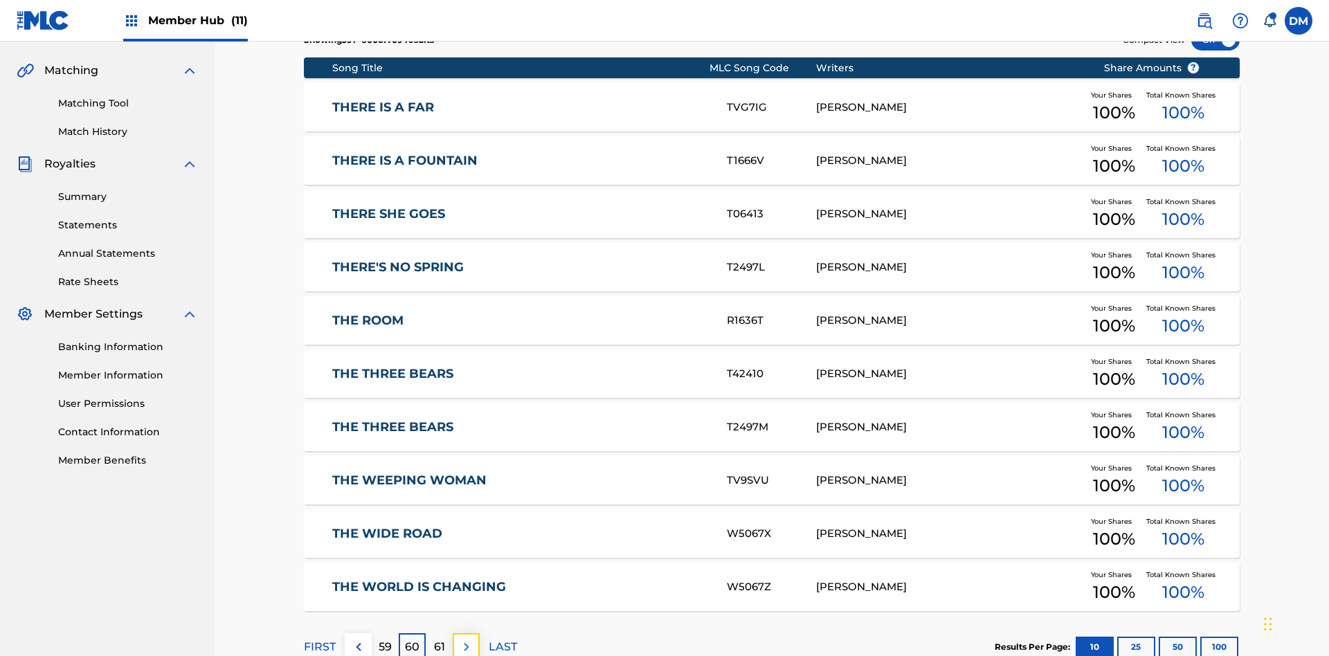
click at [466, 639] on img at bounding box center [466, 647] width 17 height 17
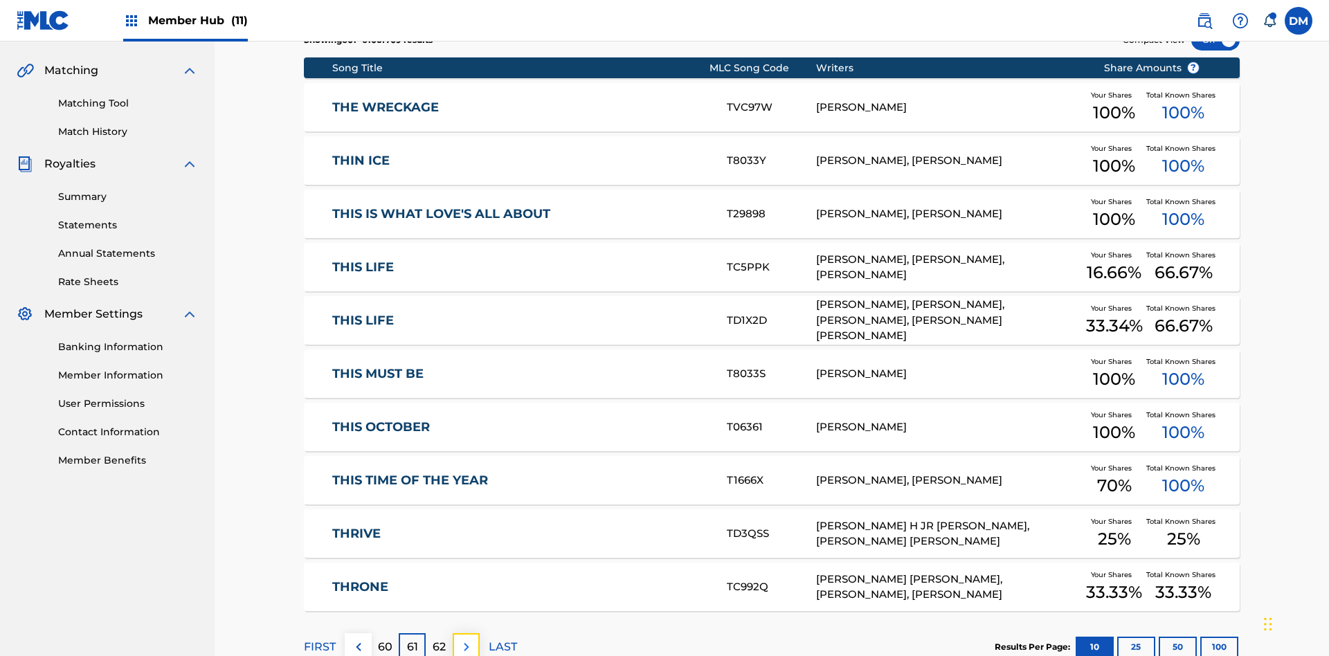
click at [466, 639] on img at bounding box center [466, 647] width 17 height 17
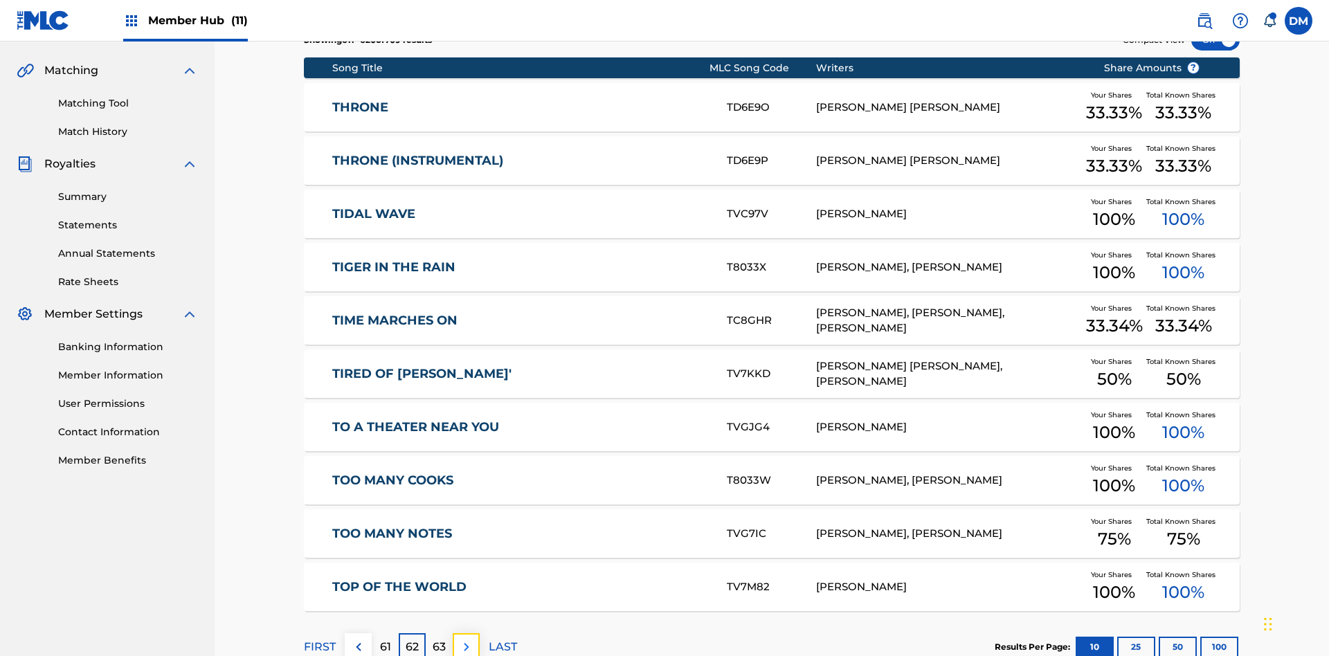
click at [466, 639] on img at bounding box center [466, 647] width 17 height 17
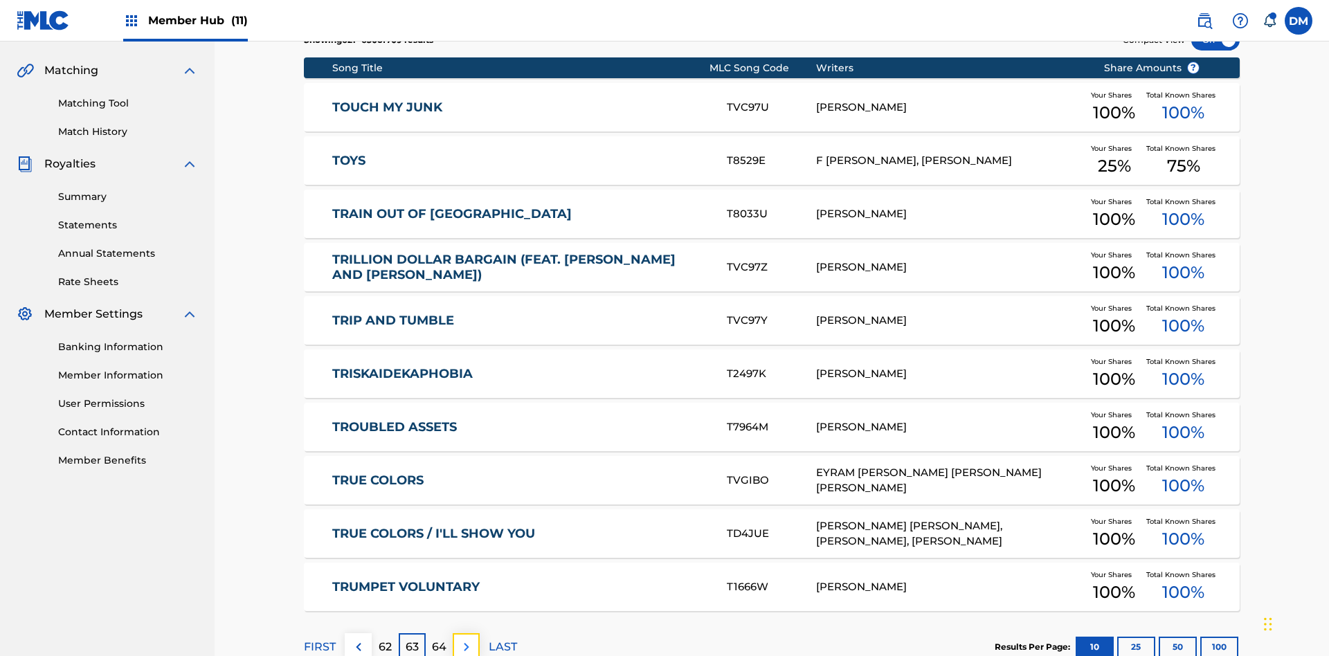
click at [466, 639] on img at bounding box center [466, 647] width 17 height 17
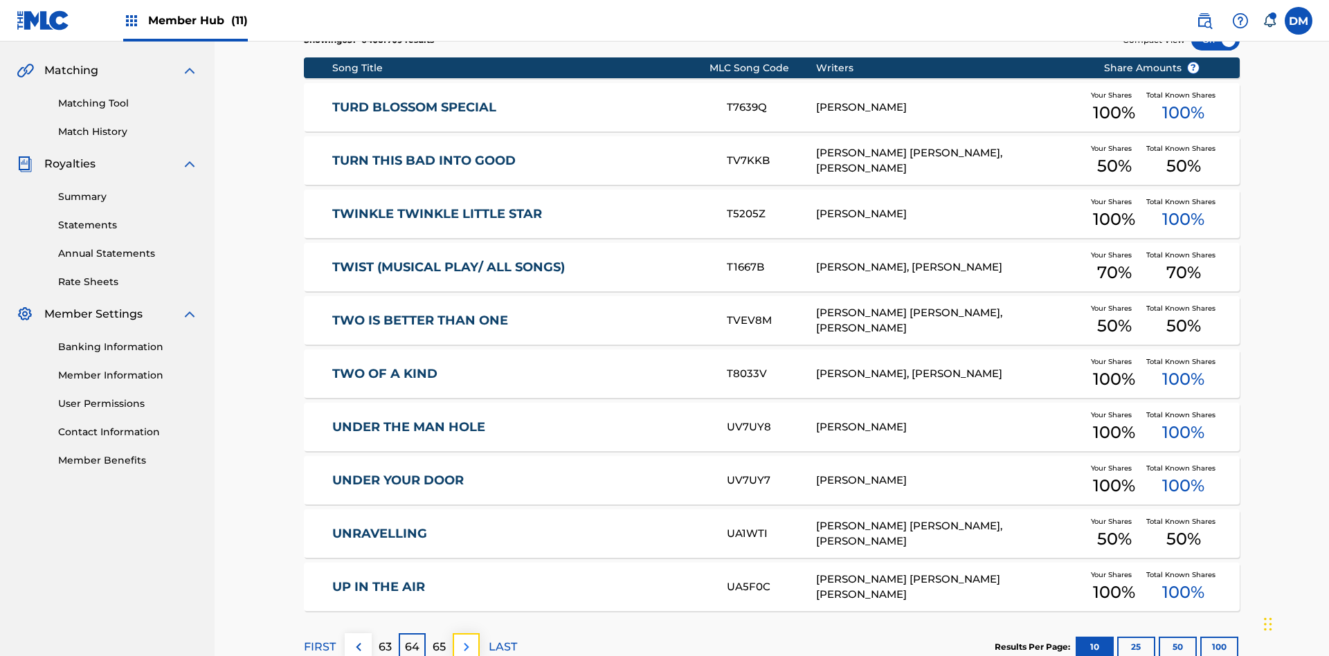
click at [466, 639] on img at bounding box center [466, 647] width 17 height 17
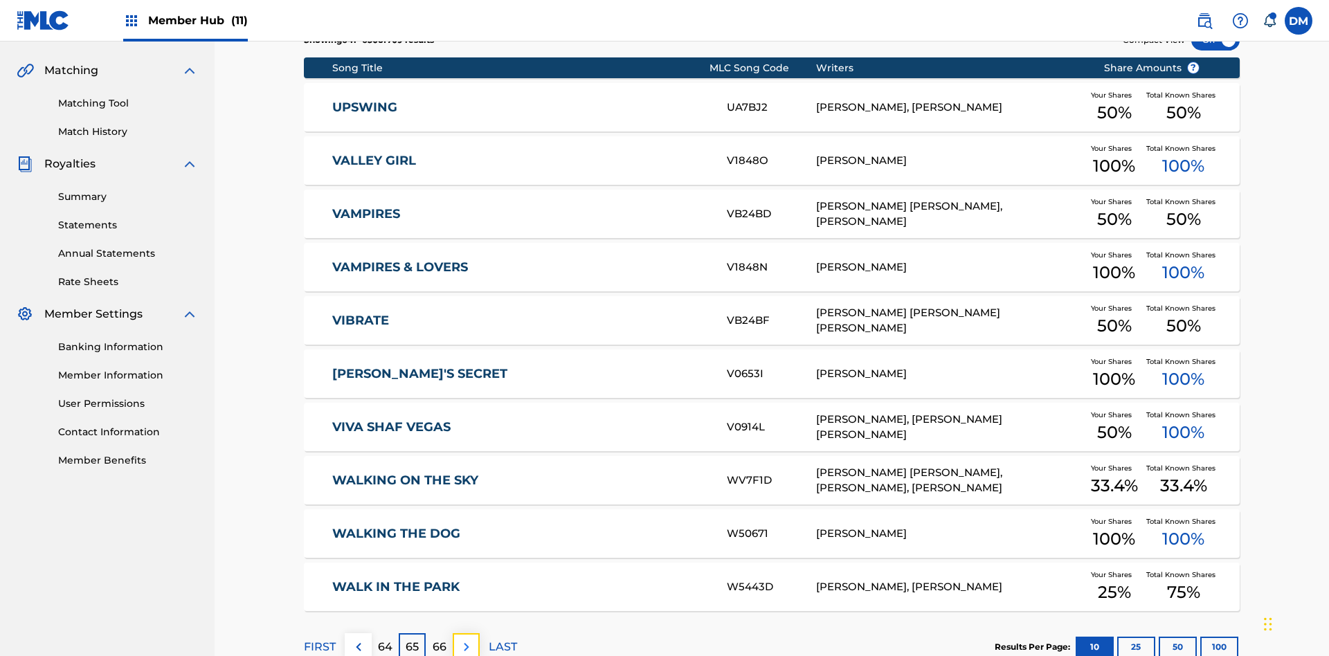
click at [466, 639] on img at bounding box center [466, 647] width 17 height 17
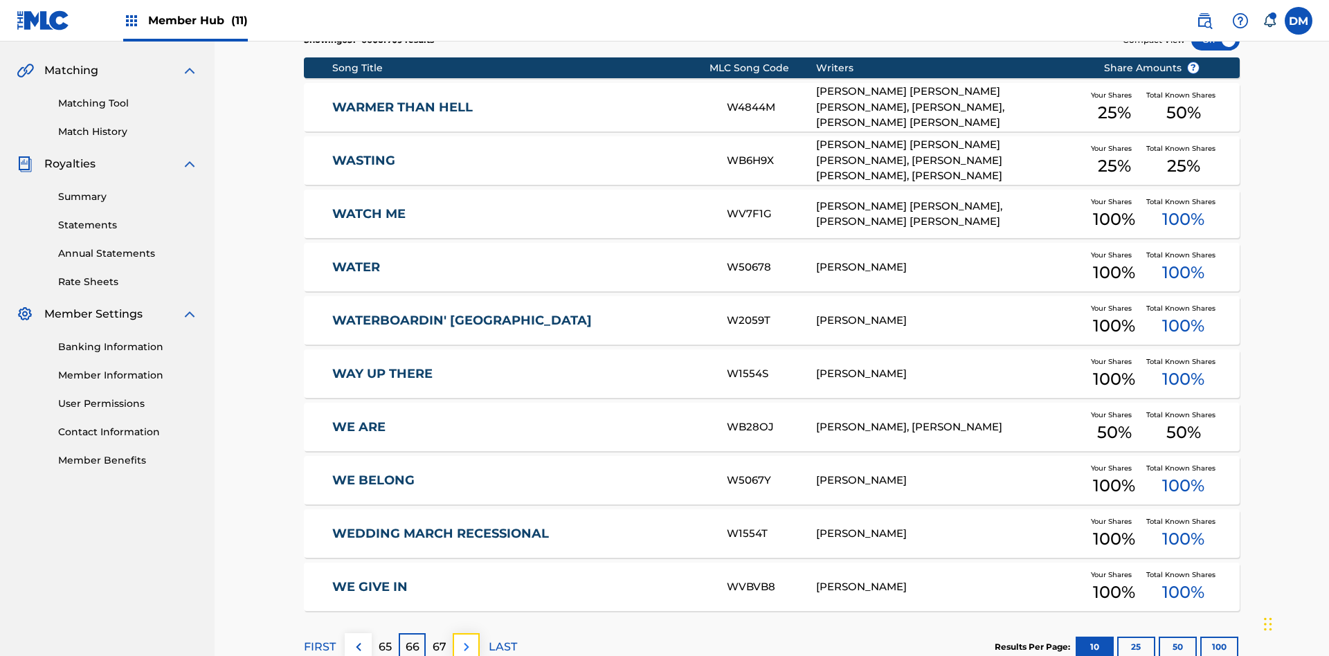
click at [466, 639] on img at bounding box center [466, 647] width 17 height 17
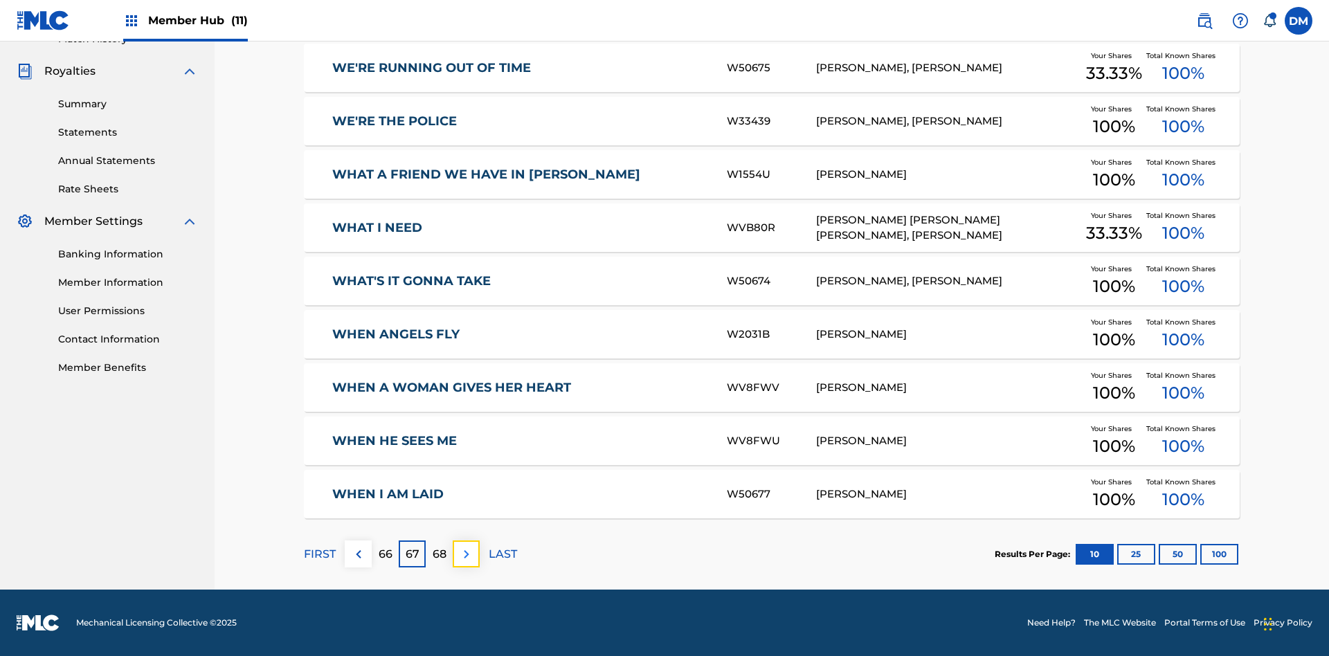
click at [466, 554] on img at bounding box center [466, 554] width 17 height 17
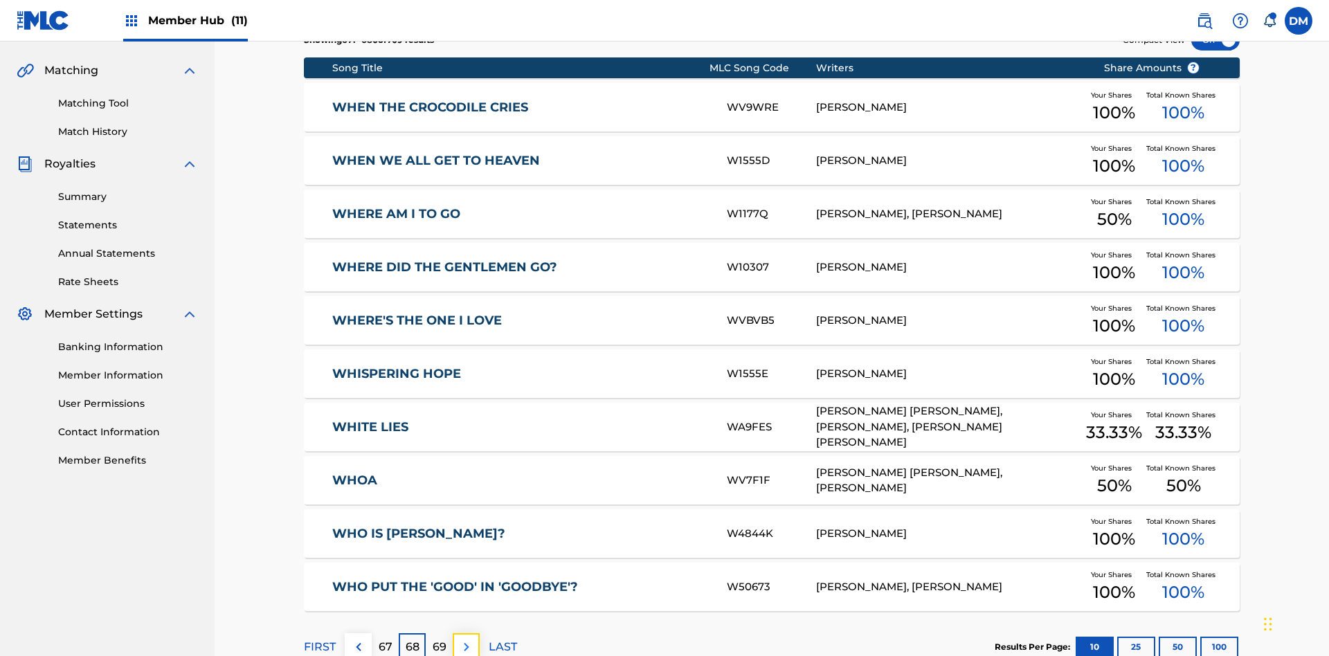
click at [466, 639] on img at bounding box center [466, 647] width 17 height 17
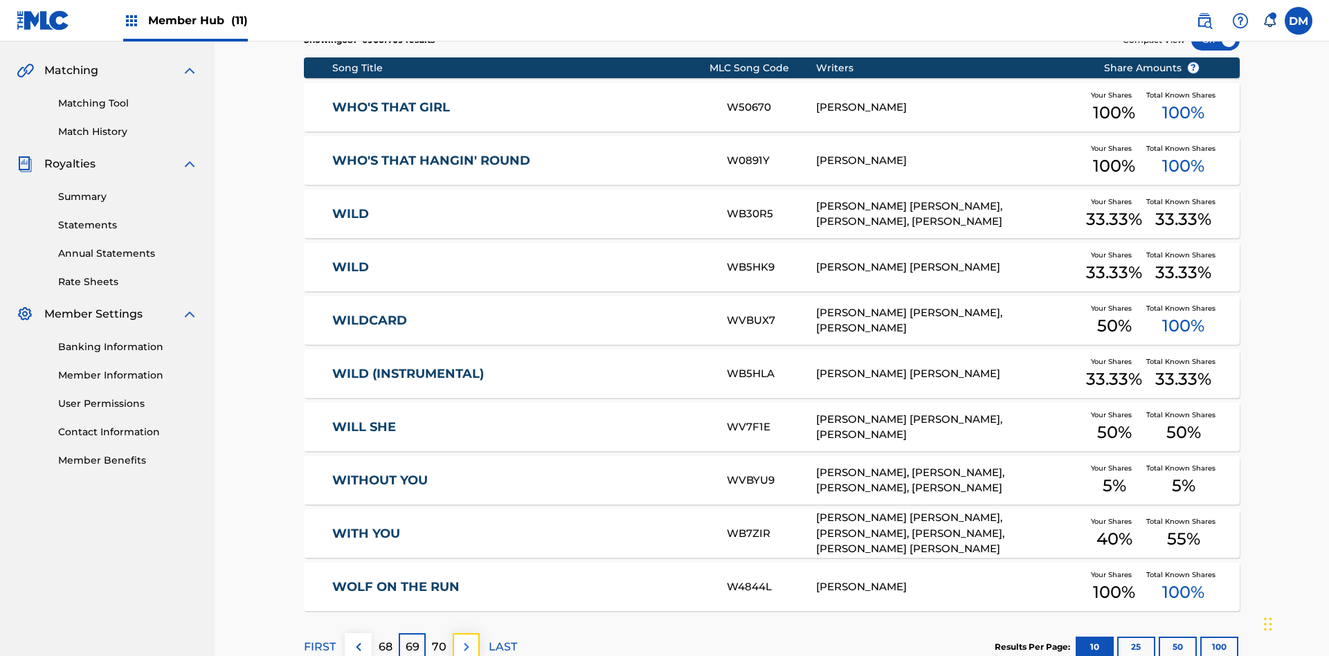
click at [466, 639] on img at bounding box center [466, 647] width 17 height 17
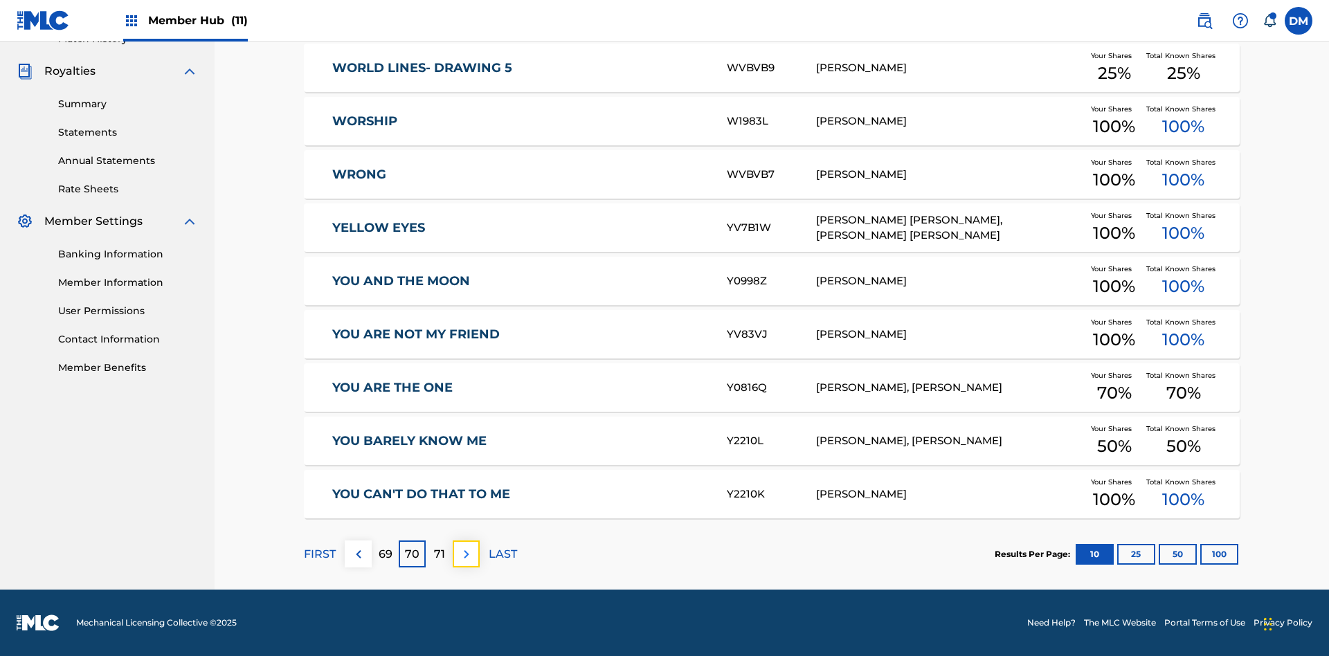
click at [466, 554] on img at bounding box center [466, 554] width 17 height 17
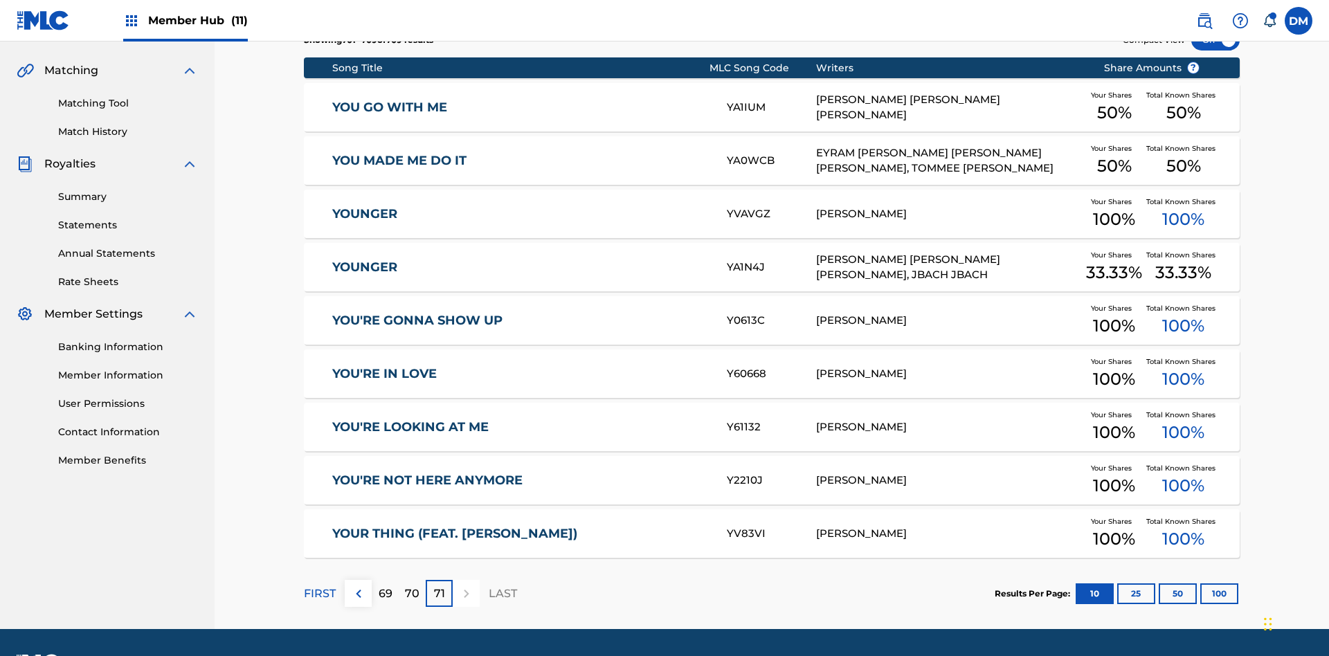
scroll to position [258, 0]
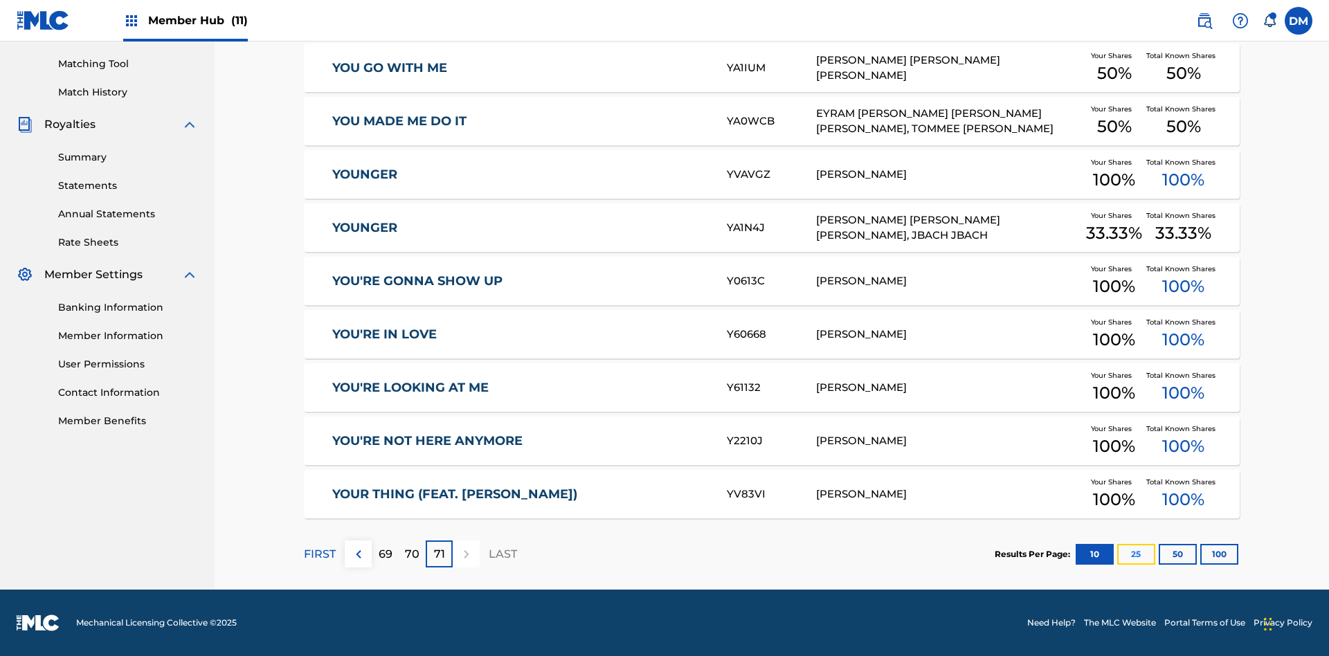
click at [1117, 554] on button "25" at bounding box center [1136, 554] width 38 height 21
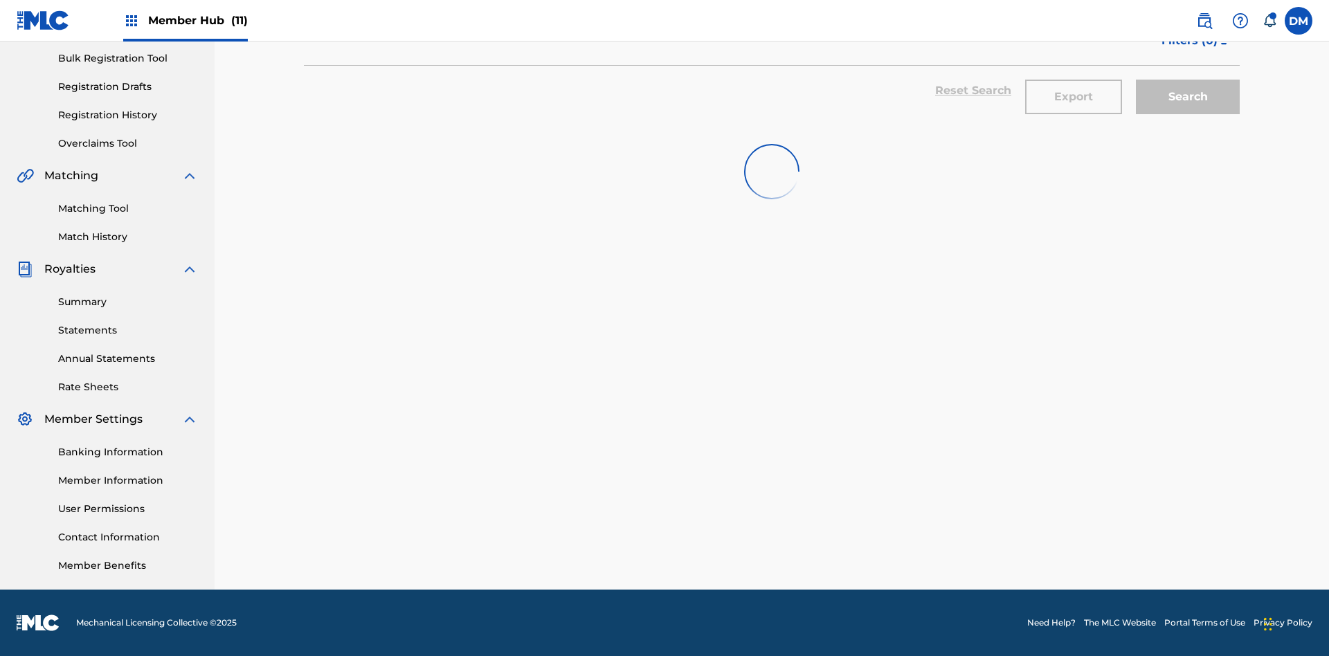
scroll to position [202, 0]
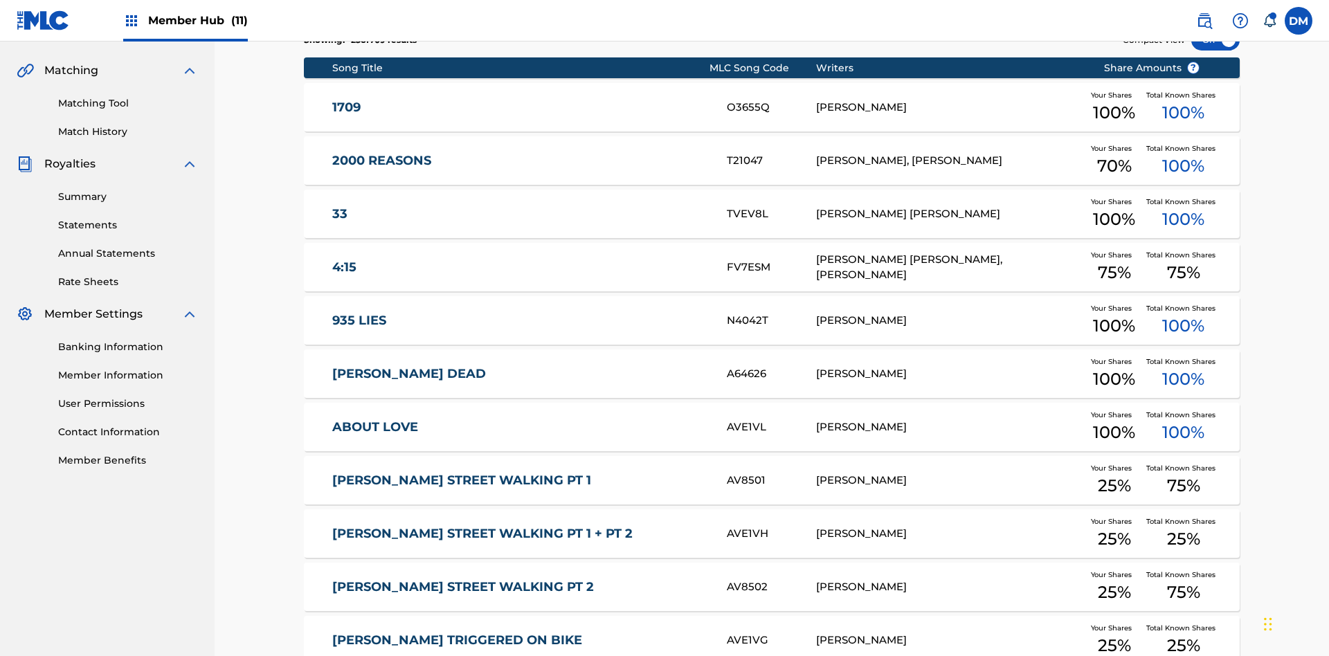
scroll to position [258, 0]
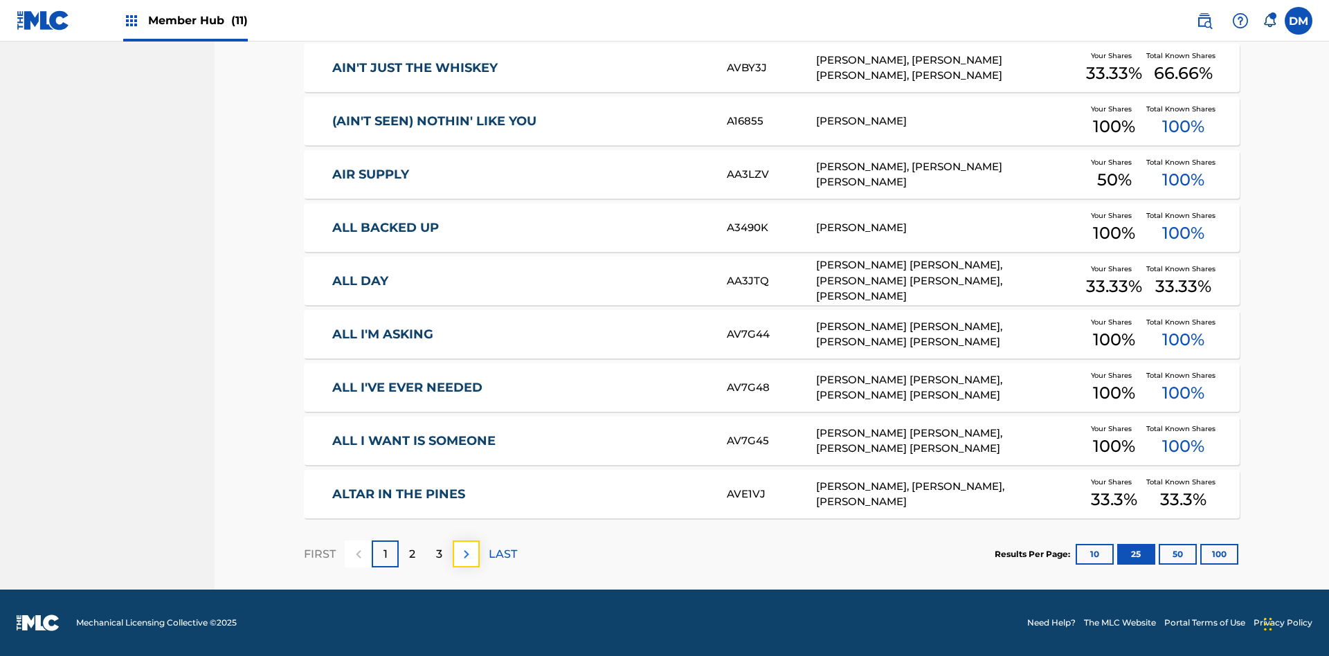
click at [466, 554] on img at bounding box center [466, 554] width 17 height 17
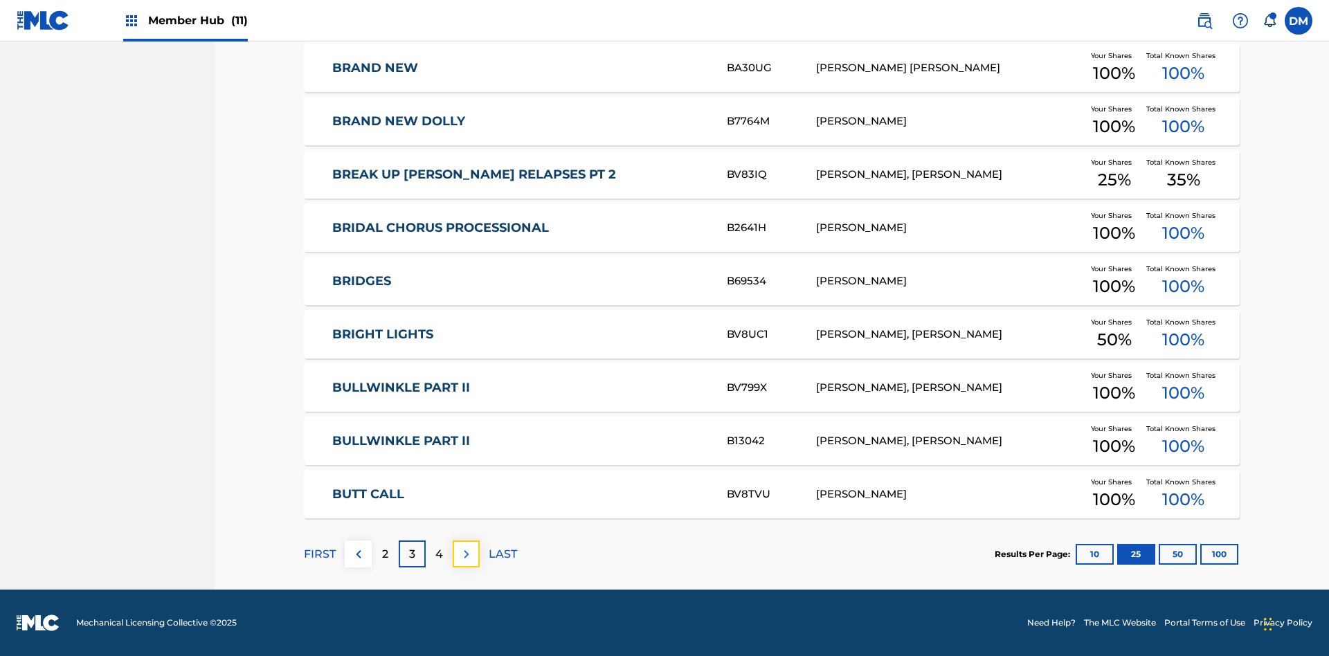
click at [466, 554] on img at bounding box center [466, 554] width 17 height 17
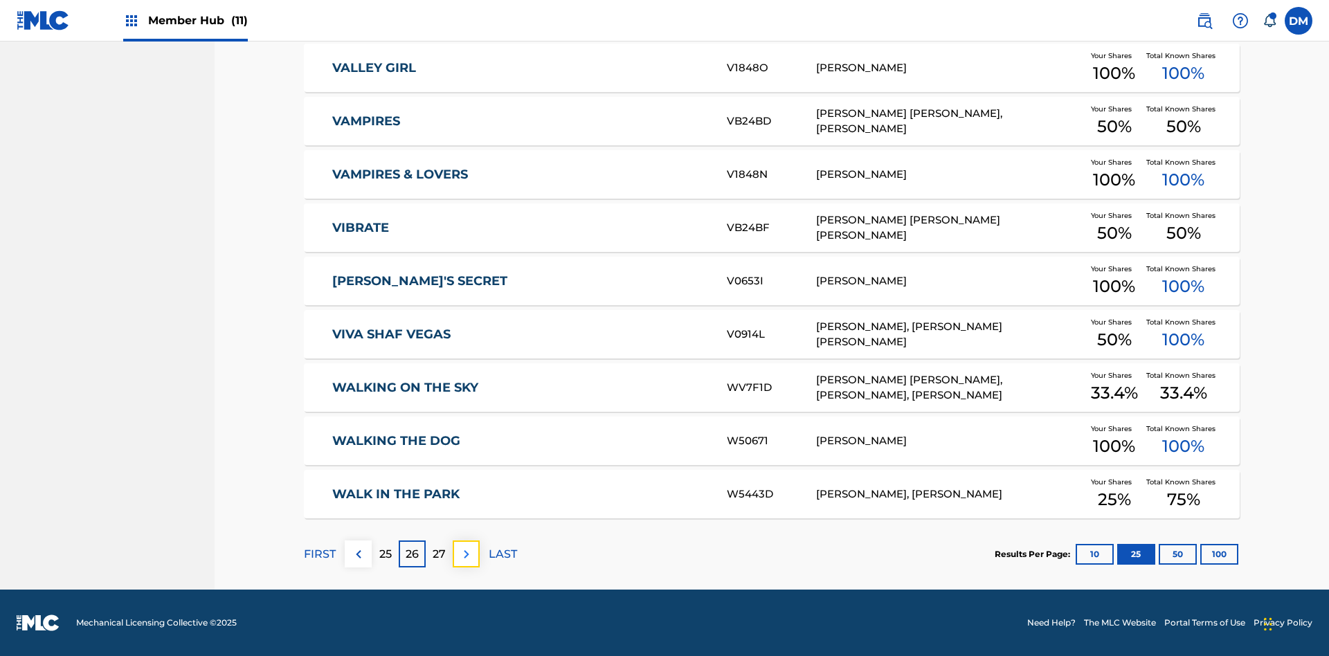
click at [466, 554] on img at bounding box center [466, 554] width 17 height 17
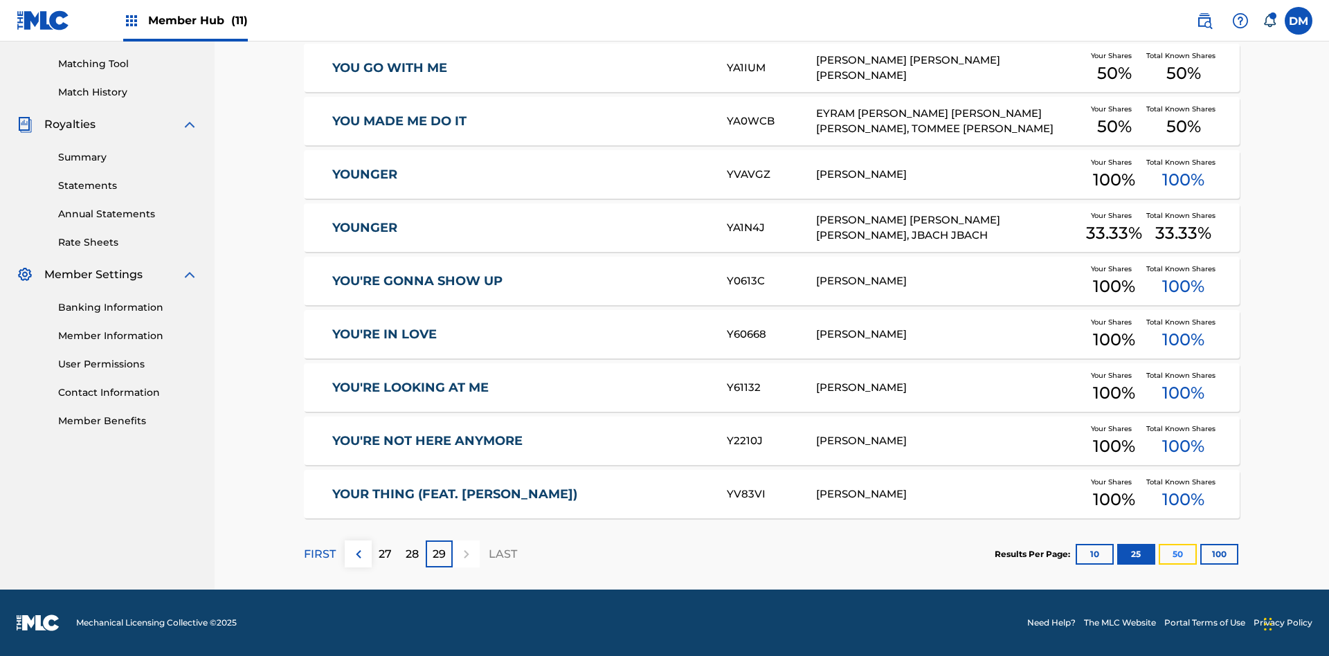
click at [1159, 554] on button "50" at bounding box center [1178, 554] width 38 height 21
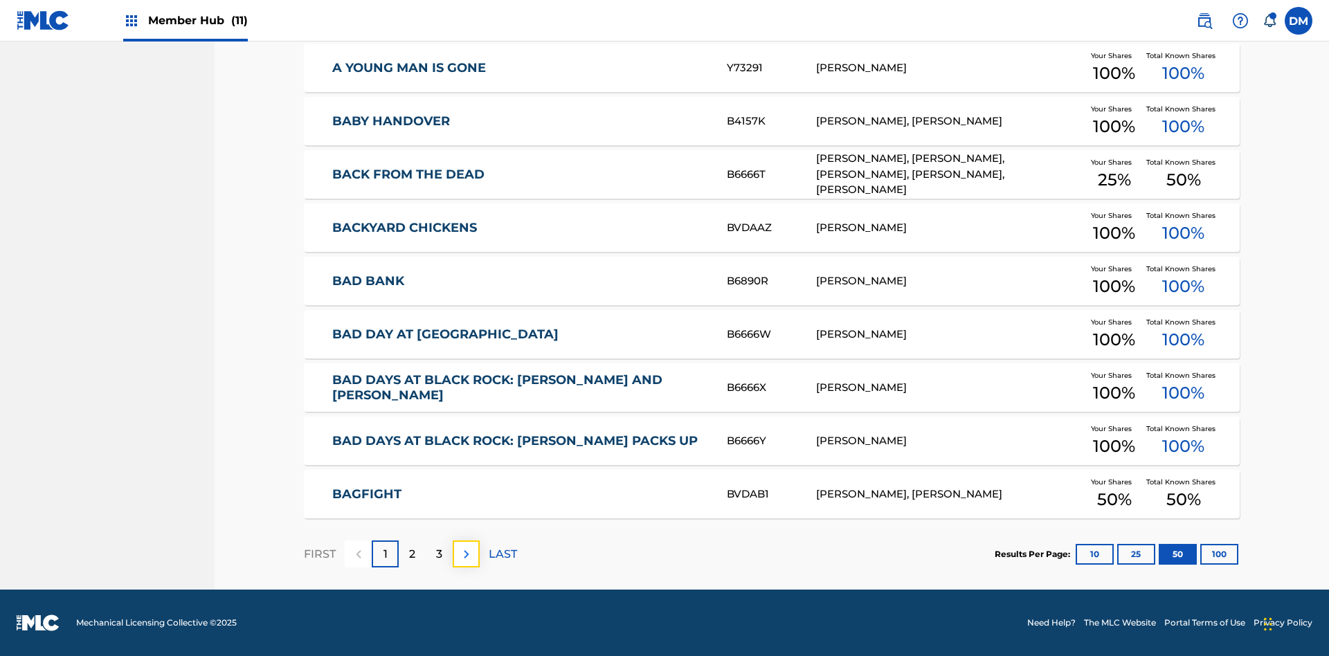
click at [466, 554] on img at bounding box center [466, 554] width 17 height 17
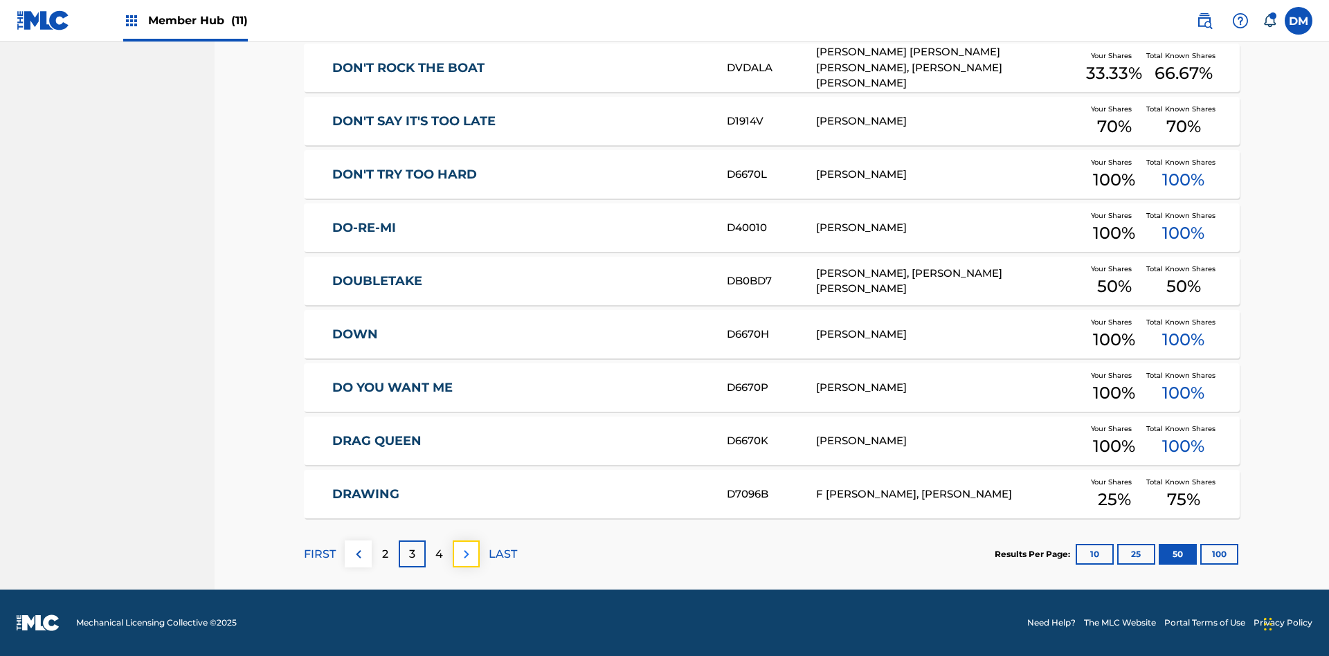
click at [466, 554] on img at bounding box center [466, 554] width 17 height 17
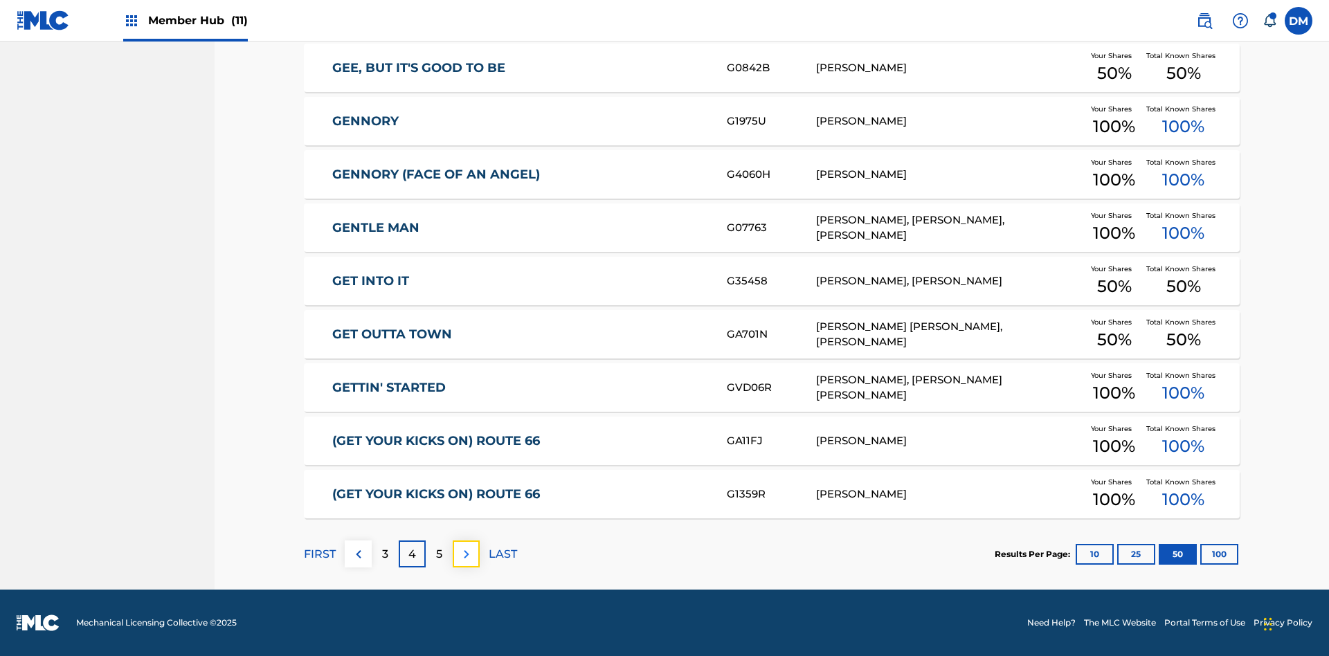
click at [466, 554] on img at bounding box center [466, 554] width 17 height 17
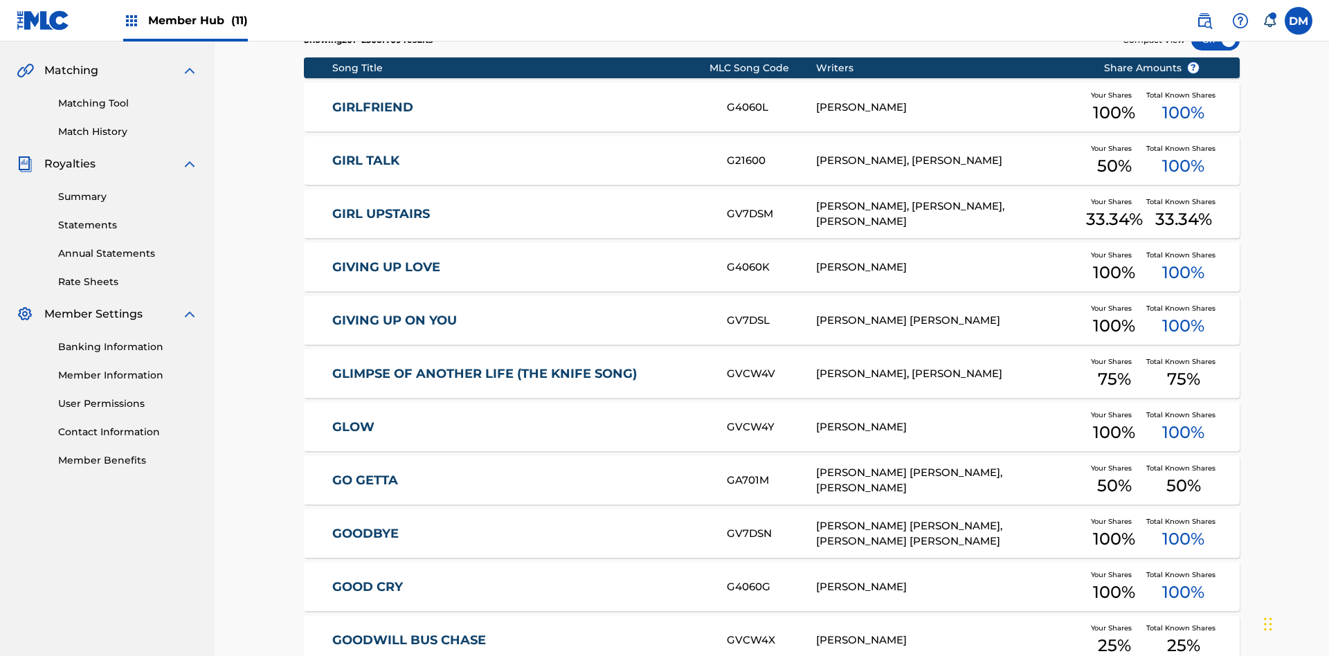
scroll to position [258, 0]
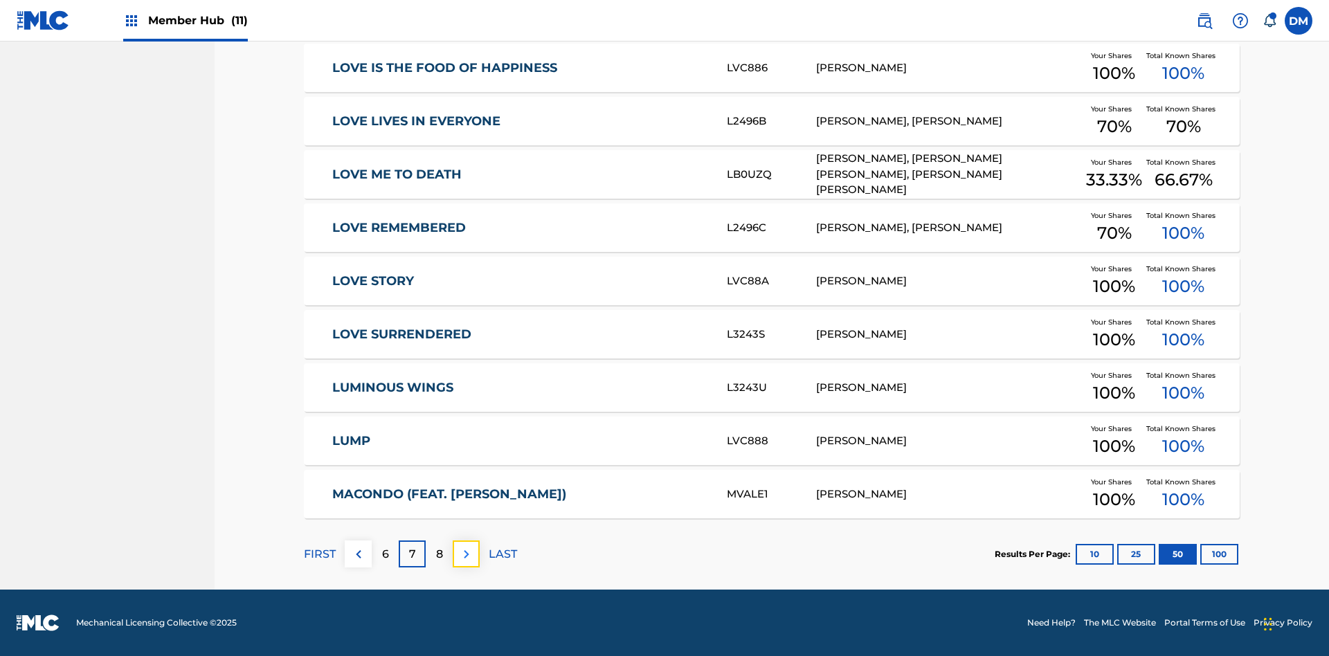
click at [466, 554] on img at bounding box center [466, 554] width 17 height 17
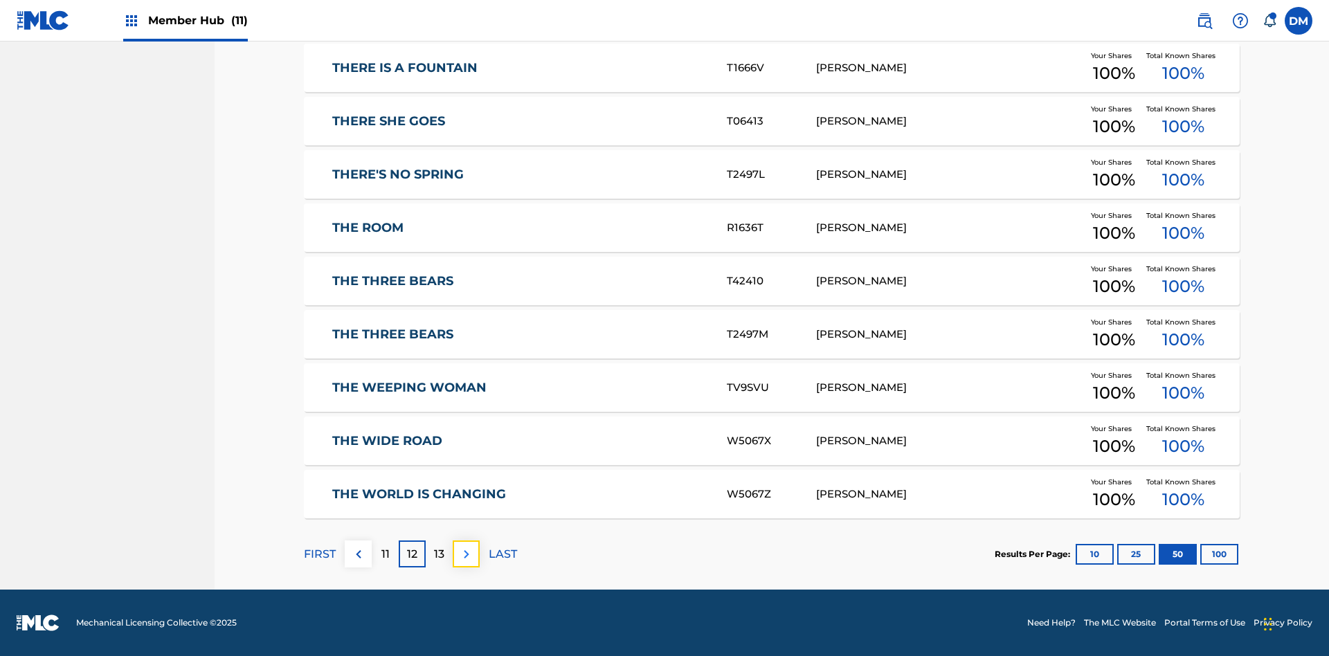
click at [466, 554] on img at bounding box center [466, 554] width 17 height 17
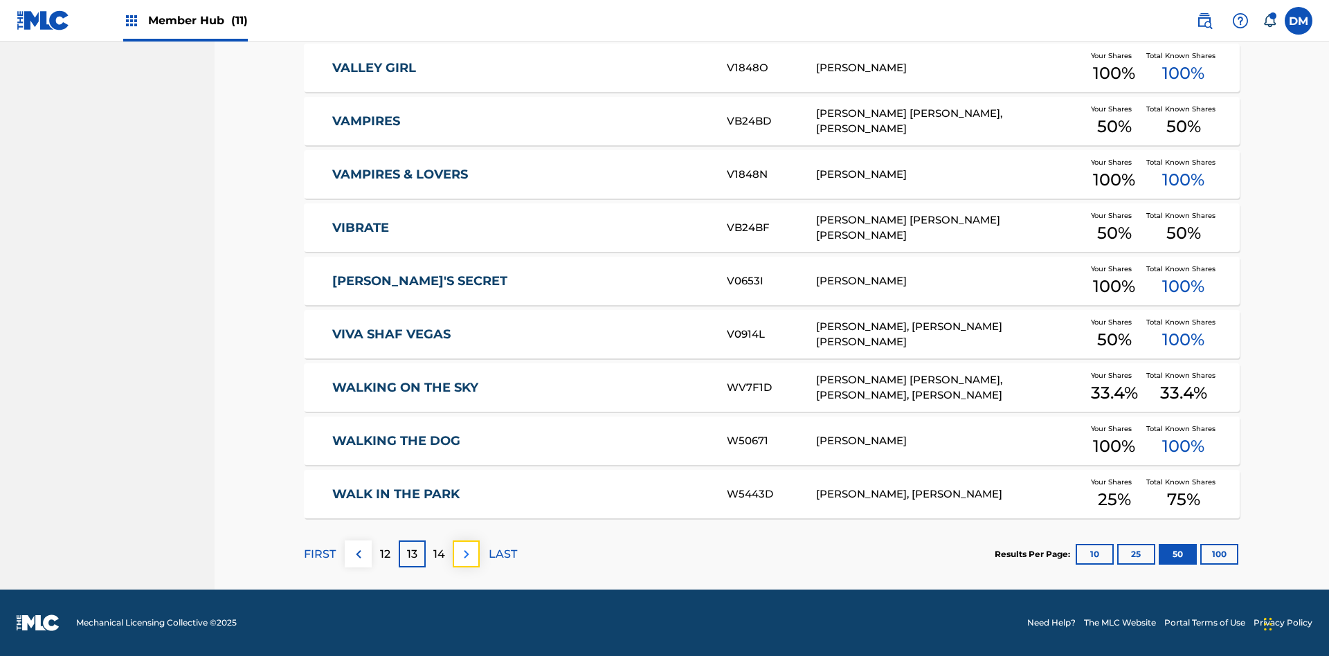
click at [466, 554] on img at bounding box center [466, 554] width 17 height 17
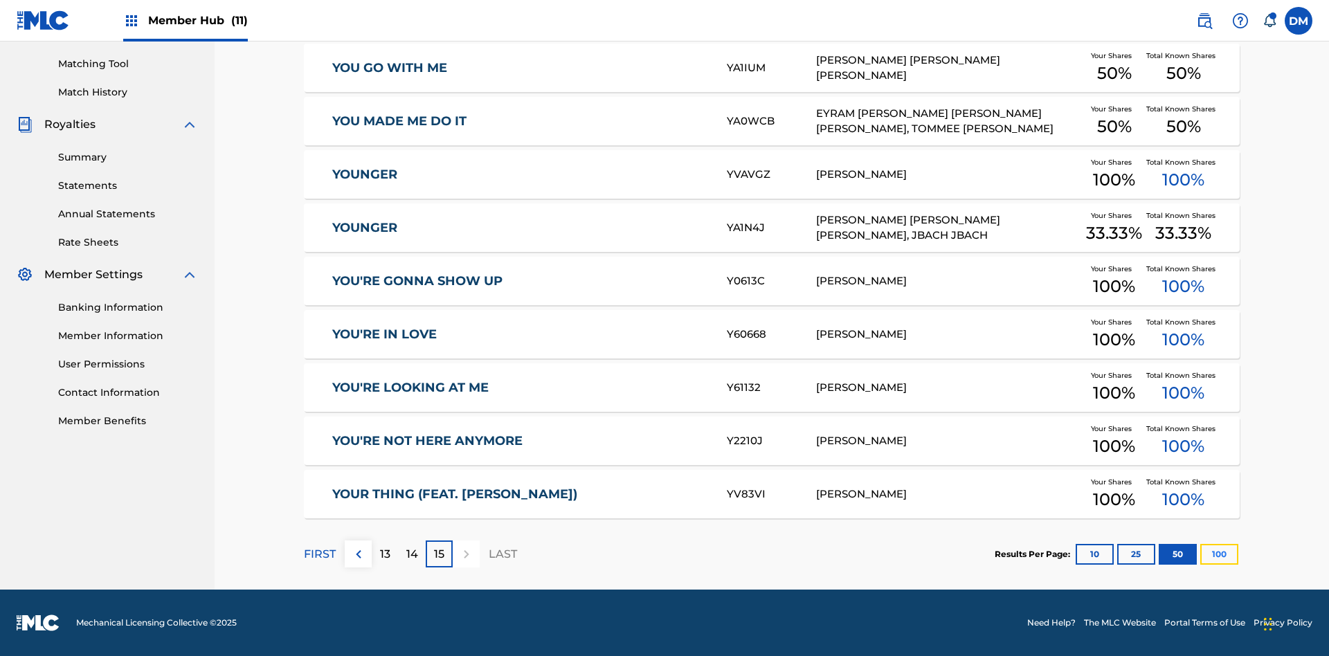
click at [1200, 554] on button "100" at bounding box center [1219, 554] width 38 height 21
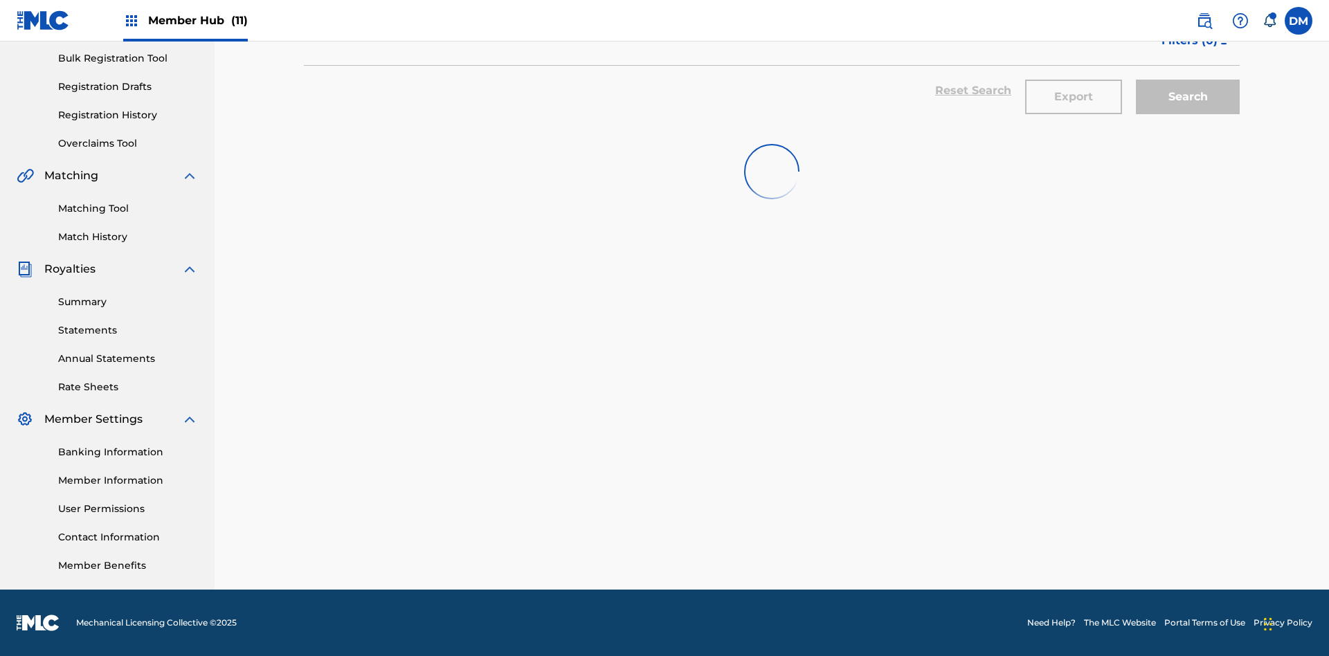
scroll to position [202, 0]
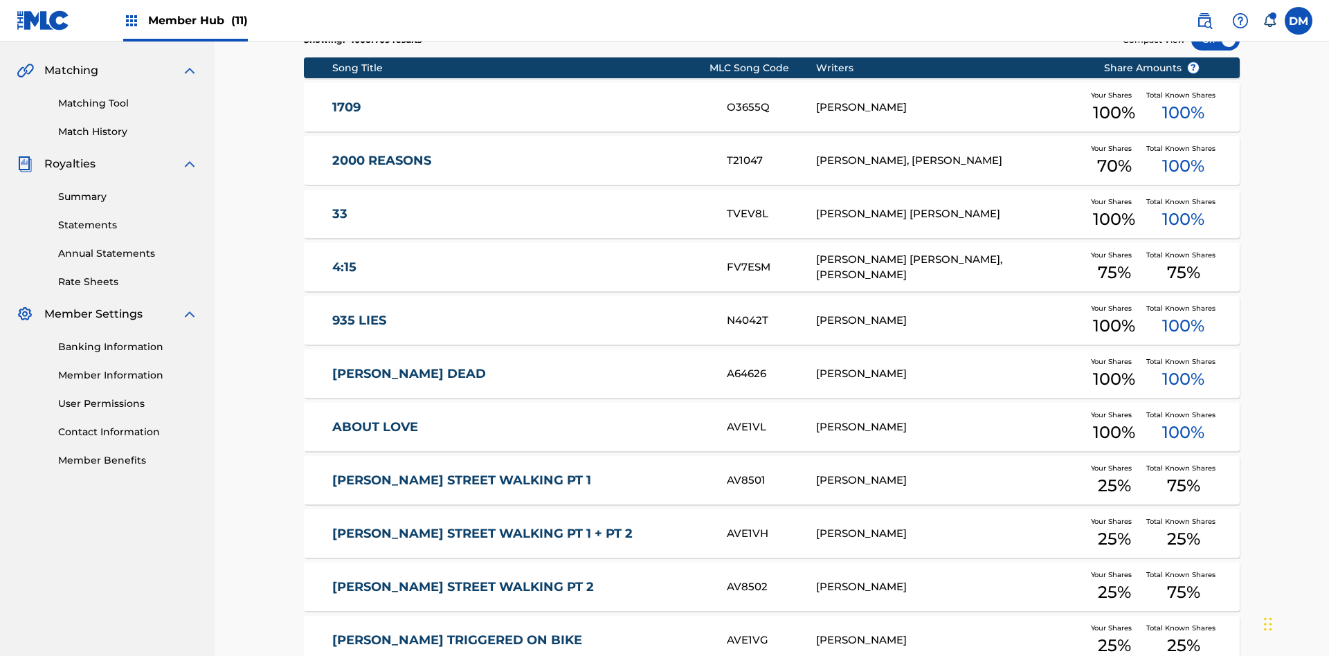
scroll to position [258, 0]
